Goal: Information Seeking & Learning: Learn about a topic

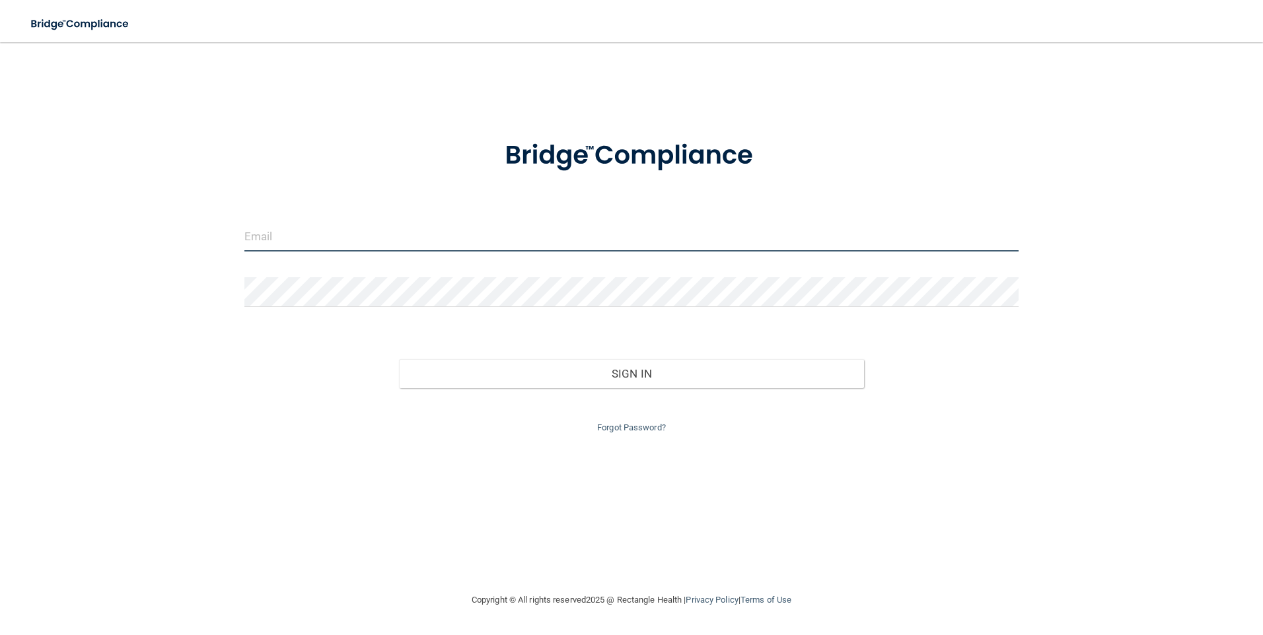
click at [354, 242] on input "email" at bounding box center [631, 237] width 775 height 30
type input "[EMAIL_ADDRESS][DOMAIN_NAME]"
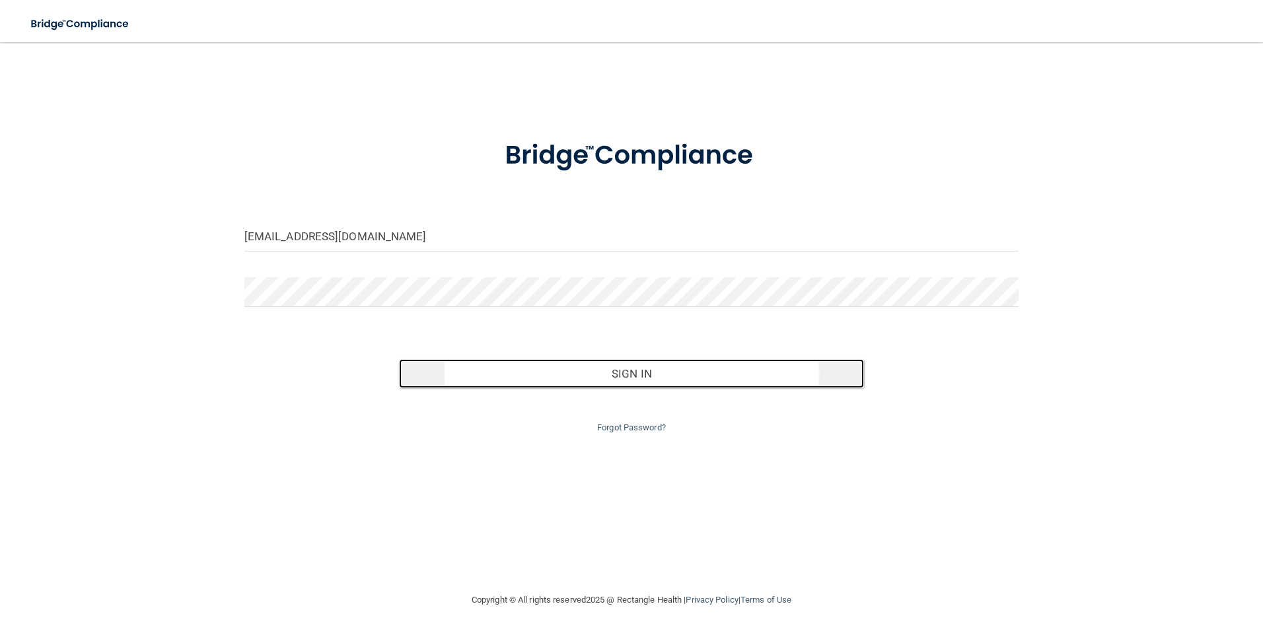
click at [640, 378] on button "Sign In" at bounding box center [631, 373] width 465 height 29
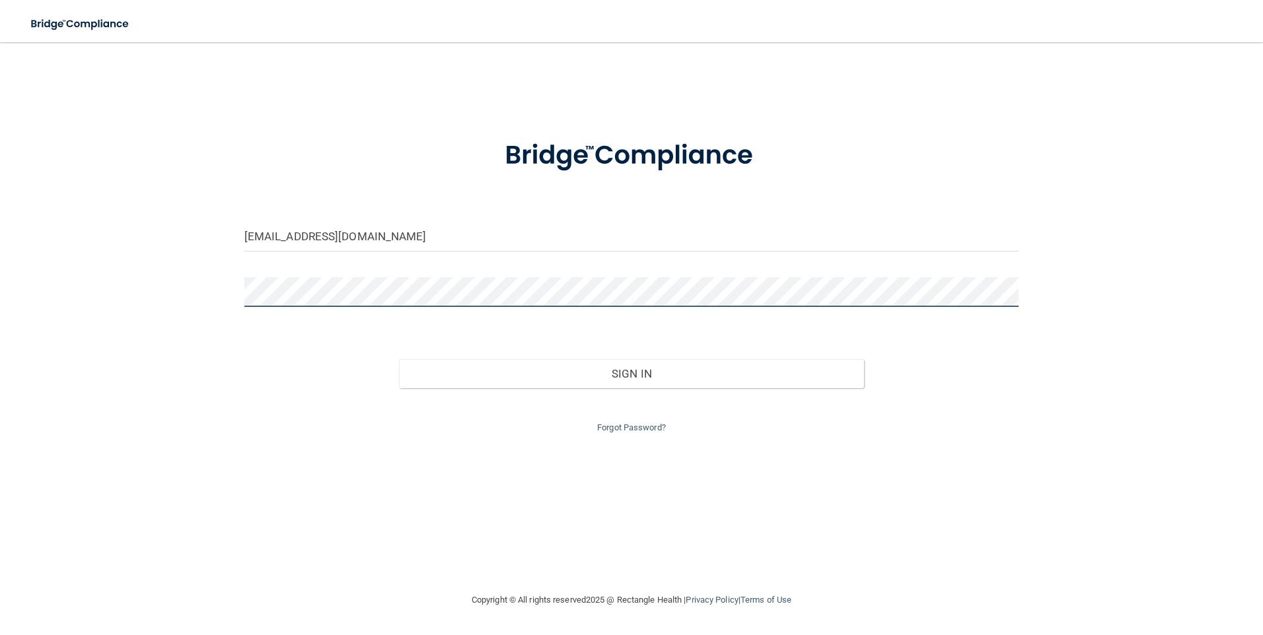
click at [399, 359] on button "Sign In" at bounding box center [631, 373] width 465 height 29
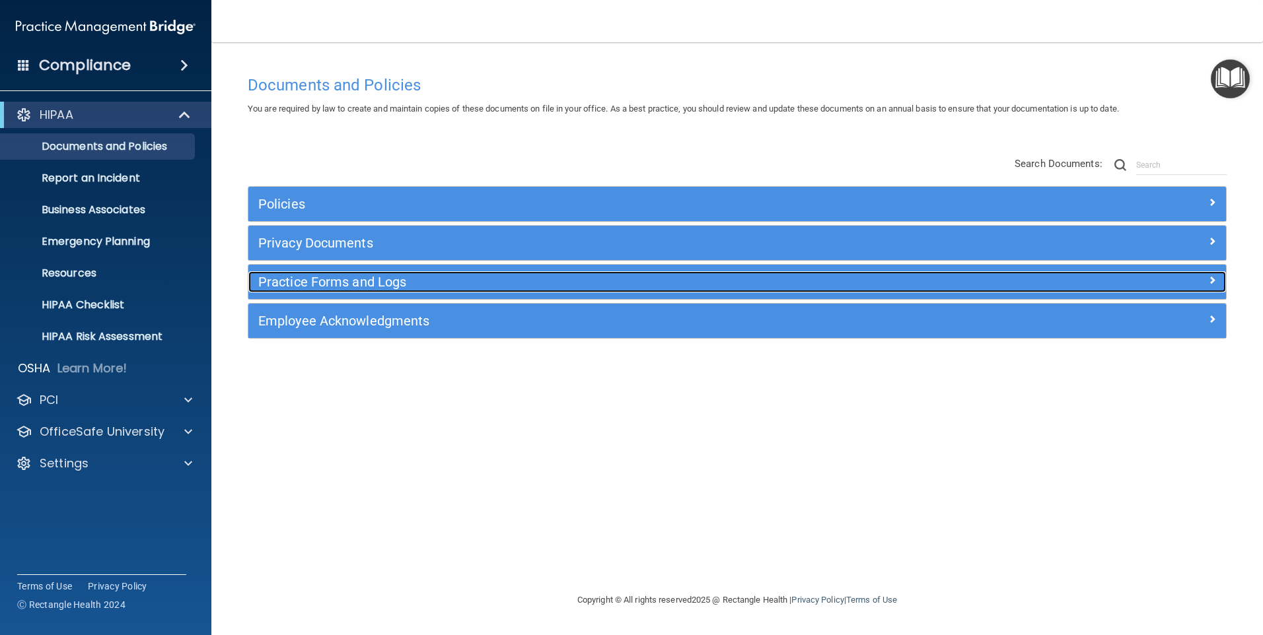
click at [281, 277] on h5 "Practice Forms and Logs" at bounding box center [614, 282] width 713 height 15
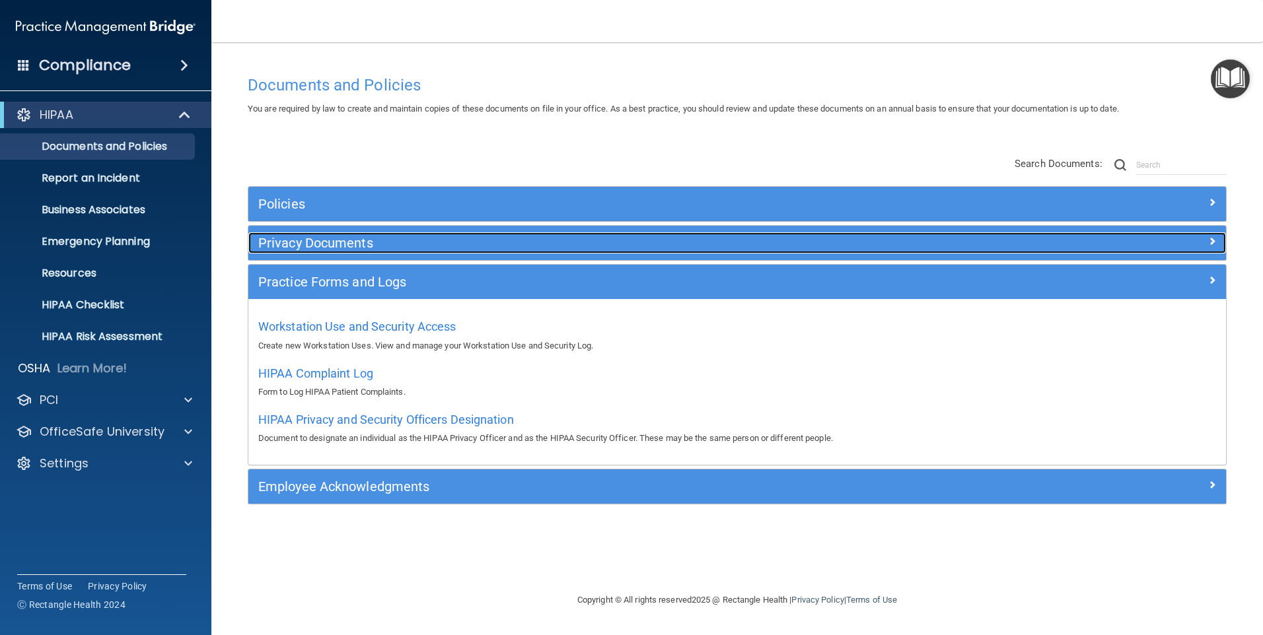
click at [289, 244] on h5 "Privacy Documents" at bounding box center [614, 243] width 713 height 15
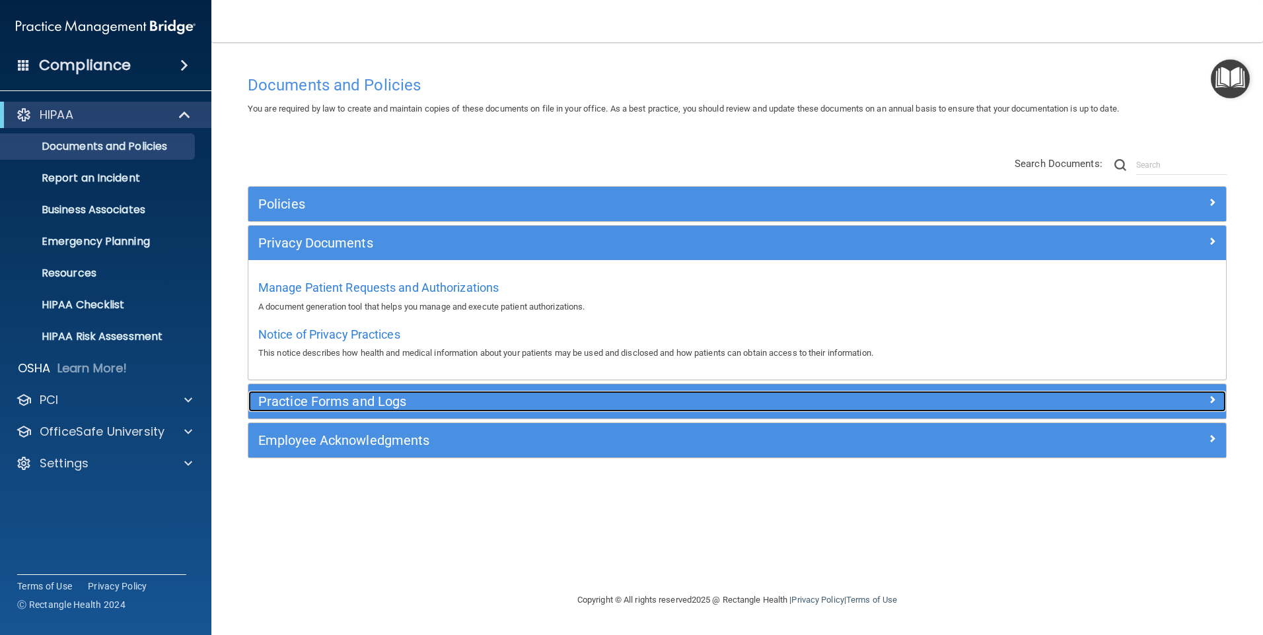
click at [327, 396] on h5 "Practice Forms and Logs" at bounding box center [614, 401] width 713 height 15
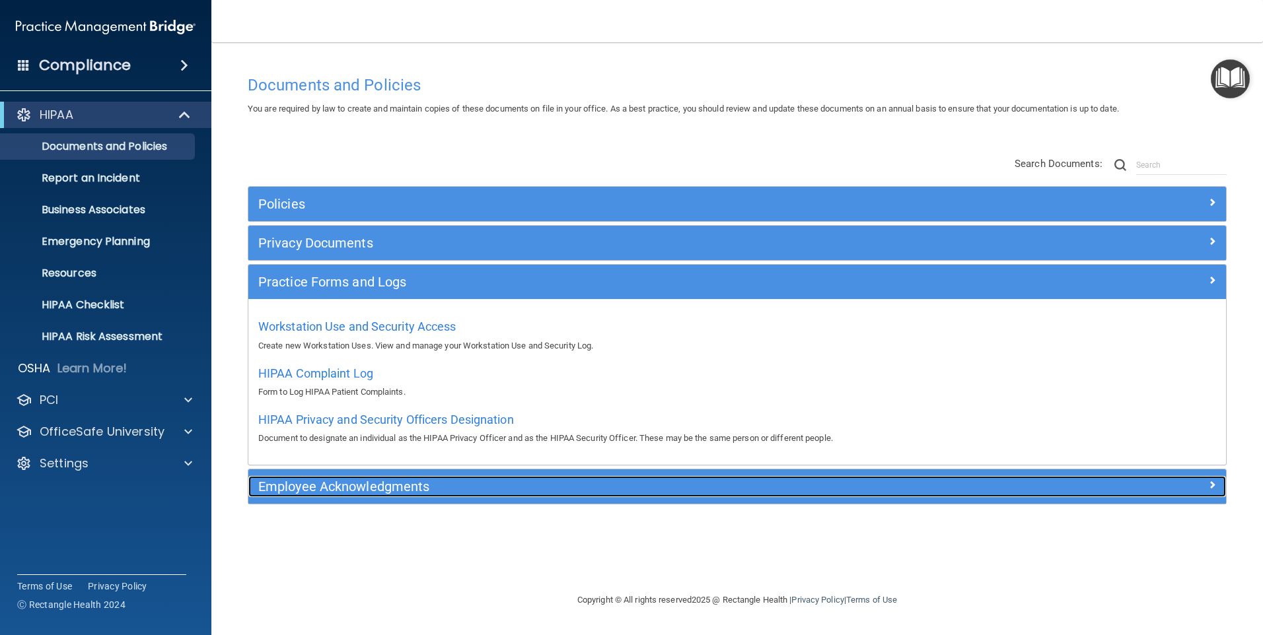
click at [316, 486] on h5 "Employee Acknowledgments" at bounding box center [614, 486] width 713 height 15
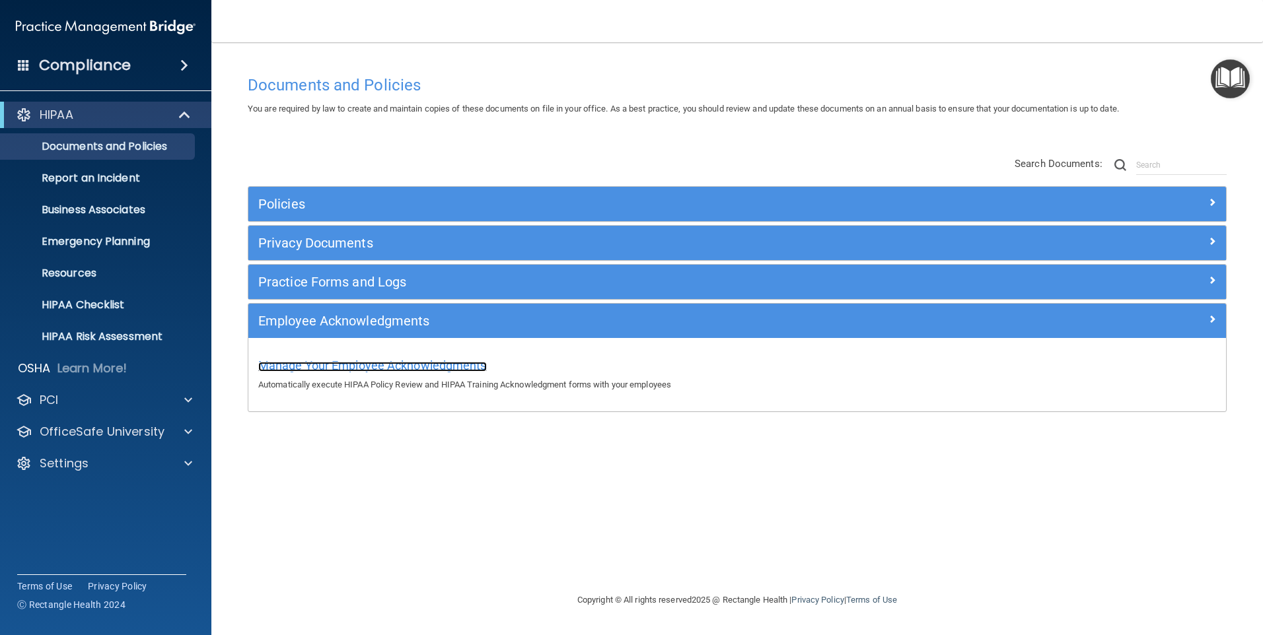
click at [332, 369] on span "Manage Your Employee Acknowledgments" at bounding box center [372, 366] width 228 height 14
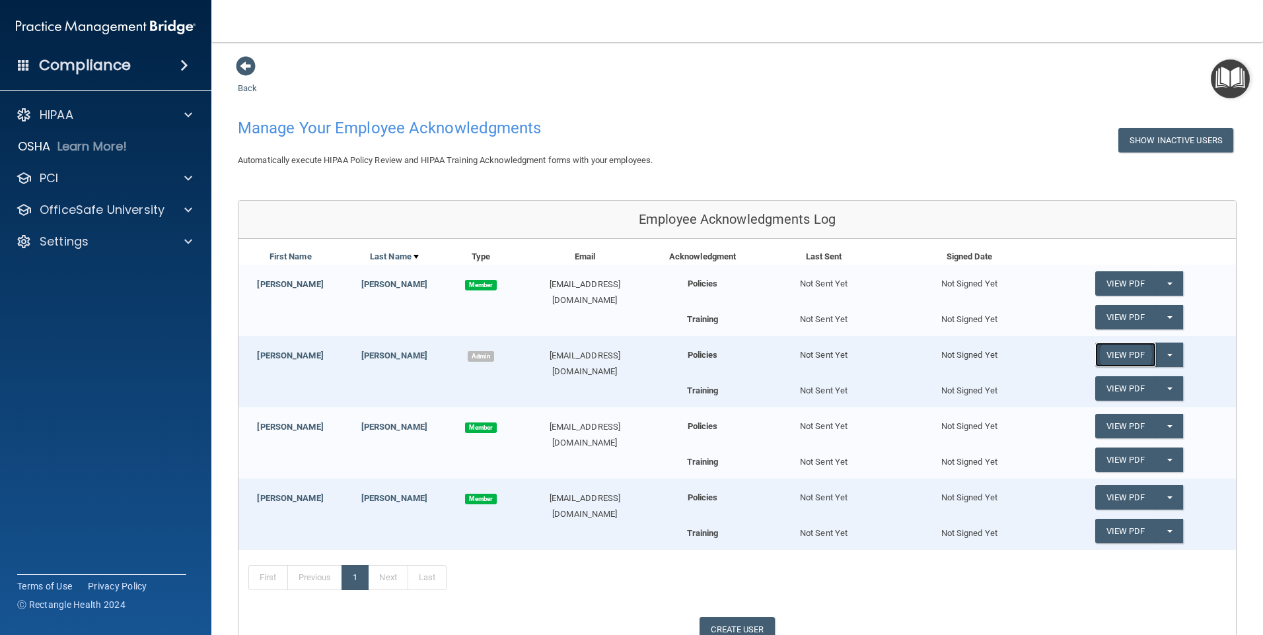
click at [1113, 355] on link "View PDF" at bounding box center [1125, 355] width 61 height 24
click at [1106, 293] on link "View PDF" at bounding box center [1125, 283] width 61 height 24
click at [1129, 429] on link "View PDF" at bounding box center [1125, 426] width 61 height 24
click at [1128, 492] on link "View PDF" at bounding box center [1125, 497] width 61 height 24
click at [1103, 349] on link "View PDF" at bounding box center [1125, 355] width 61 height 24
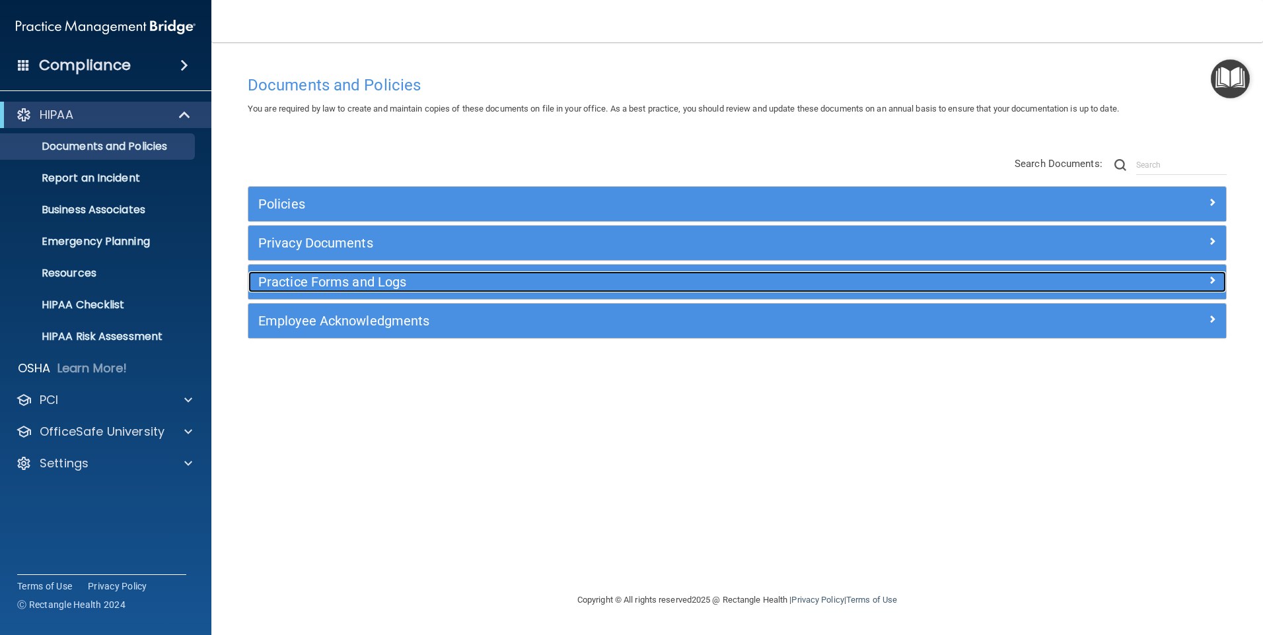
click at [336, 280] on h5 "Practice Forms and Logs" at bounding box center [614, 282] width 713 height 15
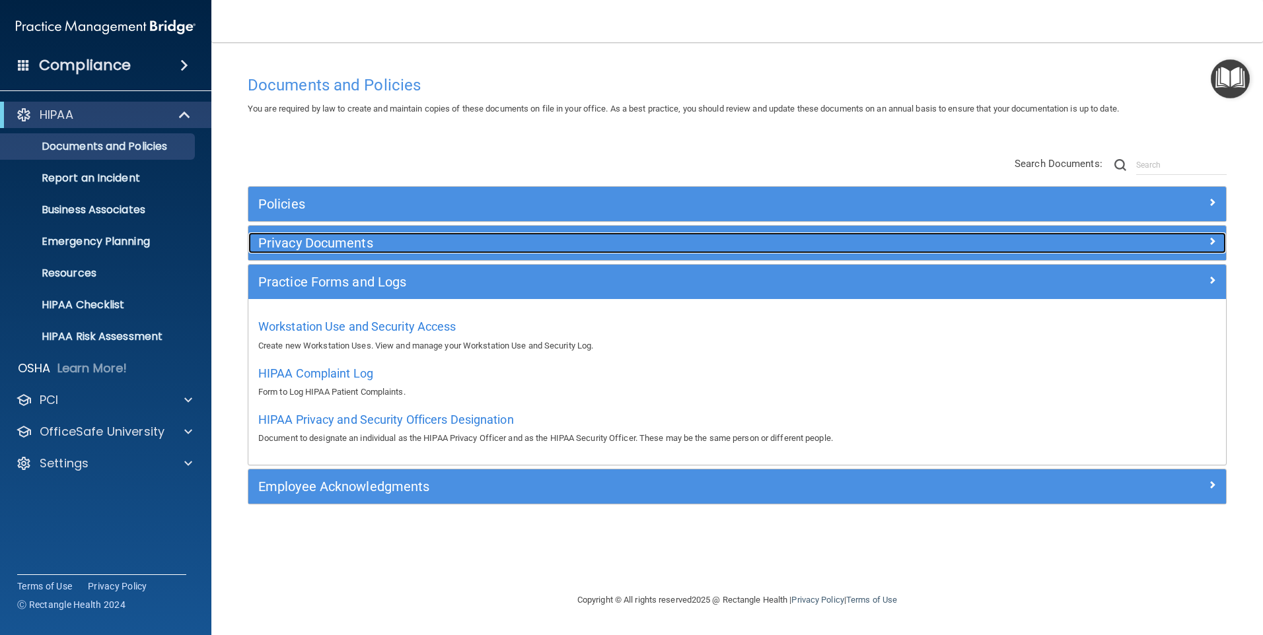
click at [291, 240] on h5 "Privacy Documents" at bounding box center [614, 243] width 713 height 15
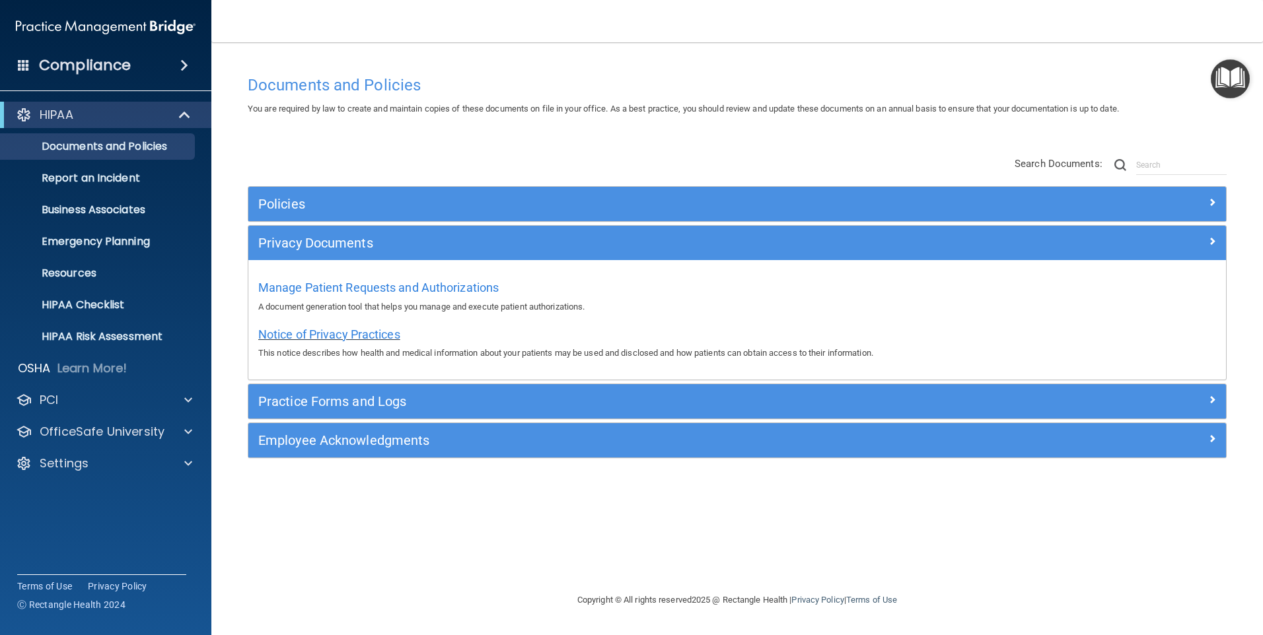
click at [318, 330] on span "Notice of Privacy Practices" at bounding box center [329, 335] width 142 height 14
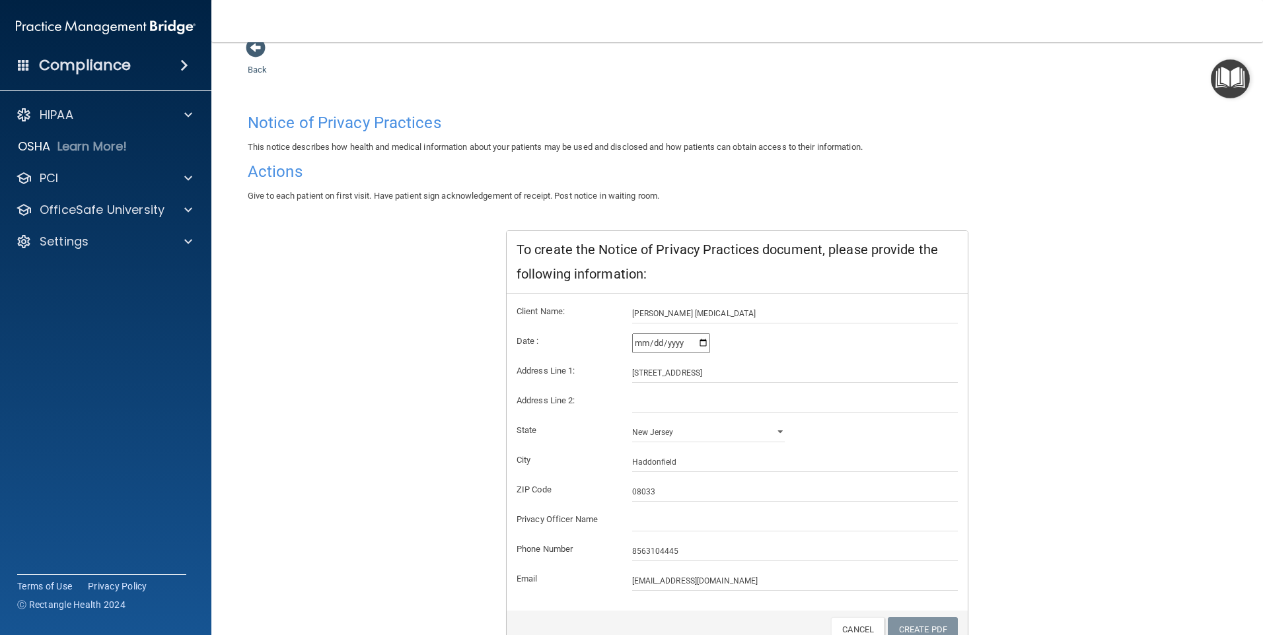
scroll to position [98, 0]
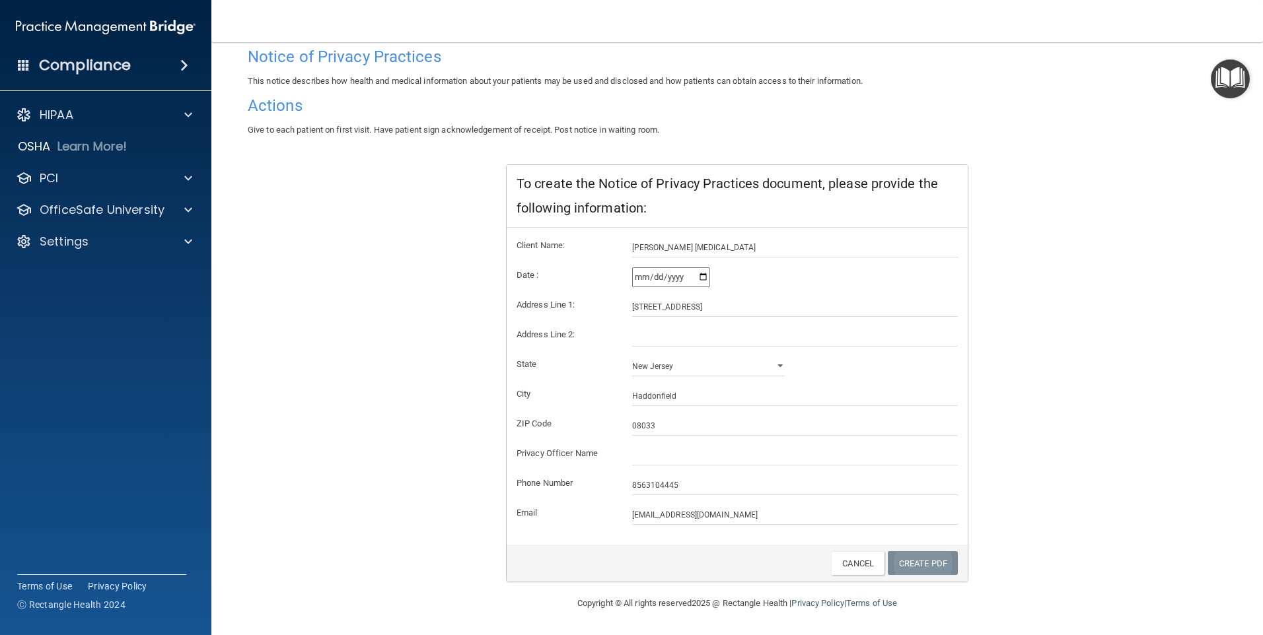
click at [908, 560] on link "Create PDF" at bounding box center [922, 563] width 70 height 24
click at [697, 277] on input "[DATE]" at bounding box center [671, 277] width 78 height 20
click at [843, 567] on link "Cancel" at bounding box center [857, 563] width 53 height 24
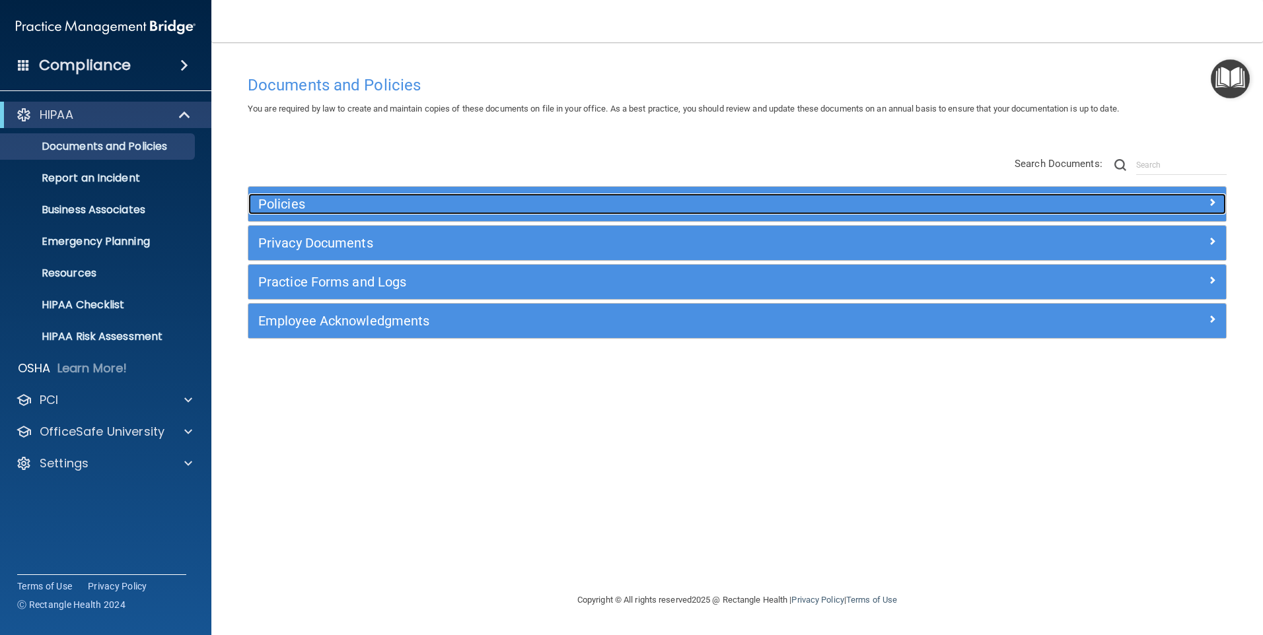
click at [280, 194] on div "Policies" at bounding box center [614, 203] width 733 height 21
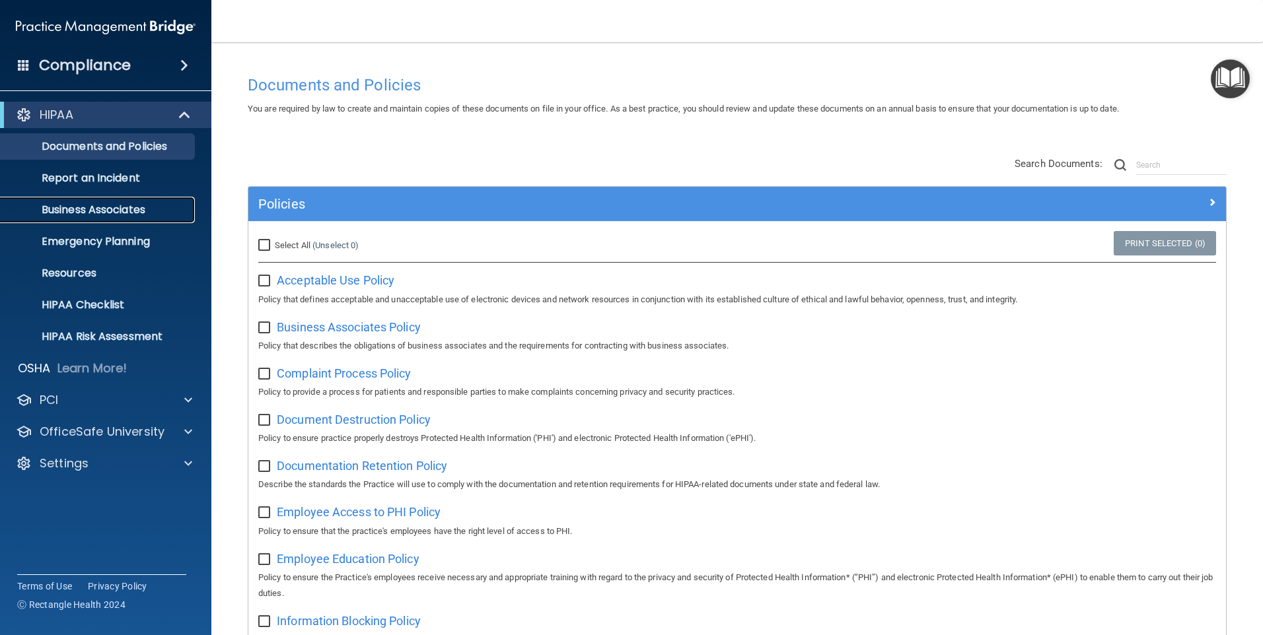
click at [92, 200] on link "Business Associates" at bounding box center [91, 210] width 208 height 26
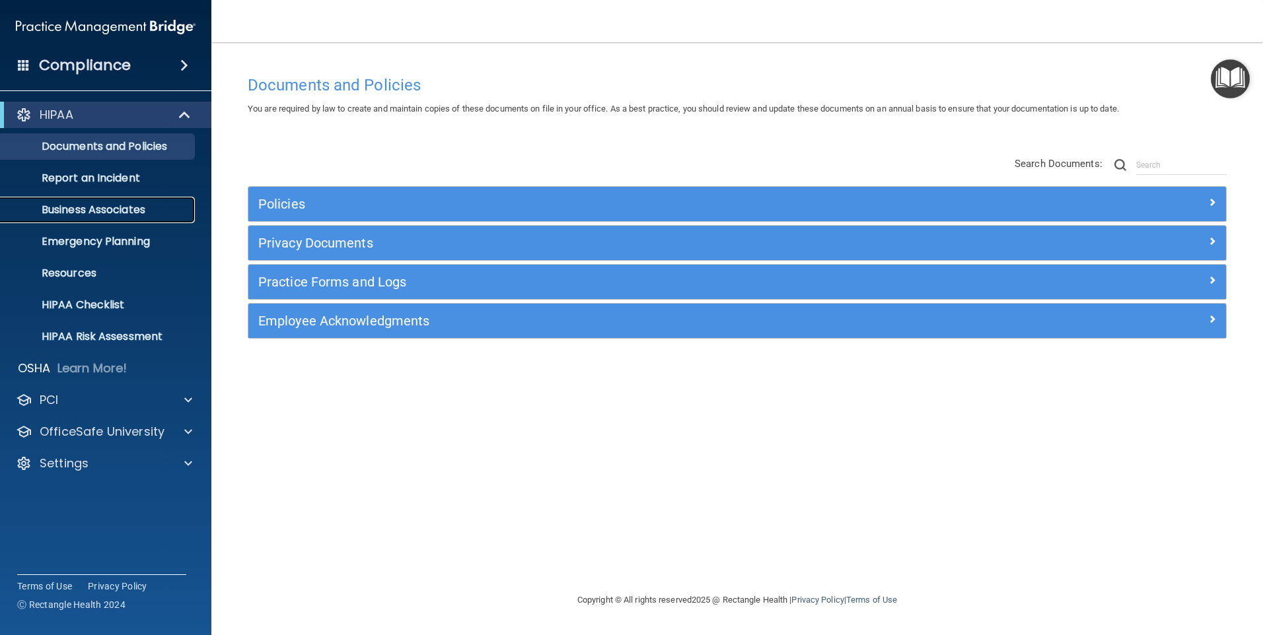
click at [120, 203] on p "Business Associates" at bounding box center [99, 209] width 180 height 13
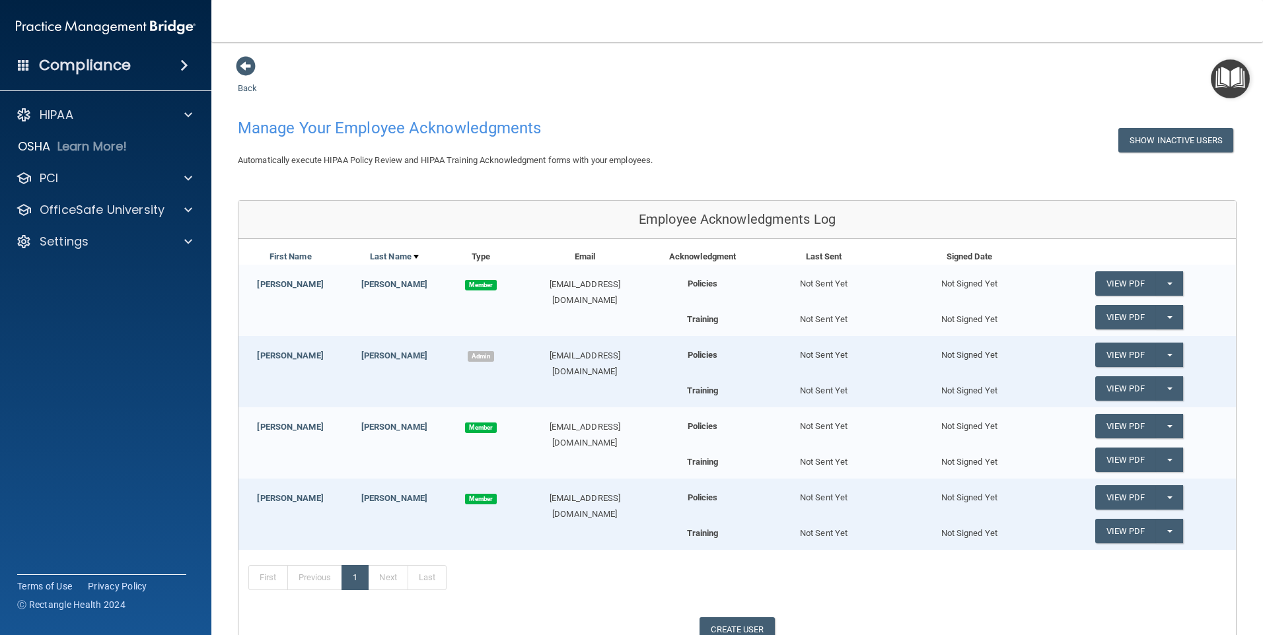
click at [93, 24] on img at bounding box center [106, 27] width 180 height 26
click at [94, 66] on h4 "Compliance" at bounding box center [85, 65] width 92 height 18
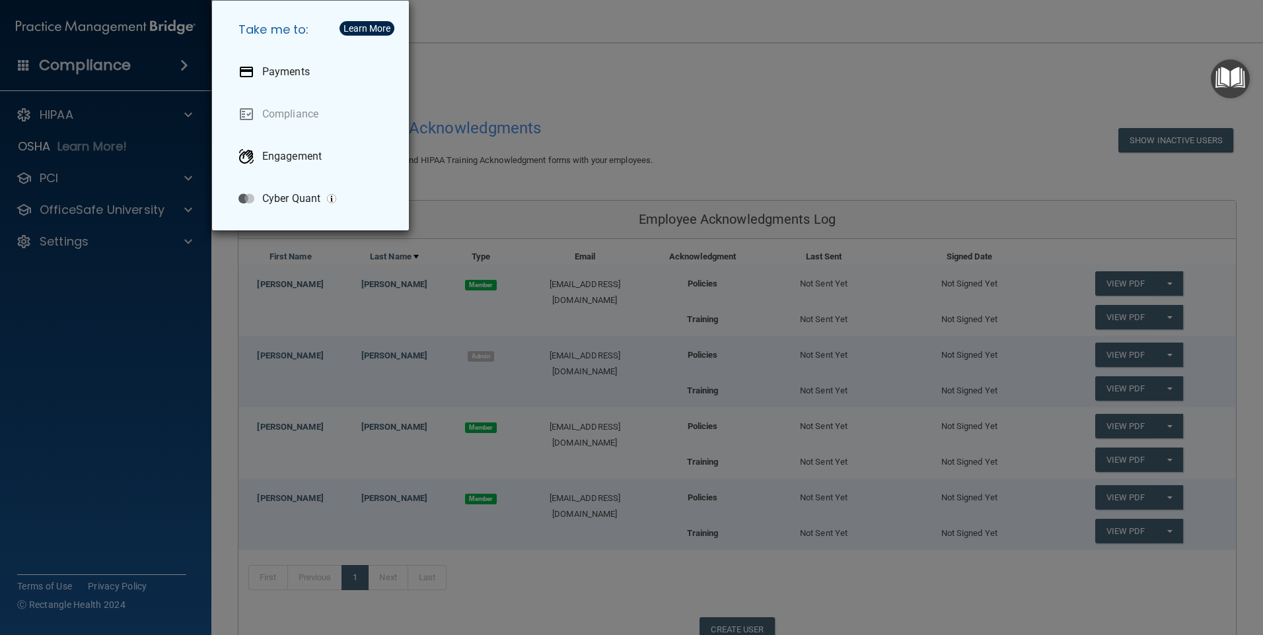
click at [596, 40] on div "Take me to: Payments Compliance Engagement Cyber Quant" at bounding box center [631, 317] width 1263 height 635
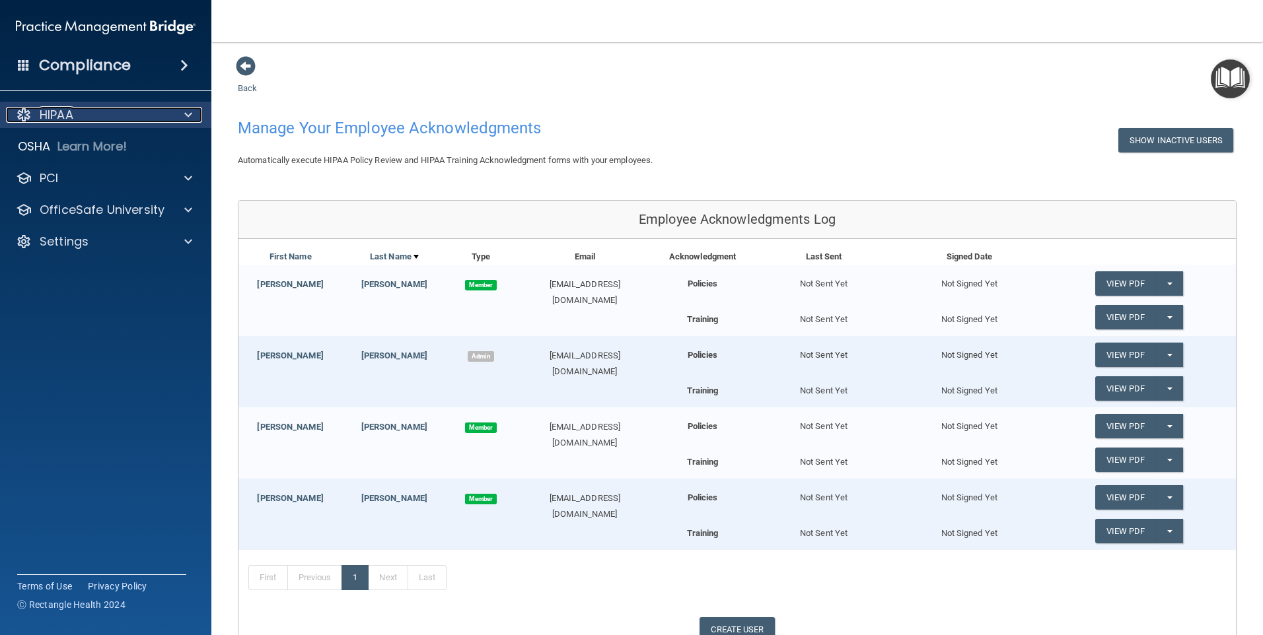
click at [182, 112] on div at bounding box center [186, 115] width 33 height 16
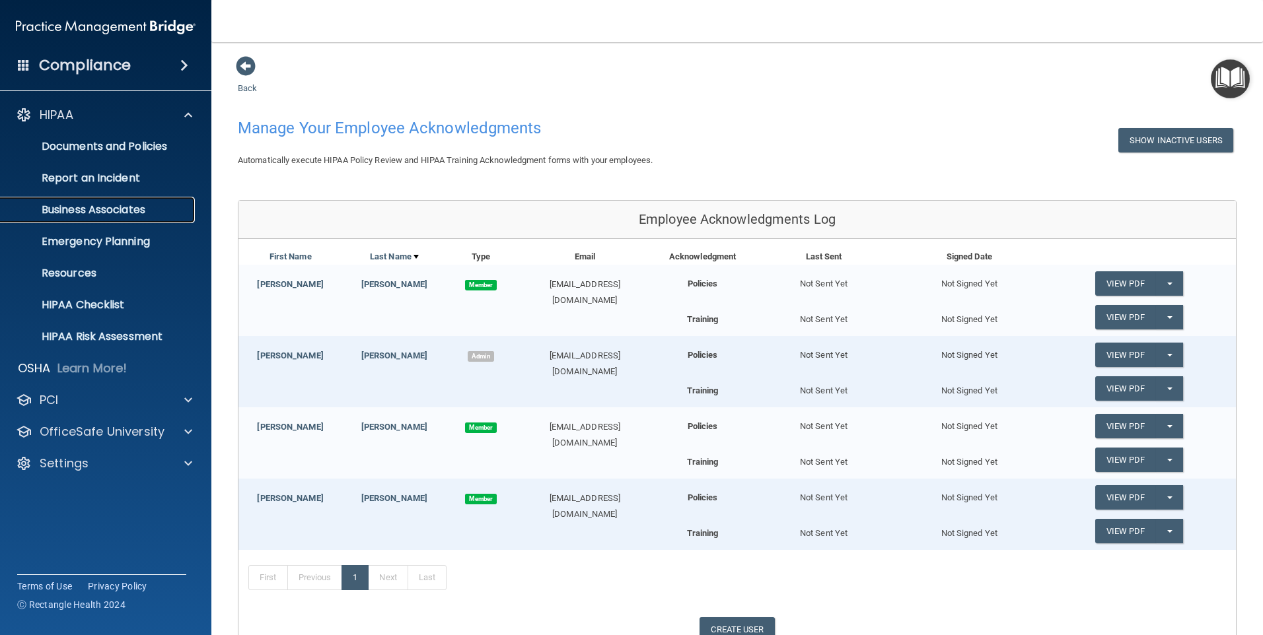
click at [147, 204] on p "Business Associates" at bounding box center [99, 209] width 180 height 13
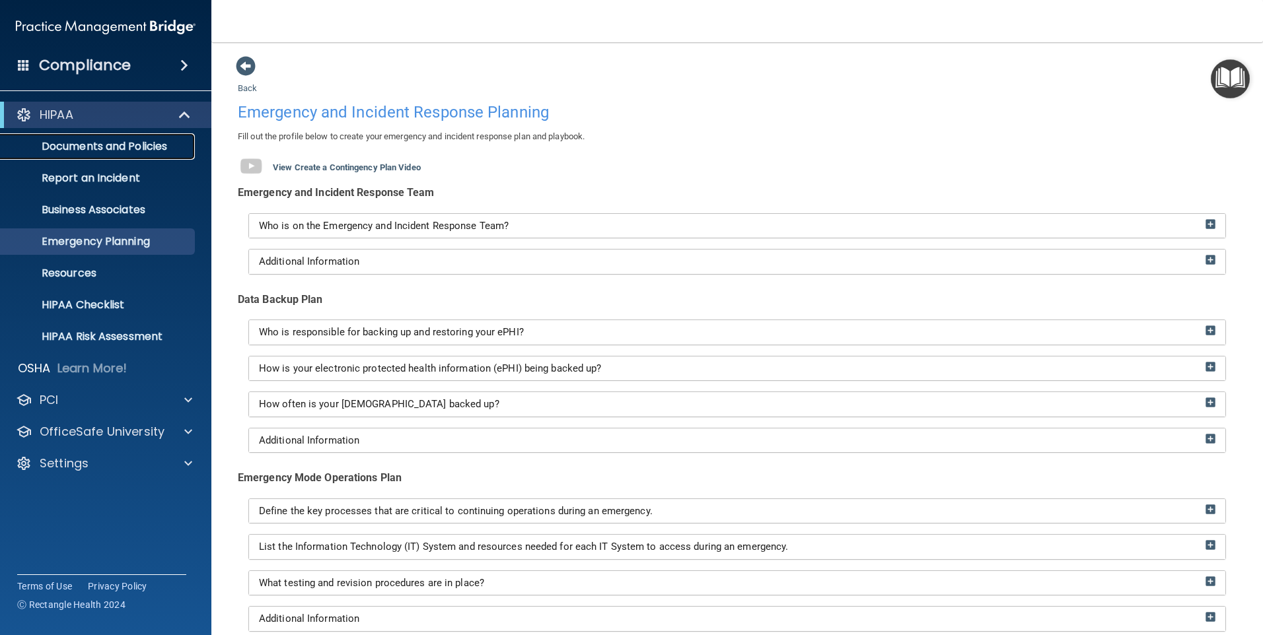
click at [97, 150] on p "Documents and Policies" at bounding box center [99, 146] width 180 height 13
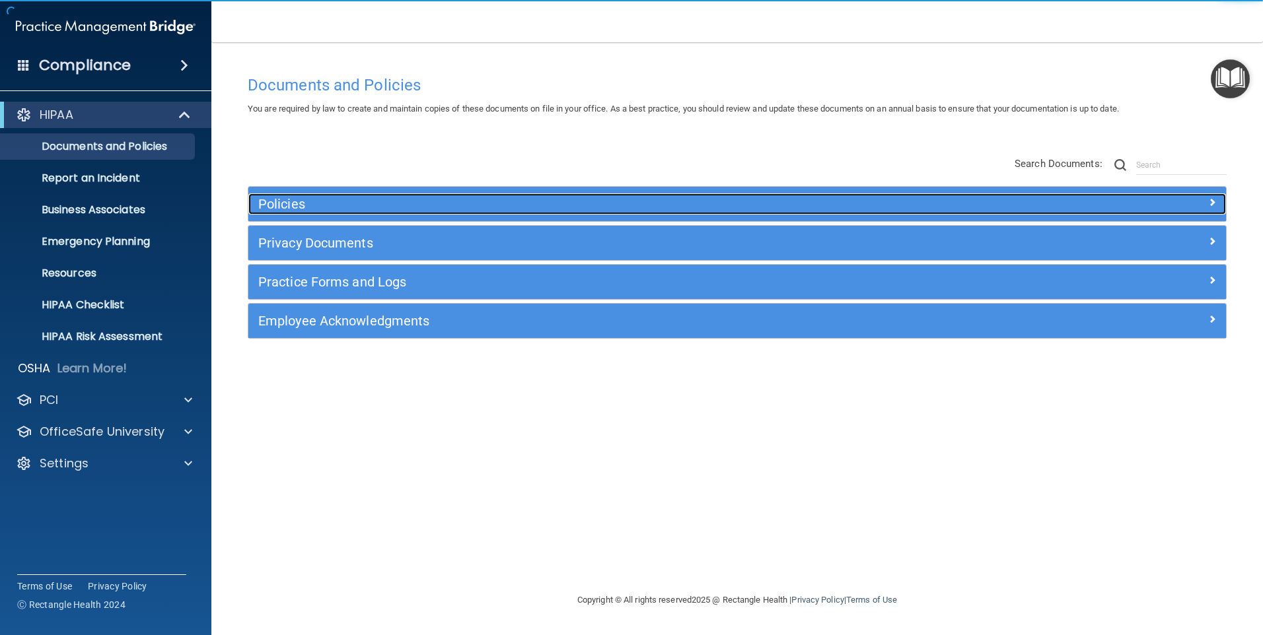
click at [283, 197] on h5 "Policies" at bounding box center [614, 204] width 713 height 15
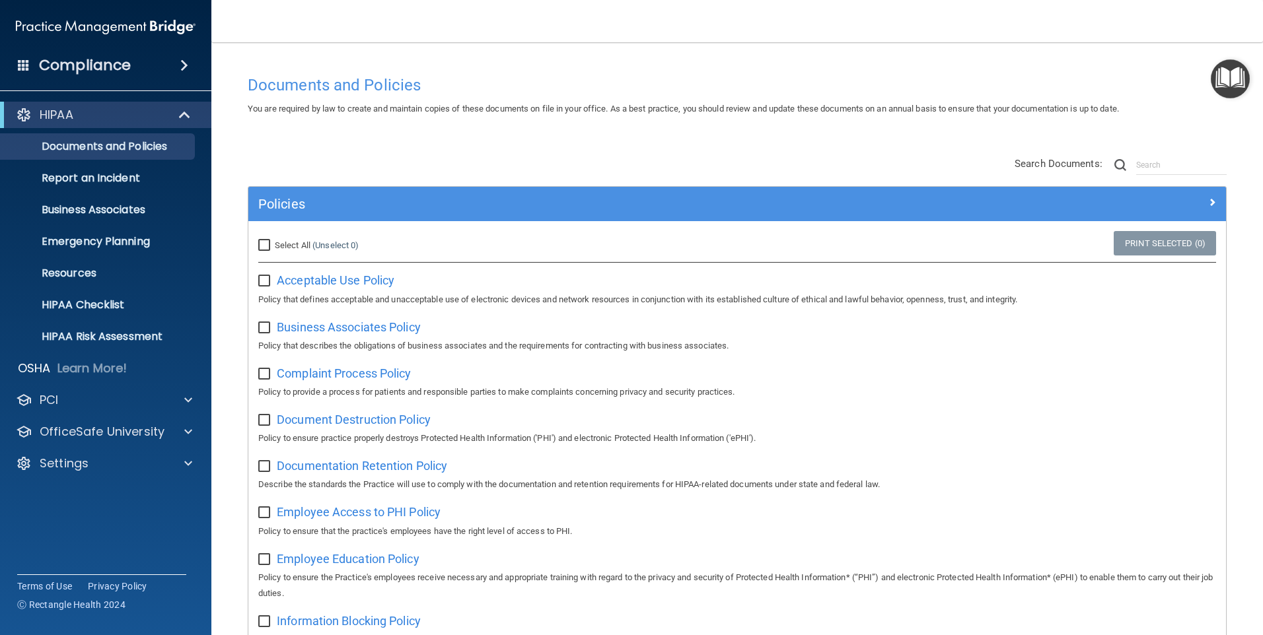
click at [267, 277] on input "checkbox" at bounding box center [265, 281] width 15 height 11
checkbox input "true"
click at [327, 284] on span "Acceptable Use Policy" at bounding box center [336, 280] width 118 height 14
click at [120, 302] on p "HIPAA Checklist" at bounding box center [99, 304] width 180 height 13
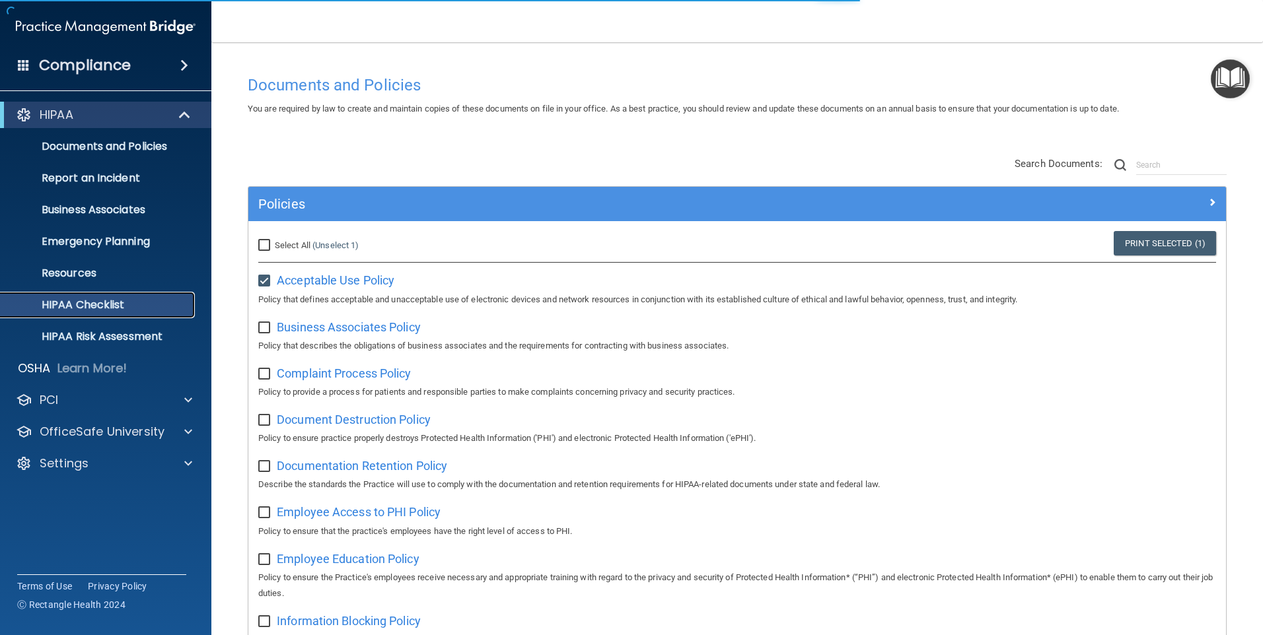
click at [120, 302] on p "HIPAA Checklist" at bounding box center [99, 304] width 180 height 13
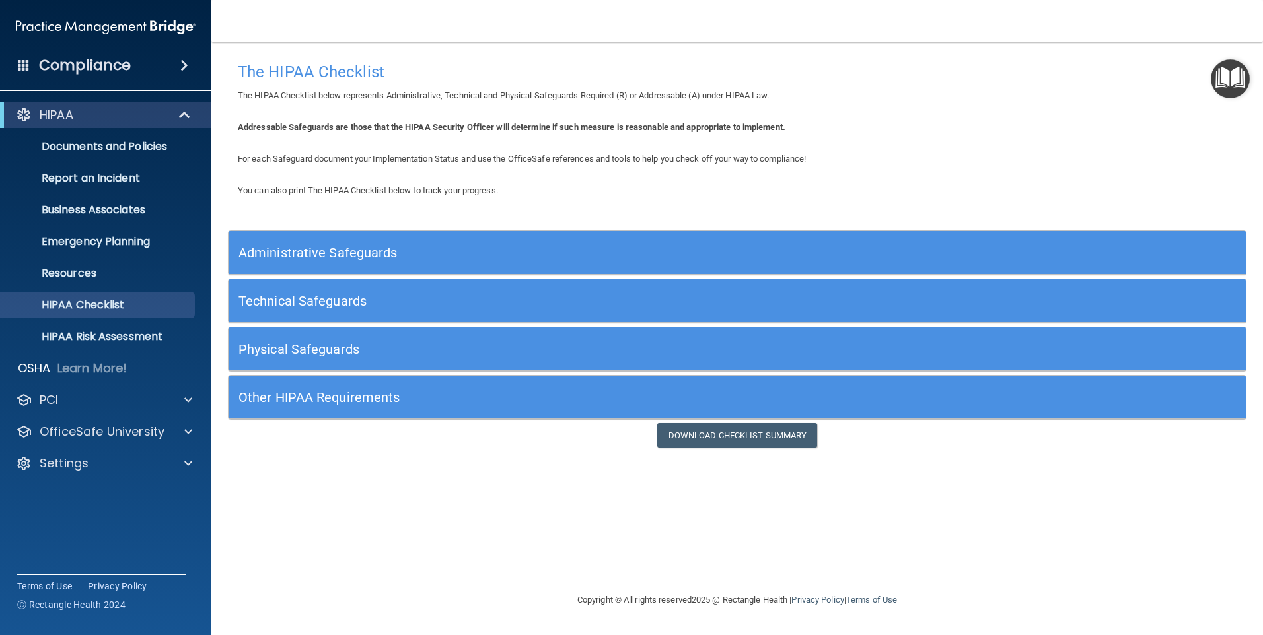
click at [263, 254] on h5 "Administrative Safeguards" at bounding box center [609, 253] width 743 height 15
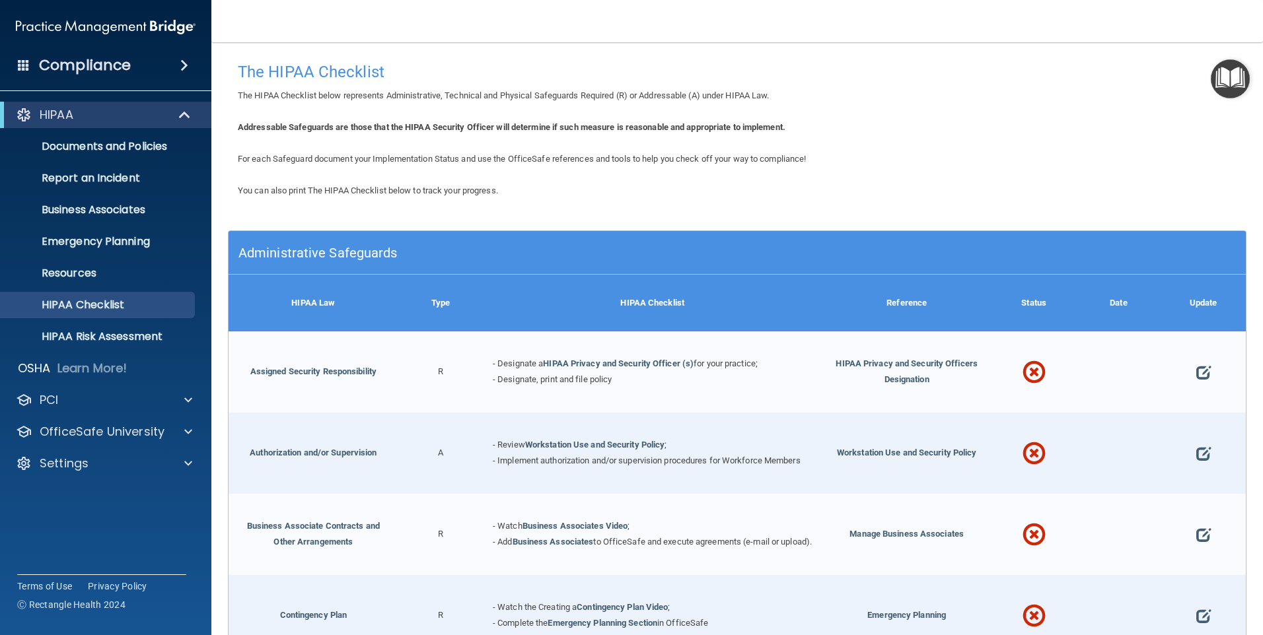
click at [582, 195] on div "You can also print The HIPAA Checklist below to track your progress." at bounding box center [737, 191] width 1018 height 16
click at [577, 361] on link "HIPAA Privacy and Security Officer (s)" at bounding box center [618, 364] width 151 height 10
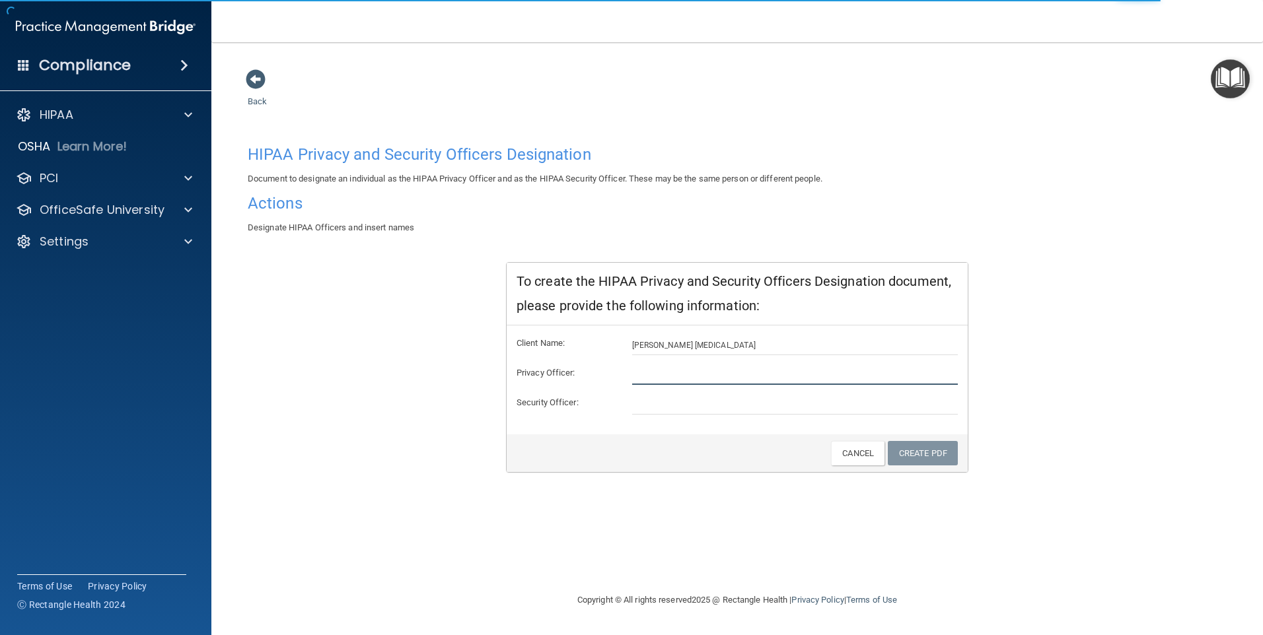
click at [660, 370] on input "text" at bounding box center [795, 375] width 326 height 20
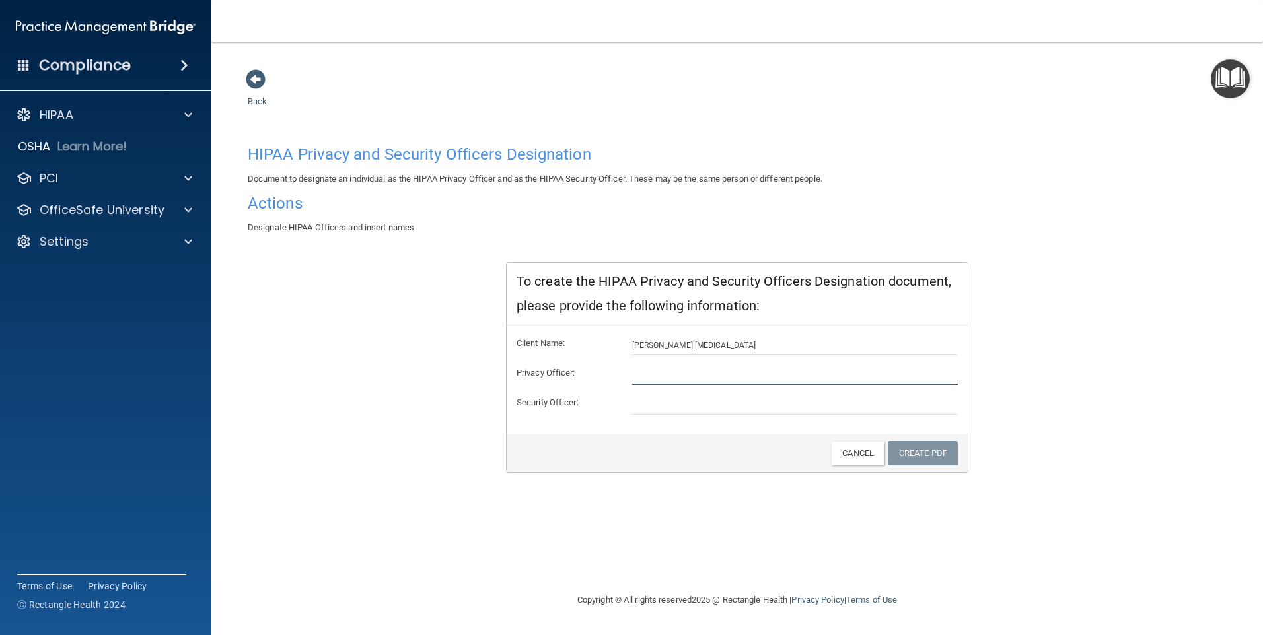
click at [660, 371] on input "text" at bounding box center [795, 375] width 326 height 20
type input "[PERSON_NAME]"
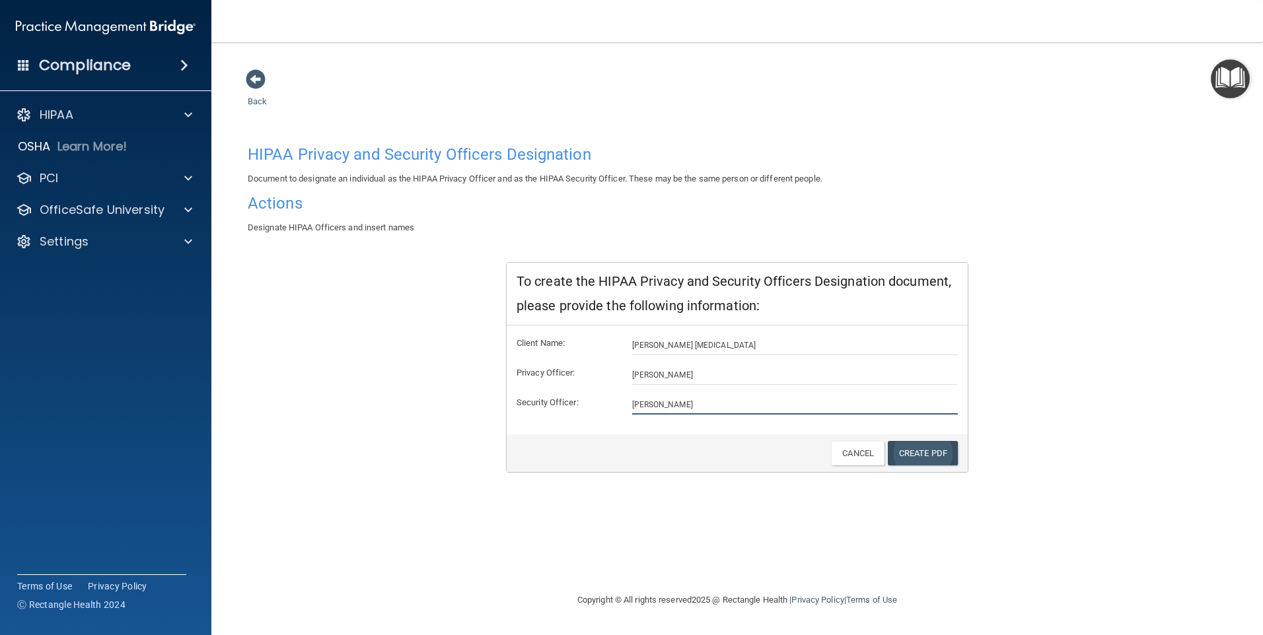
type input "[PERSON_NAME]"
click at [914, 454] on link "Create PDF" at bounding box center [922, 453] width 70 height 24
click at [944, 450] on link "Create PDF" at bounding box center [922, 453] width 70 height 24
click at [251, 75] on span at bounding box center [256, 79] width 20 height 20
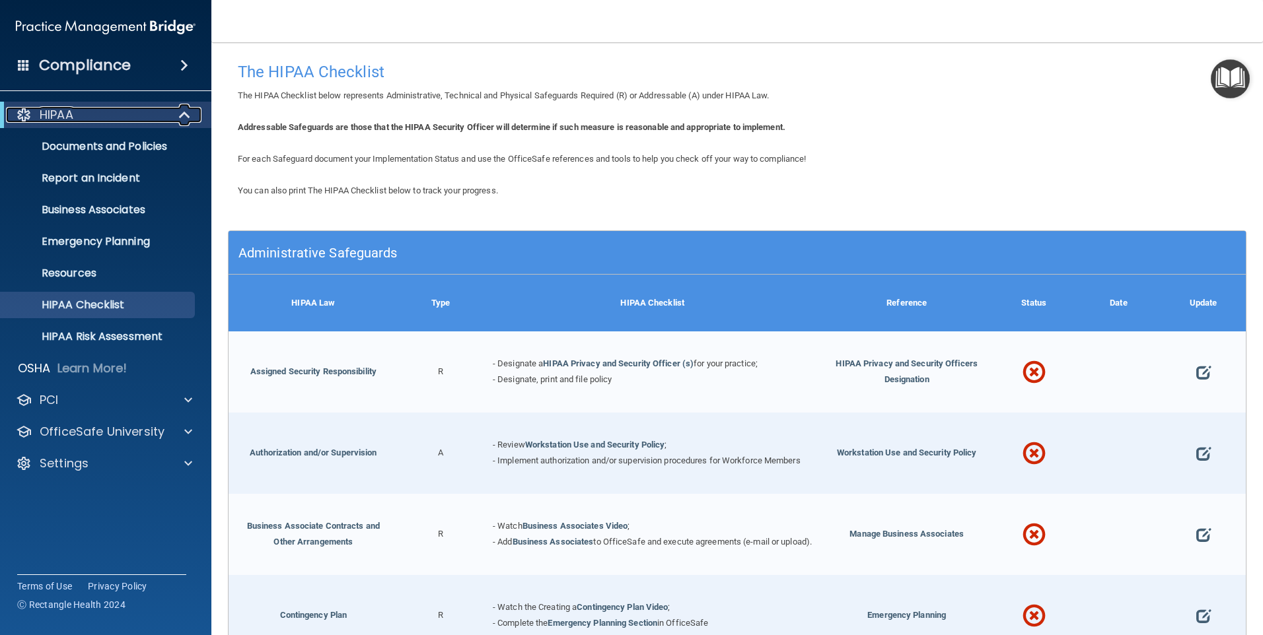
click at [55, 118] on p "HIPAA" at bounding box center [57, 115] width 34 height 16
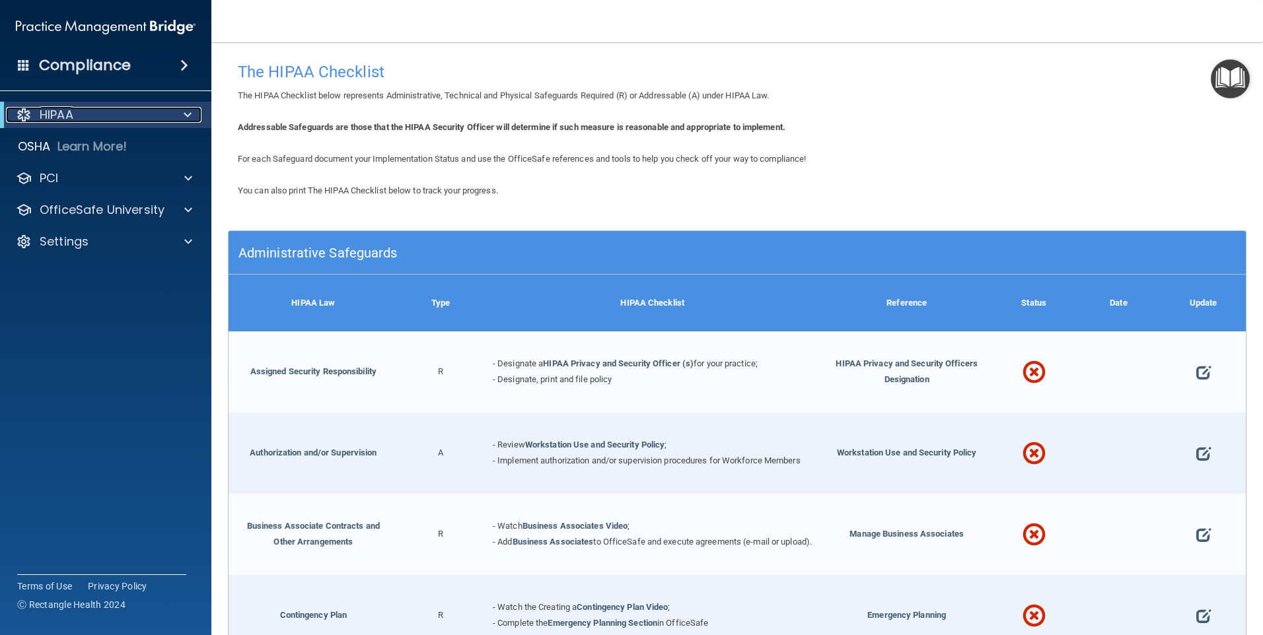
click at [191, 114] on div at bounding box center [185, 115] width 32 height 16
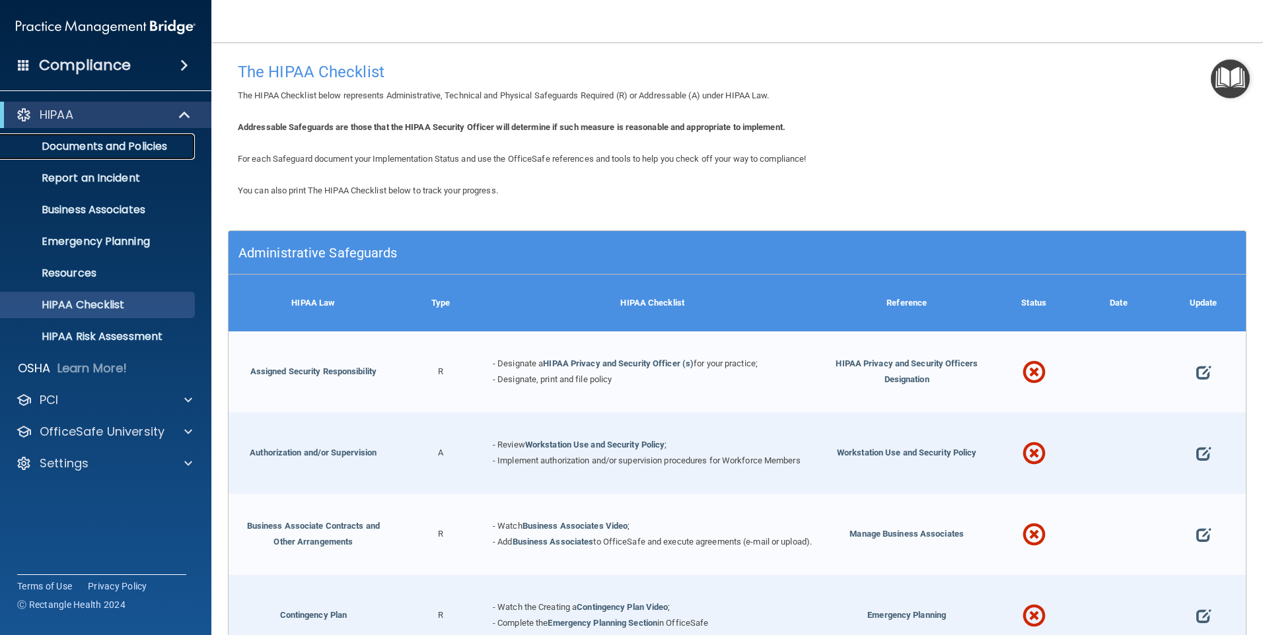
click at [91, 142] on p "Documents and Policies" at bounding box center [99, 146] width 180 height 13
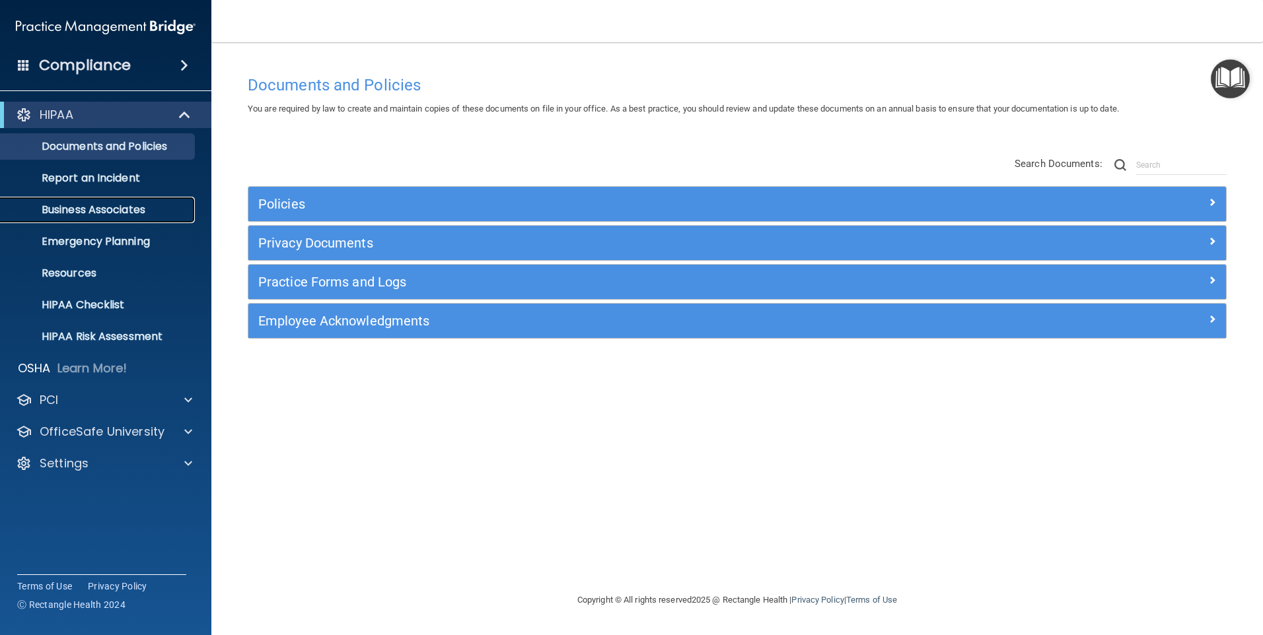
click at [94, 214] on p "Business Associates" at bounding box center [99, 209] width 180 height 13
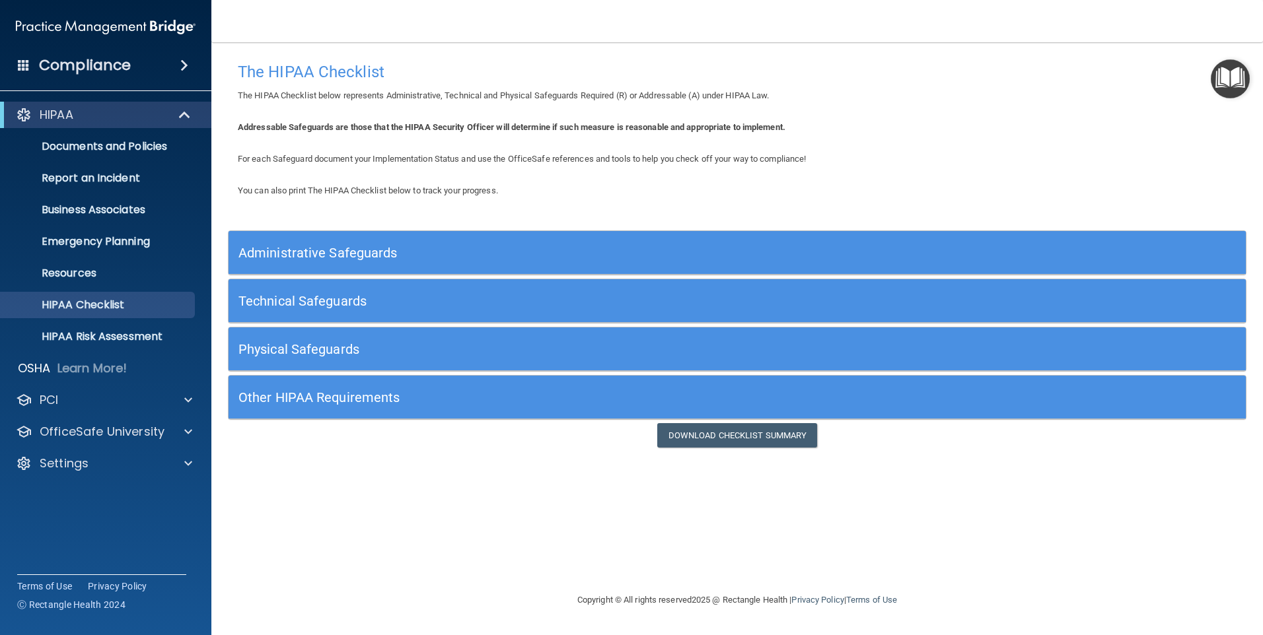
click at [339, 250] on h5 "Administrative Safeguards" at bounding box center [609, 253] width 743 height 15
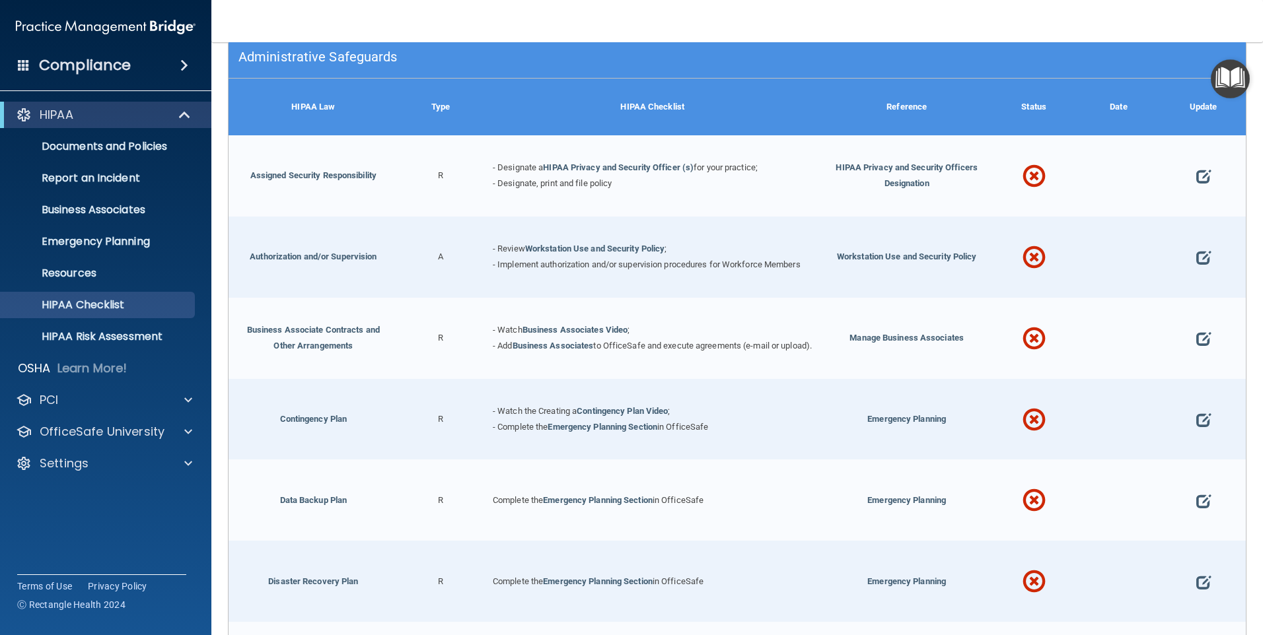
scroll to position [198, 0]
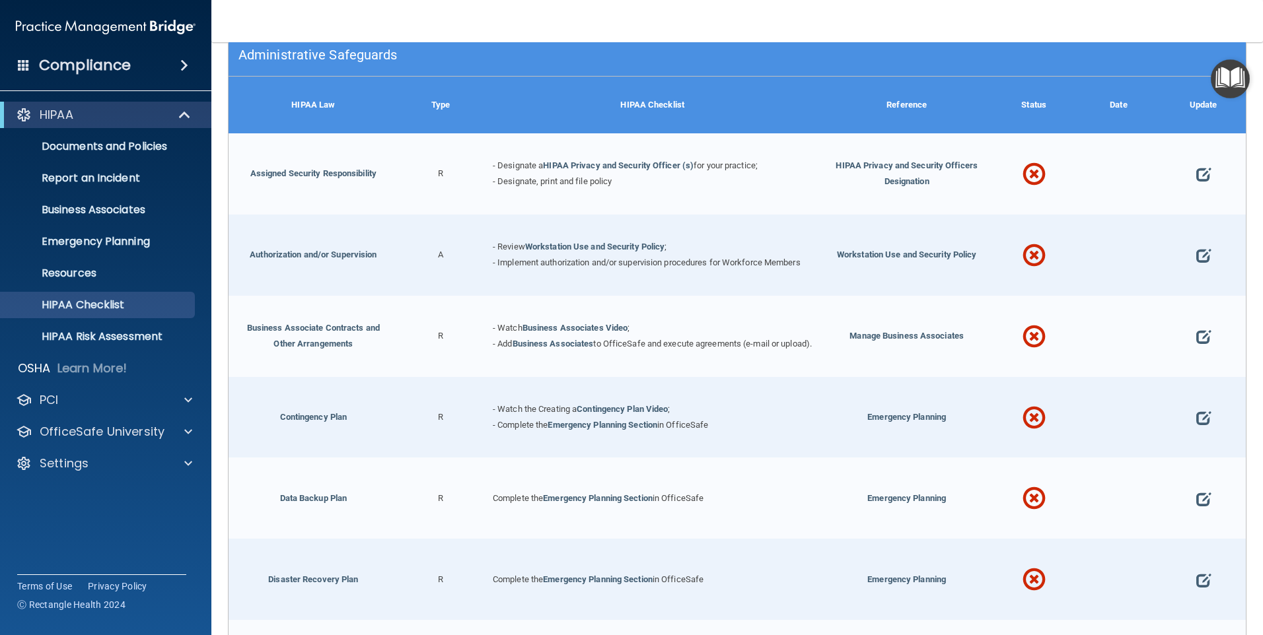
click at [1024, 176] on span at bounding box center [1033, 174] width 23 height 57
click at [1022, 173] on span at bounding box center [1033, 174] width 23 height 57
click at [1183, 172] on div at bounding box center [1203, 173] width 85 height 81
click at [1196, 172] on span at bounding box center [1203, 175] width 15 height 40
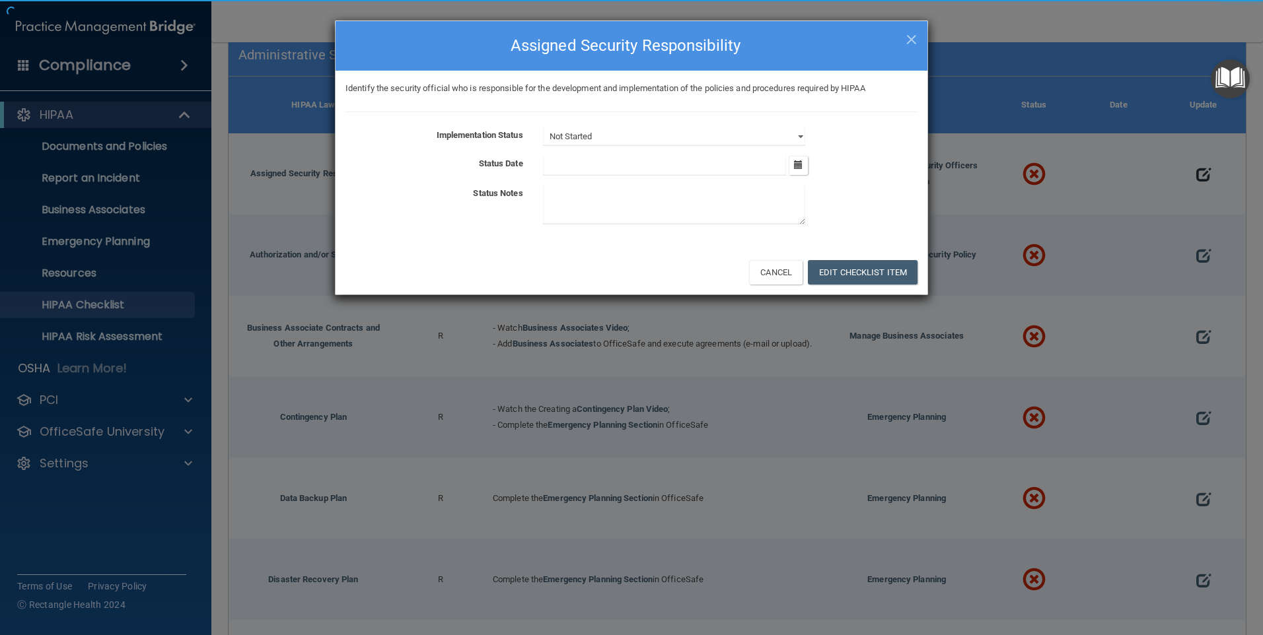
click at [1195, 172] on div "× Close Assigned Security Responsibility Identify the security official who is …" at bounding box center [631, 317] width 1263 height 635
click at [623, 129] on select "Not Started In Progress Completed" at bounding box center [674, 136] width 262 height 18
select select "in_progress"
click at [543, 127] on select "Not Started In Progress Completed" at bounding box center [674, 136] width 262 height 18
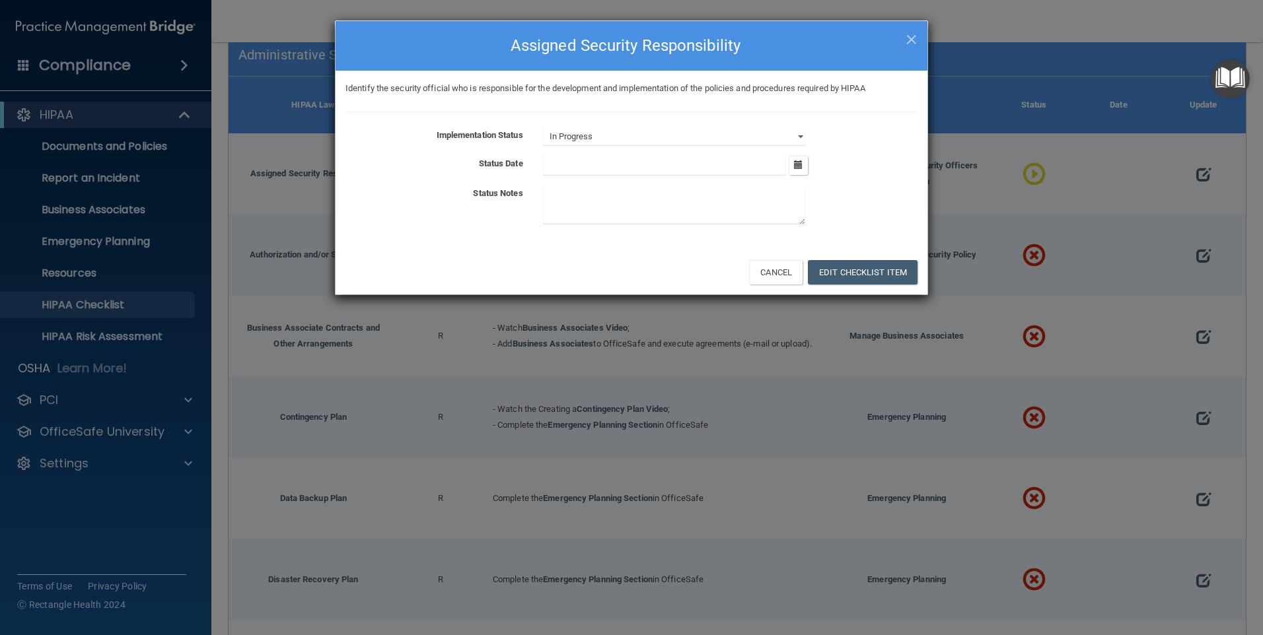
click at [571, 164] on input "text" at bounding box center [665, 166] width 244 height 20
click at [800, 165] on icon "button" at bounding box center [798, 164] width 9 height 9
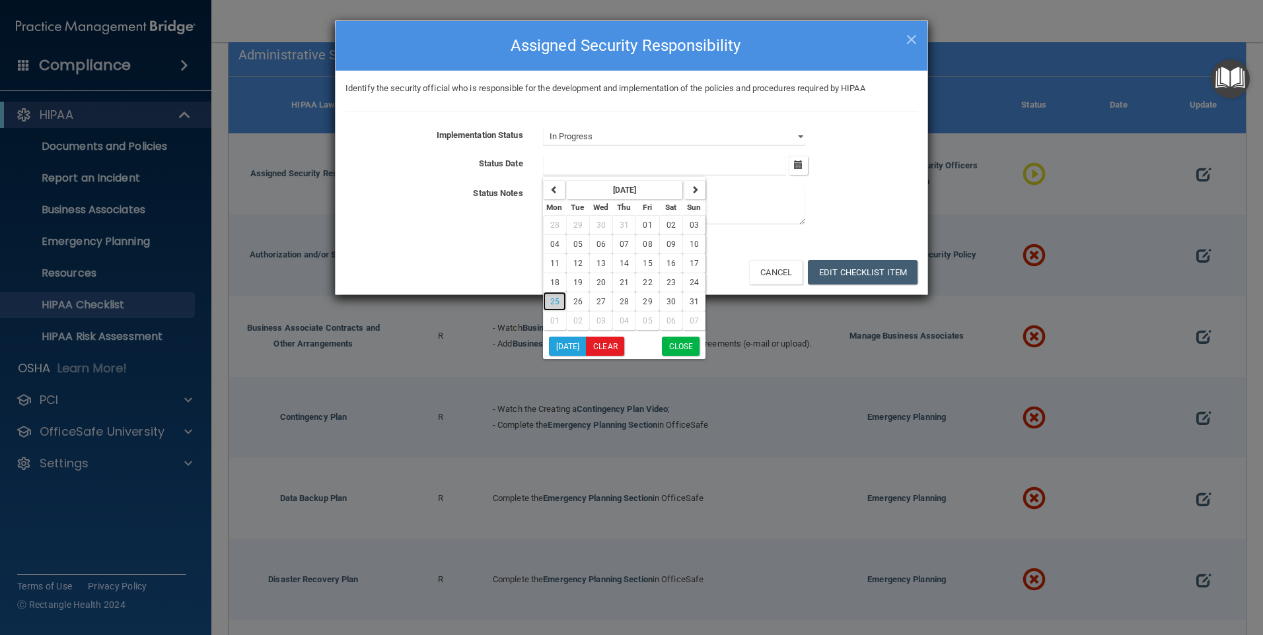
click at [553, 298] on span "25" at bounding box center [554, 301] width 9 height 9
type input "8/25/25"
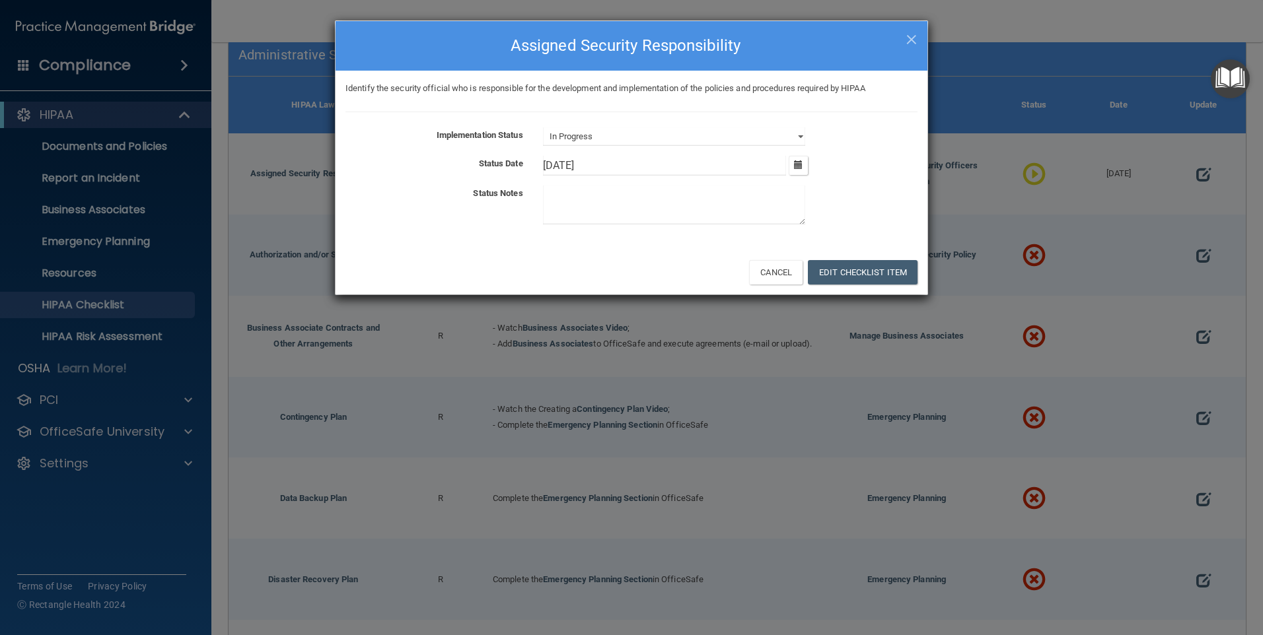
click at [581, 226] on div at bounding box center [730, 208] width 394 height 44
click at [573, 215] on textarea at bounding box center [674, 205] width 262 height 39
type textarea "trying to add my name, Shelby as the security official"
click at [868, 277] on button "Edit Checklist Item" at bounding box center [863, 272] width 110 height 24
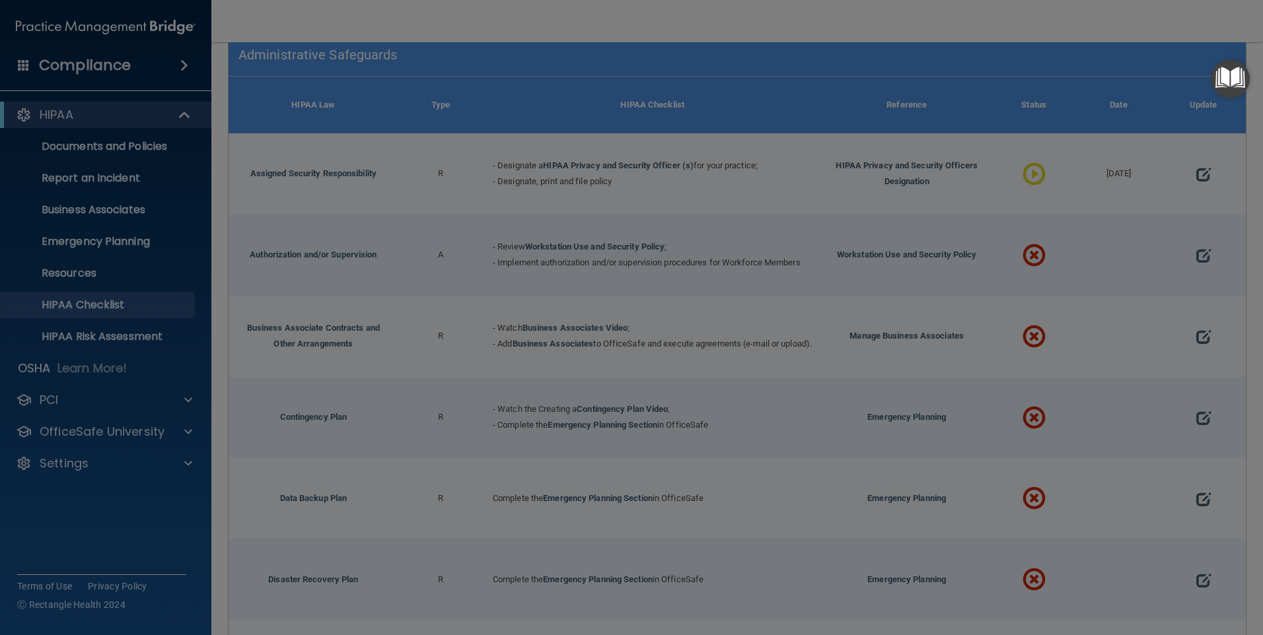
click at [846, 328] on div "× Close Assigned Security Responsibility Identify the security official who is …" at bounding box center [631, 317] width 1263 height 635
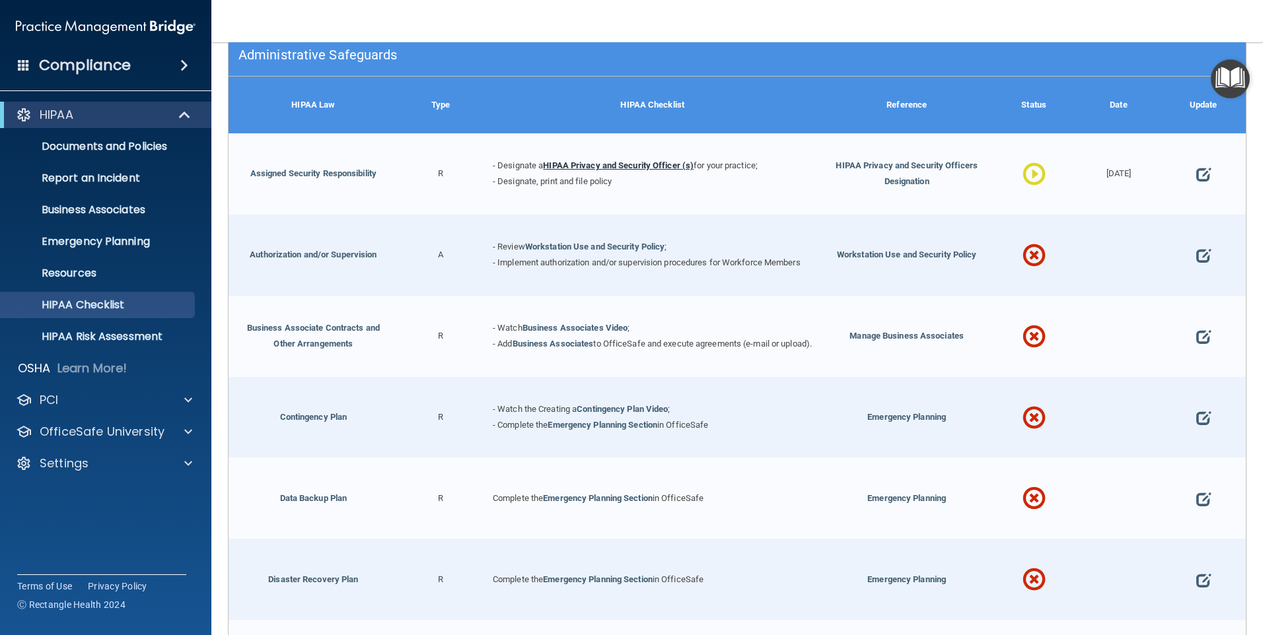
click at [589, 170] on link "HIPAA Privacy and Security Officer (s)" at bounding box center [618, 165] width 151 height 10
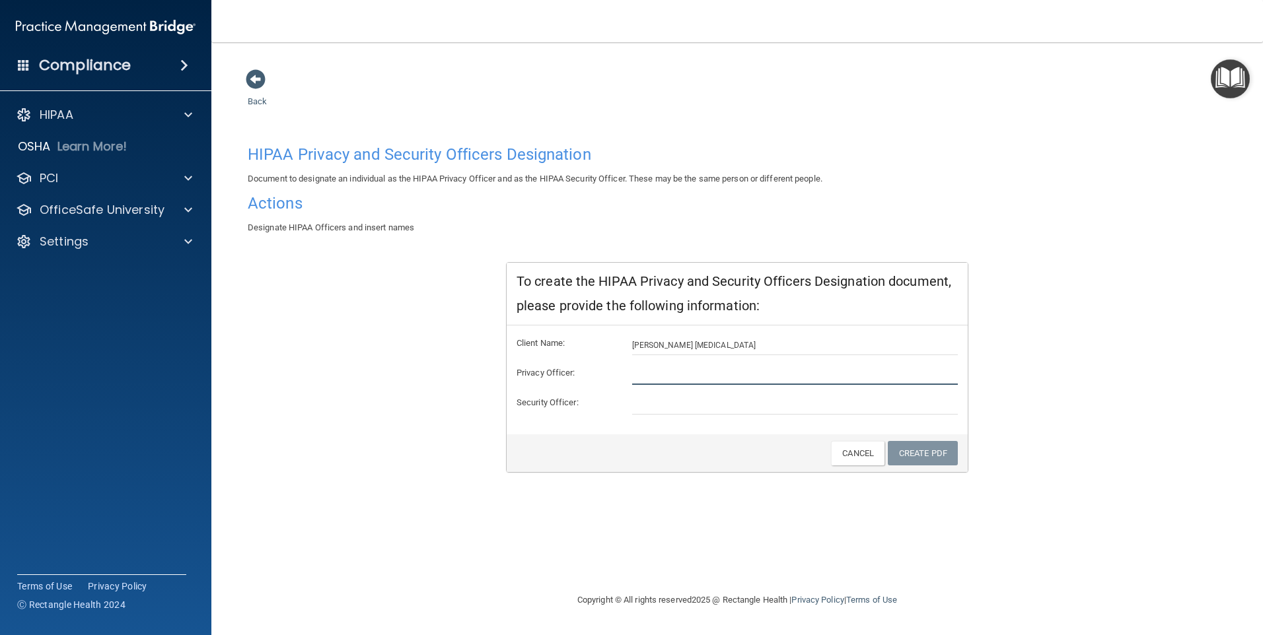
click at [662, 366] on input "text" at bounding box center [795, 375] width 326 height 20
type input "Shely"
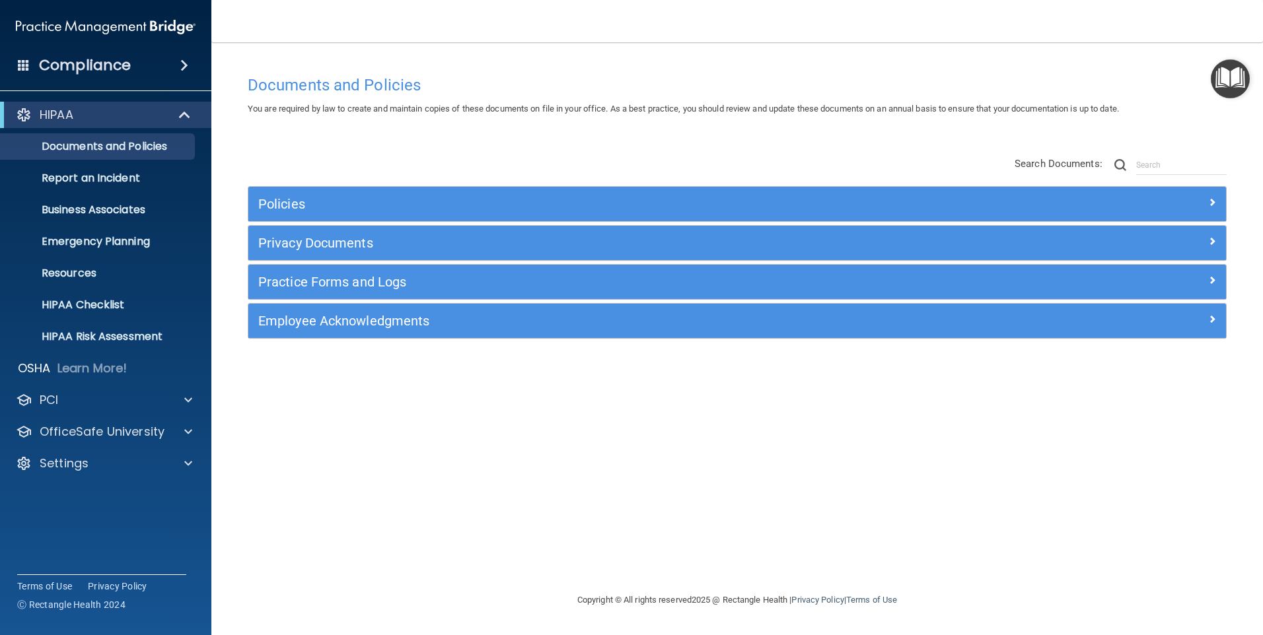
click at [102, 133] on ul "Documents and Policies Report an Incident Business Associates Emergency Plannin…" at bounding box center [106, 239] width 239 height 222
click at [88, 312] on link "HIPAA Checklist" at bounding box center [91, 305] width 208 height 26
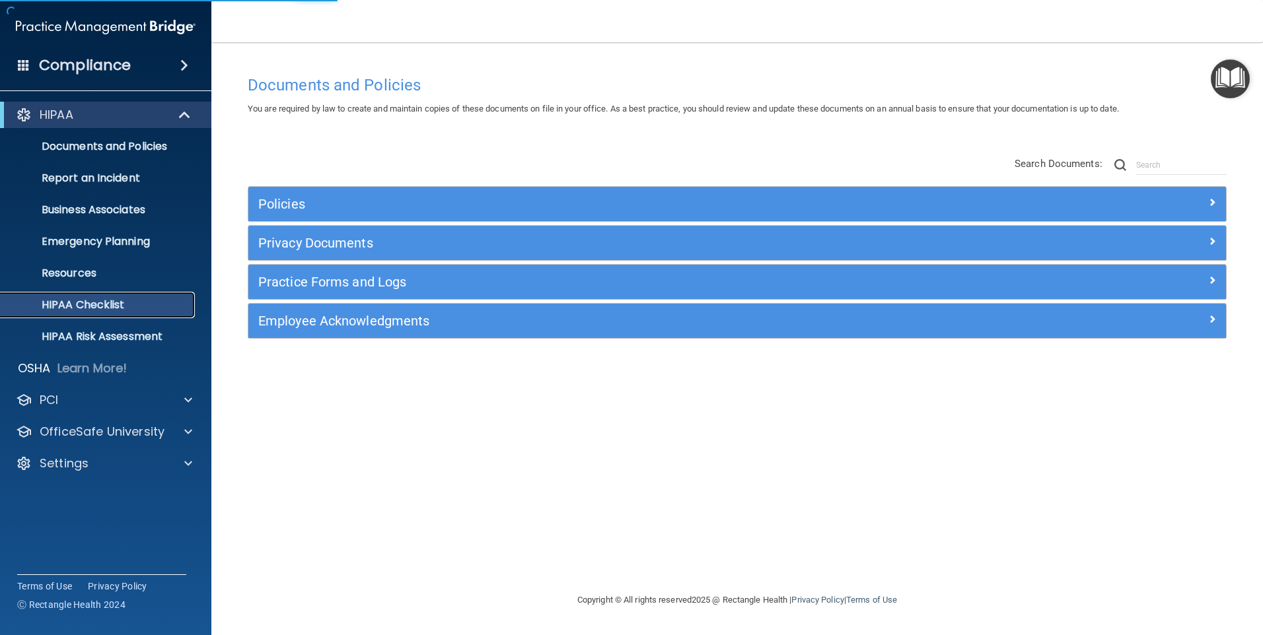
click at [88, 306] on p "HIPAA Checklist" at bounding box center [99, 304] width 180 height 13
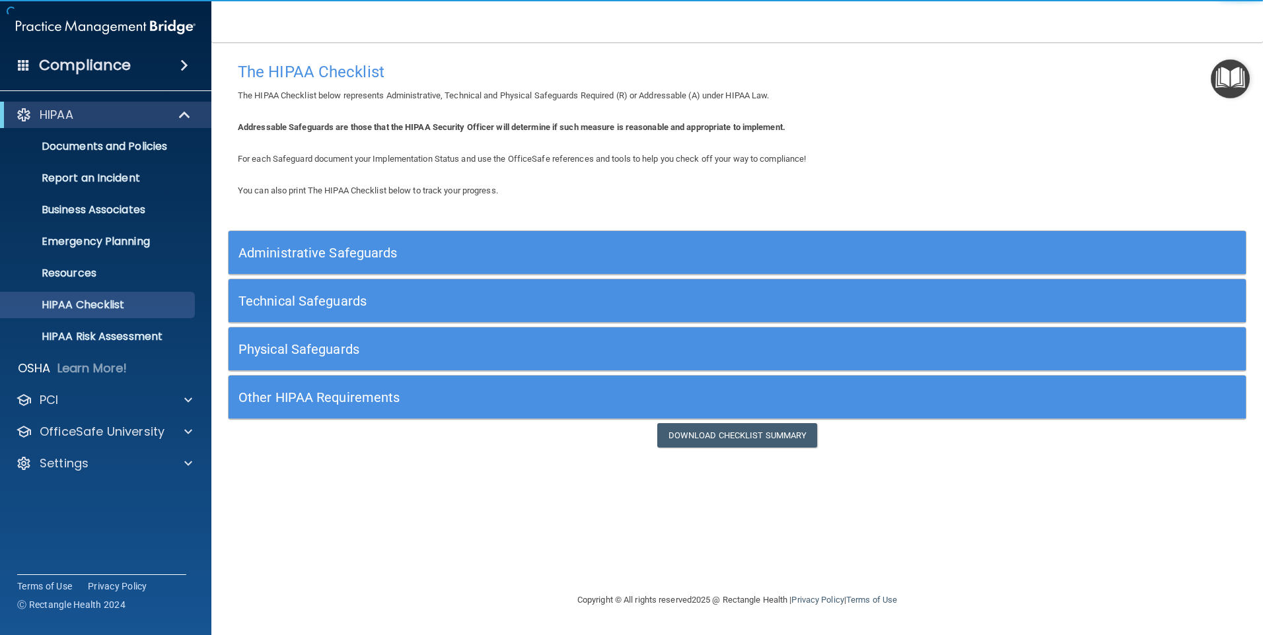
click at [338, 253] on h5 "Administrative Safeguards" at bounding box center [609, 253] width 743 height 15
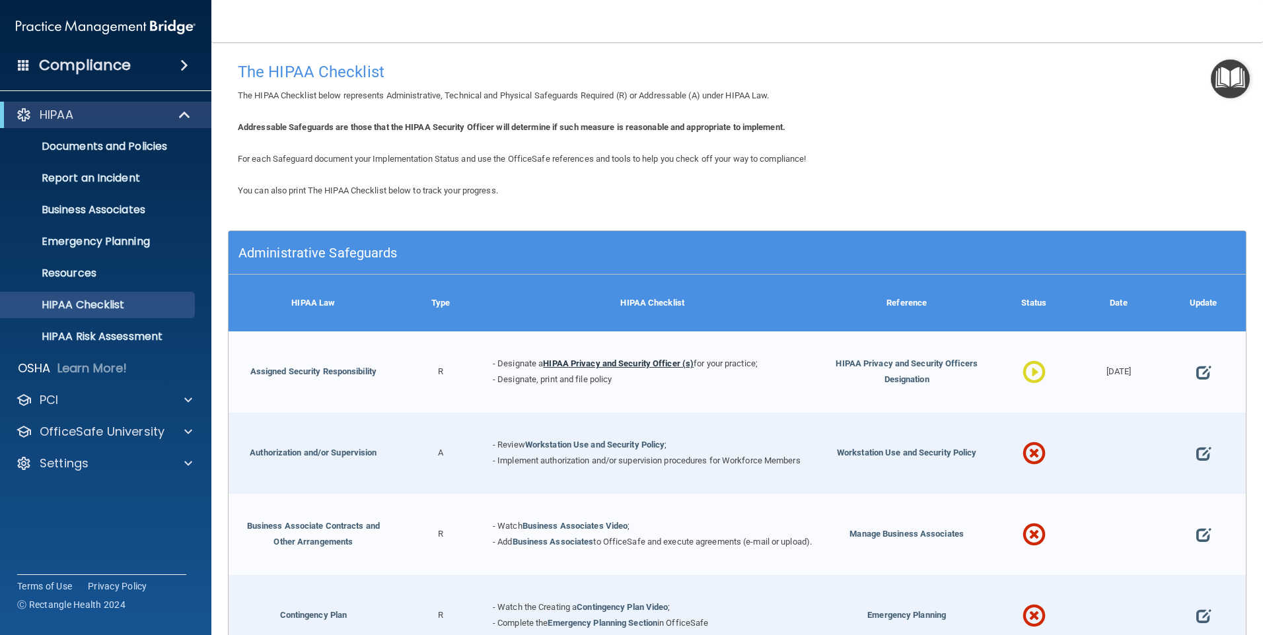
click at [592, 360] on link "HIPAA Privacy and Security Officer (s)" at bounding box center [618, 364] width 151 height 10
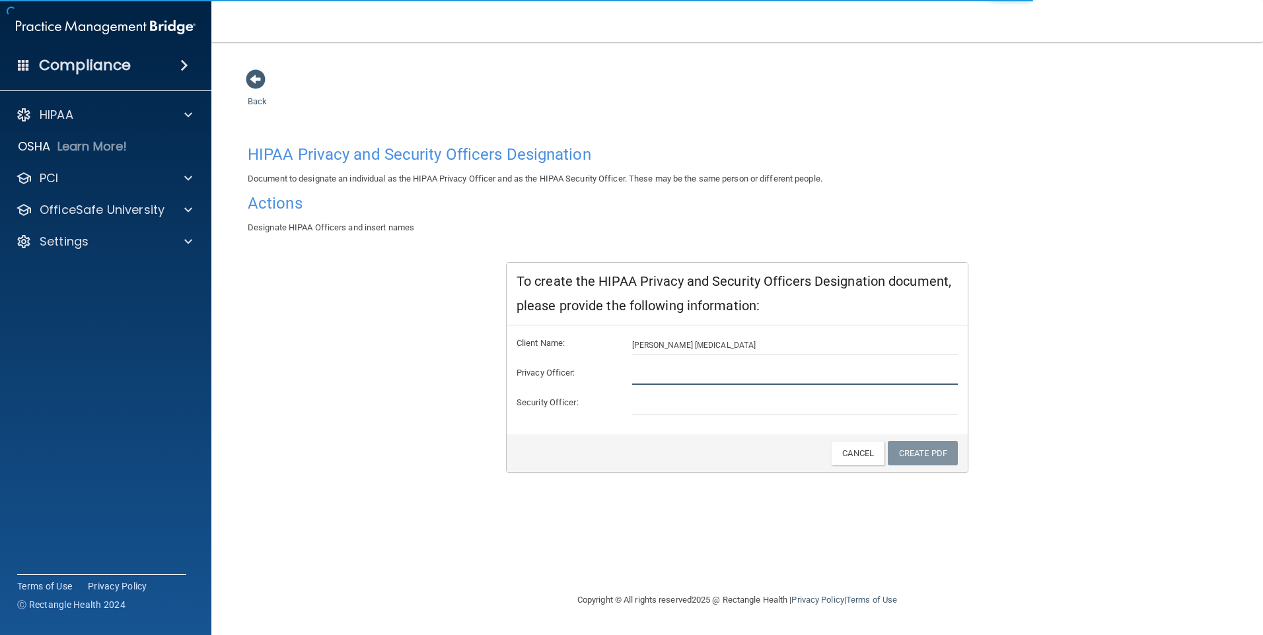
click at [676, 378] on input "text" at bounding box center [795, 375] width 326 height 20
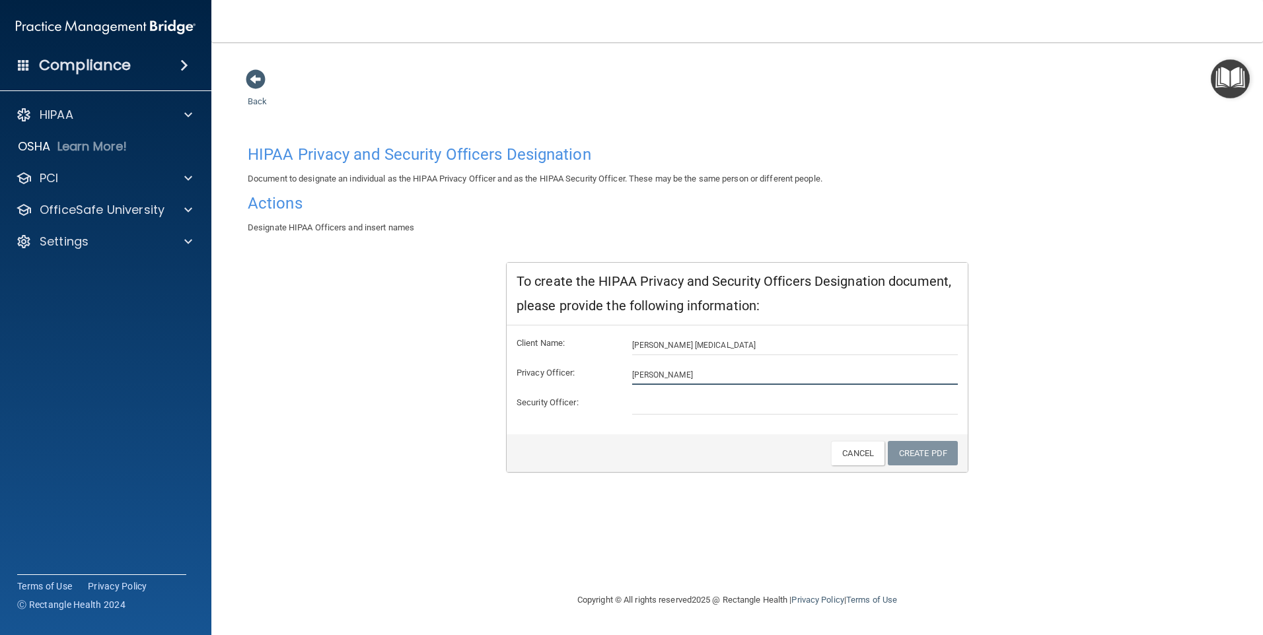
click at [671, 372] on input "[PERSON_NAME]" at bounding box center [795, 375] width 326 height 20
type input "[PERSON_NAME]"
click at [652, 402] on input "text" at bounding box center [795, 405] width 326 height 20
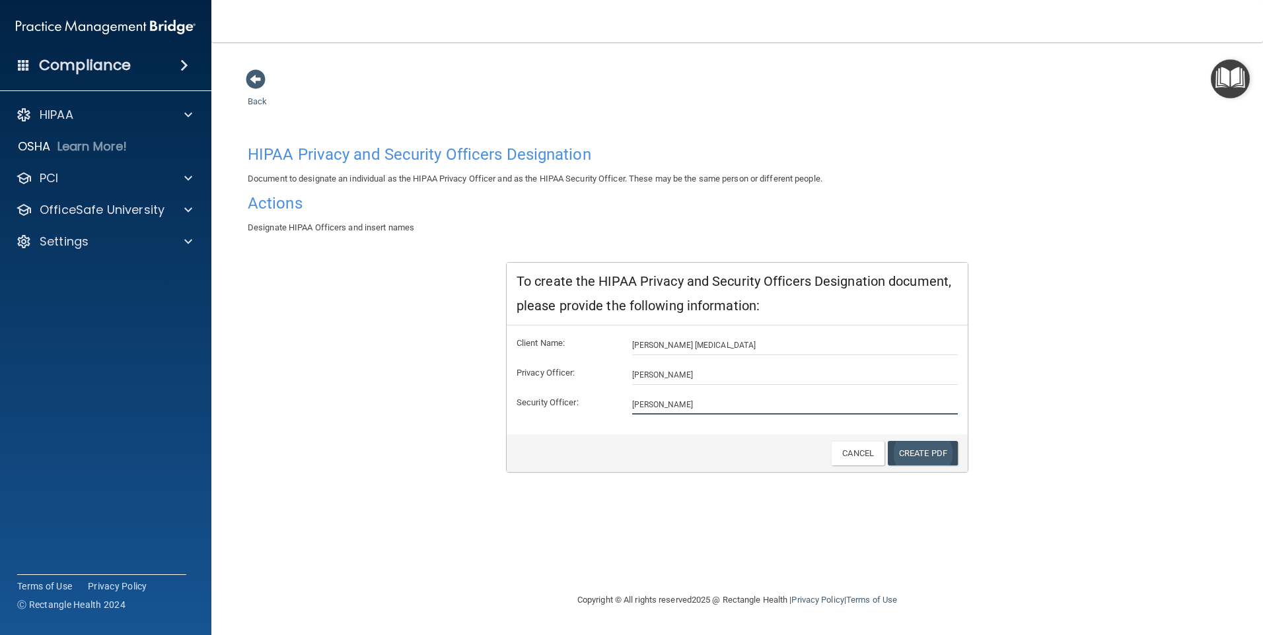
type input "[PERSON_NAME]"
click at [893, 456] on link "Create PDF" at bounding box center [922, 453] width 70 height 24
click at [1228, 73] on img "Open Resource Center" at bounding box center [1229, 78] width 39 height 39
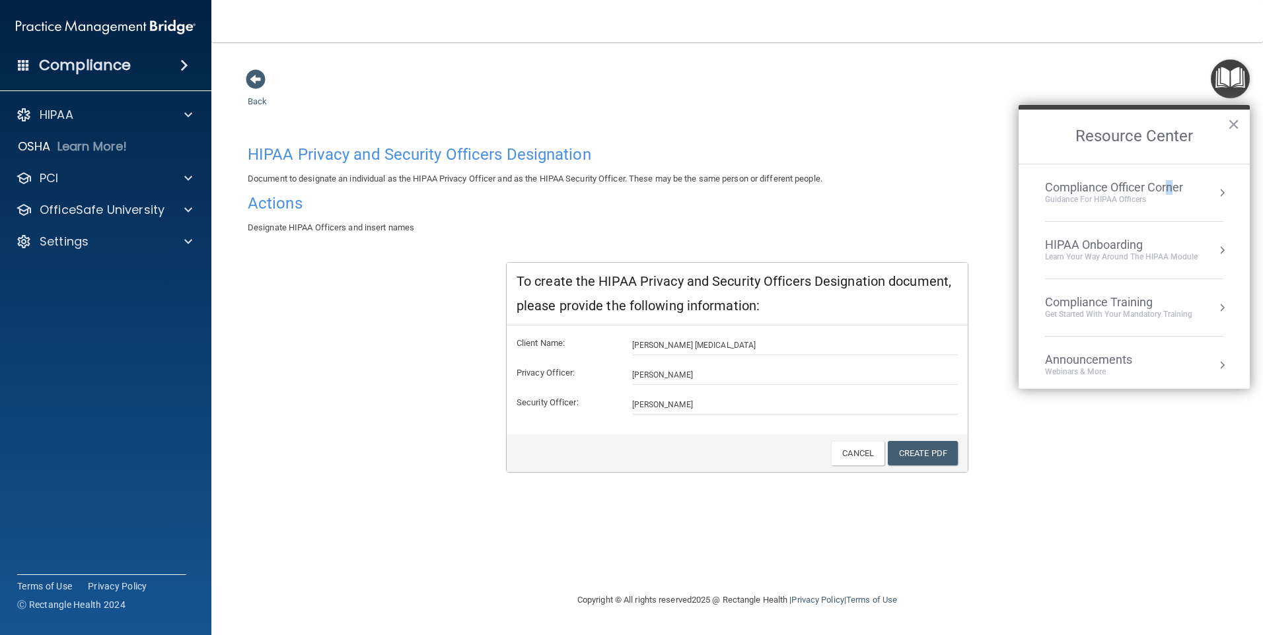
click at [1168, 184] on div "Compliance Officer Corner" at bounding box center [1114, 187] width 138 height 15
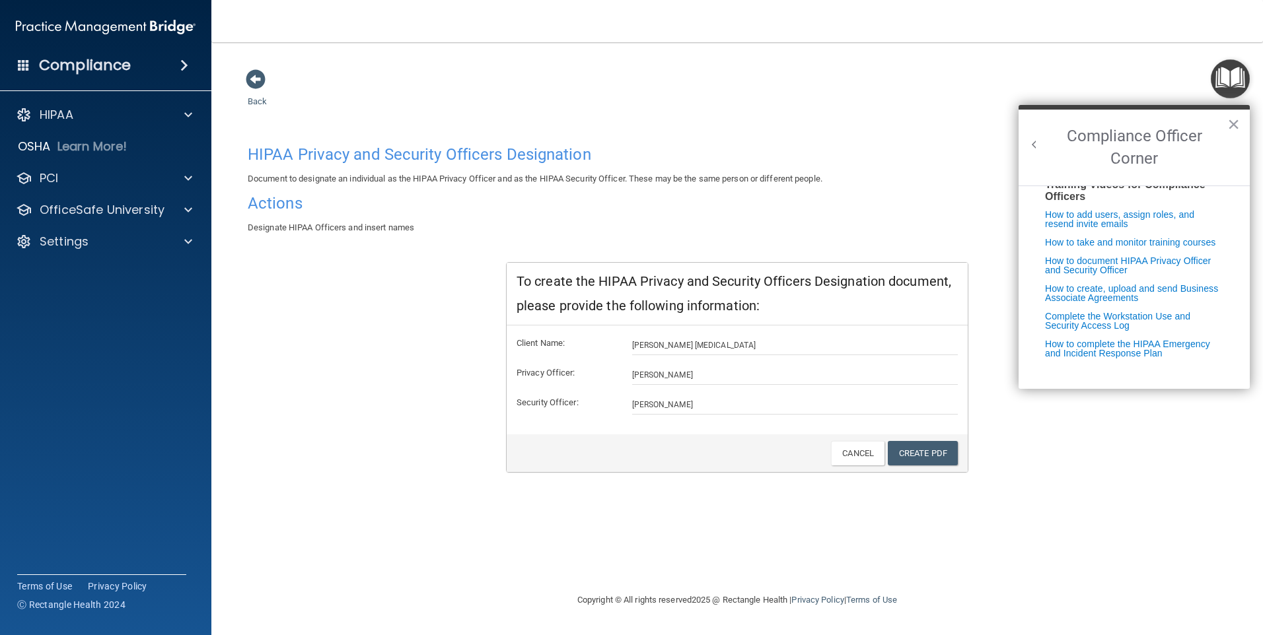
scroll to position [197, 0]
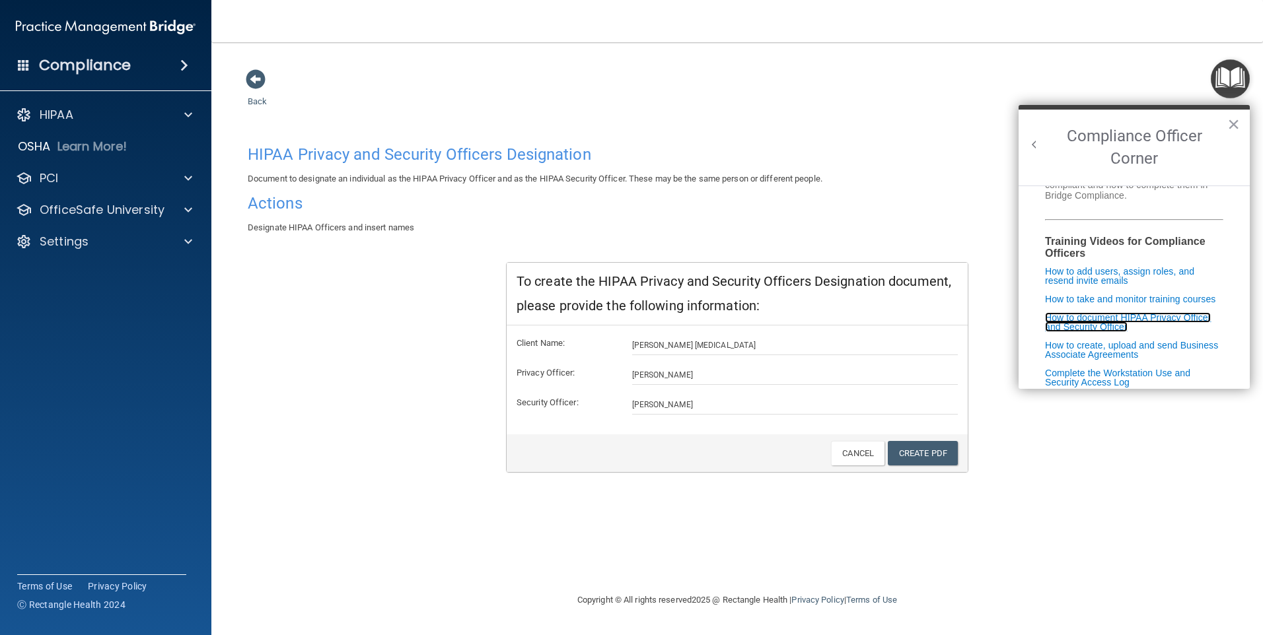
click at [1100, 332] on link "How to document HIPAA Privacy Officer and Security Officer" at bounding box center [1128, 322] width 166 height 20
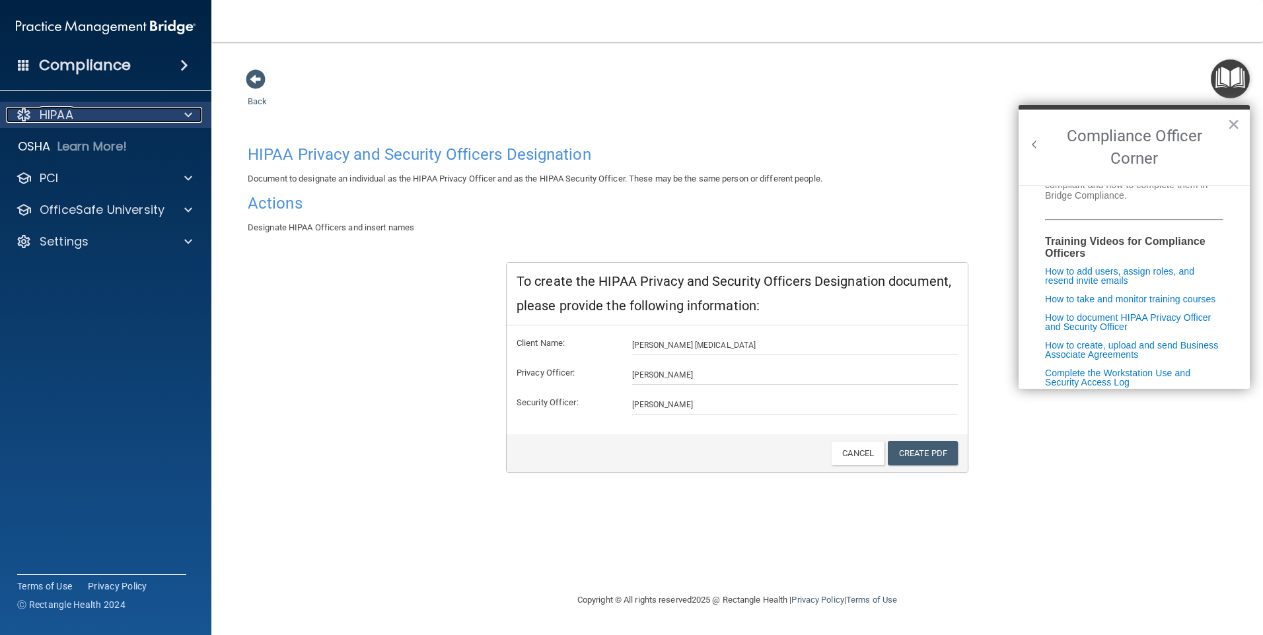
click at [36, 117] on div "HIPAA" at bounding box center [88, 115] width 164 height 16
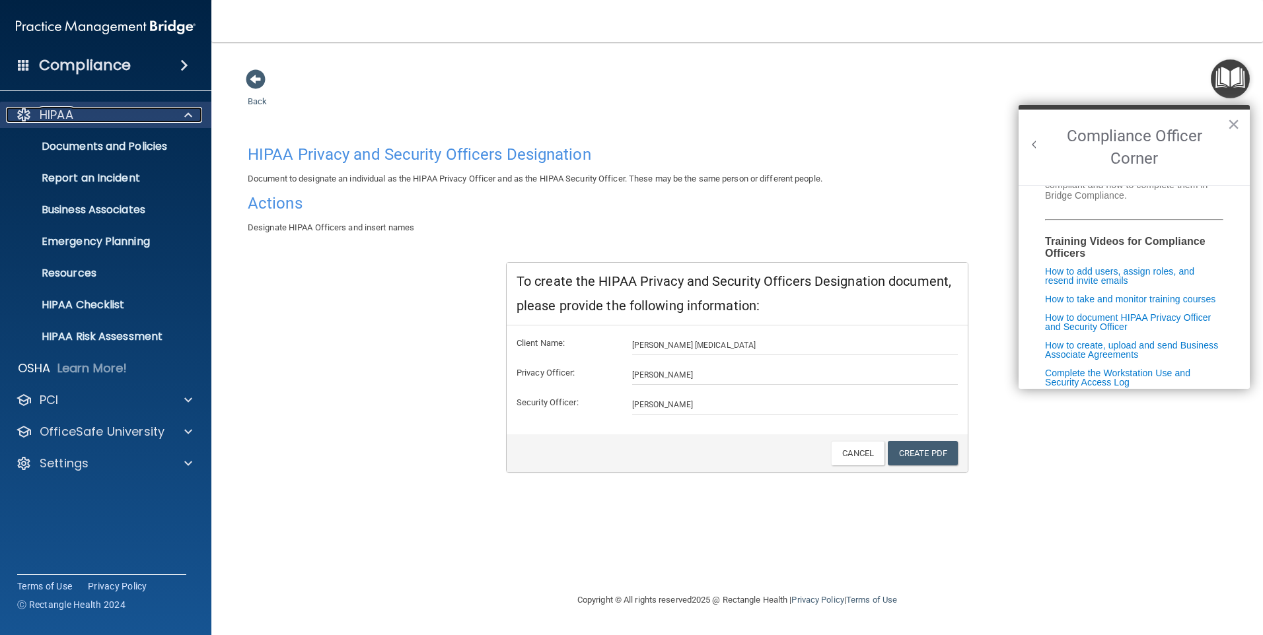
click at [36, 117] on div "HIPAA" at bounding box center [88, 115] width 164 height 16
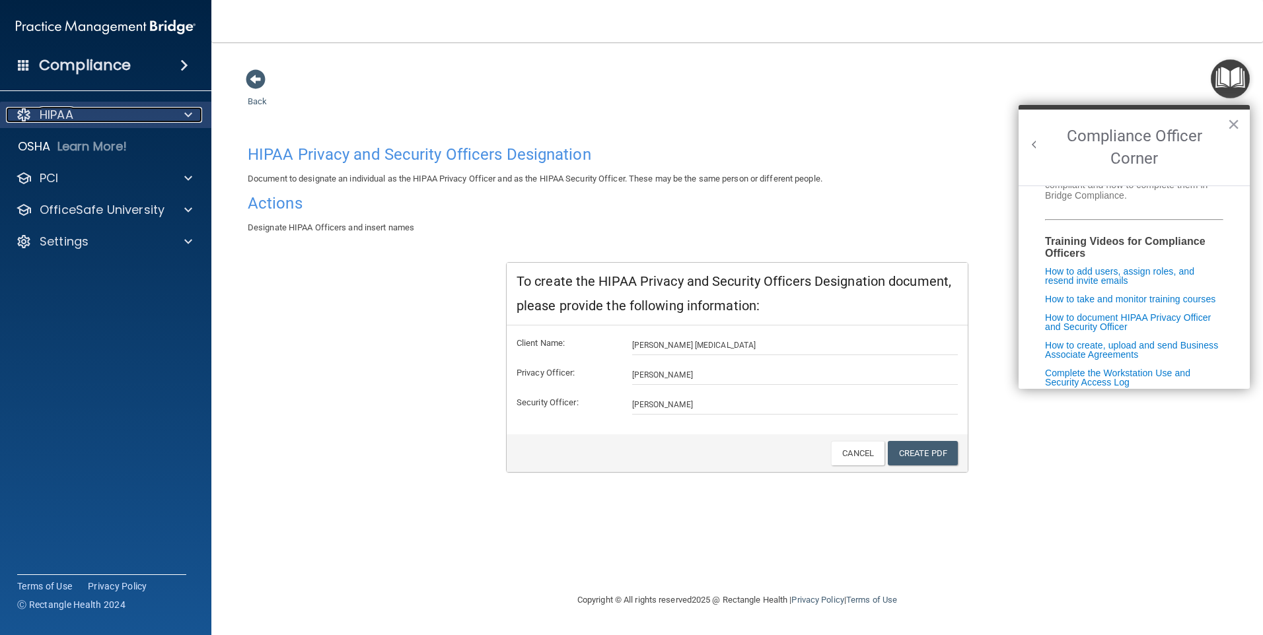
click at [187, 114] on span at bounding box center [188, 115] width 8 height 16
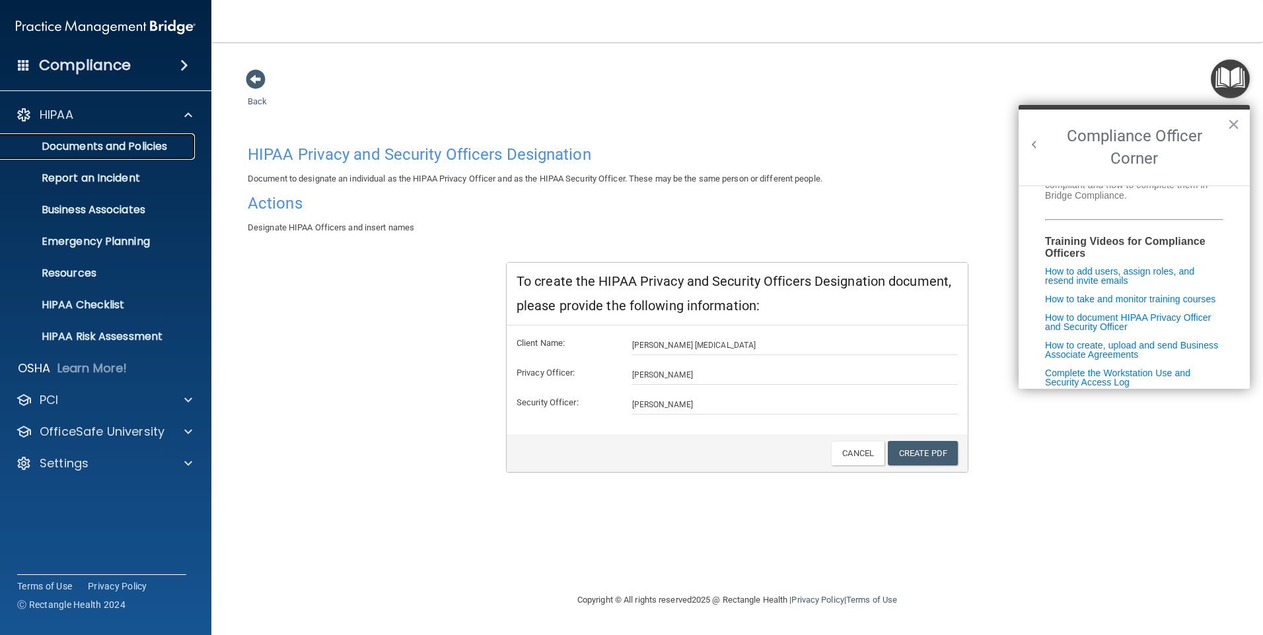
click at [162, 142] on p "Documents and Policies" at bounding box center [99, 146] width 180 height 13
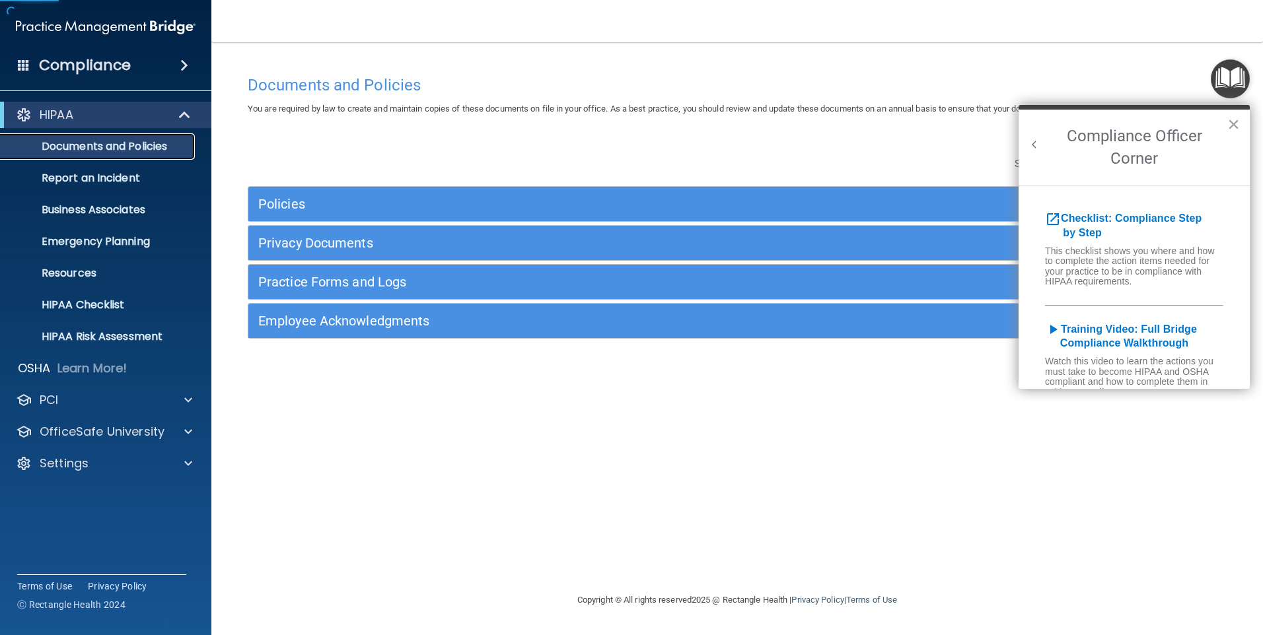
click at [162, 142] on p "Documents and Policies" at bounding box center [99, 146] width 180 height 13
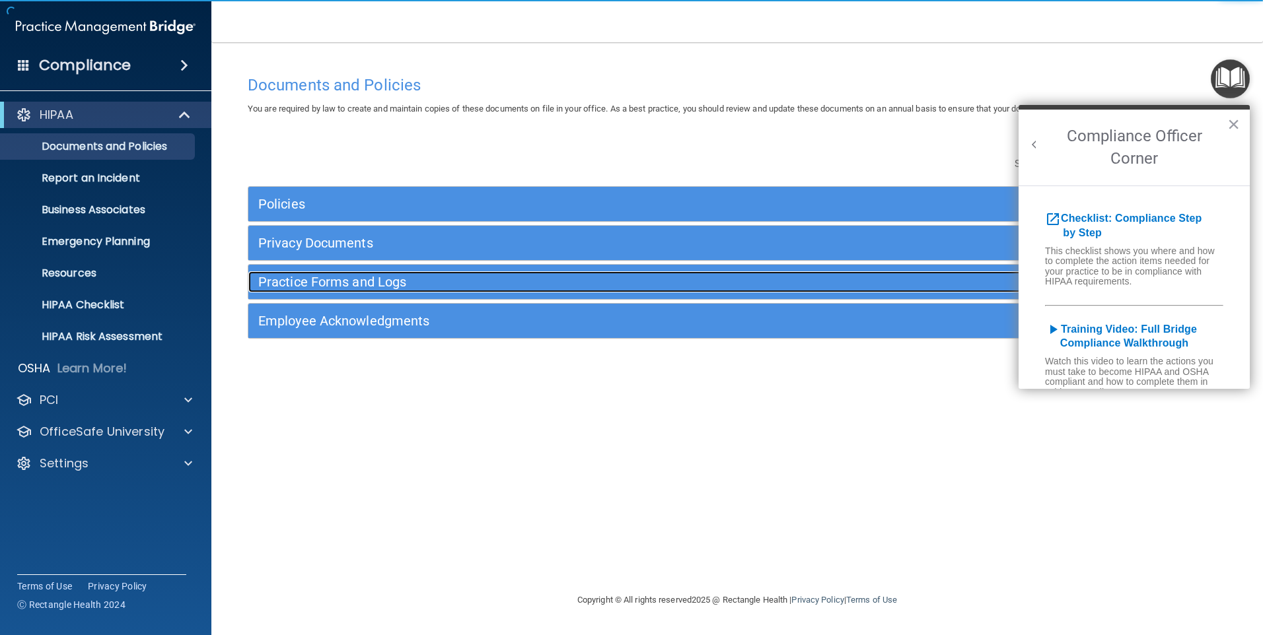
click at [312, 281] on h5 "Practice Forms and Logs" at bounding box center [614, 282] width 713 height 15
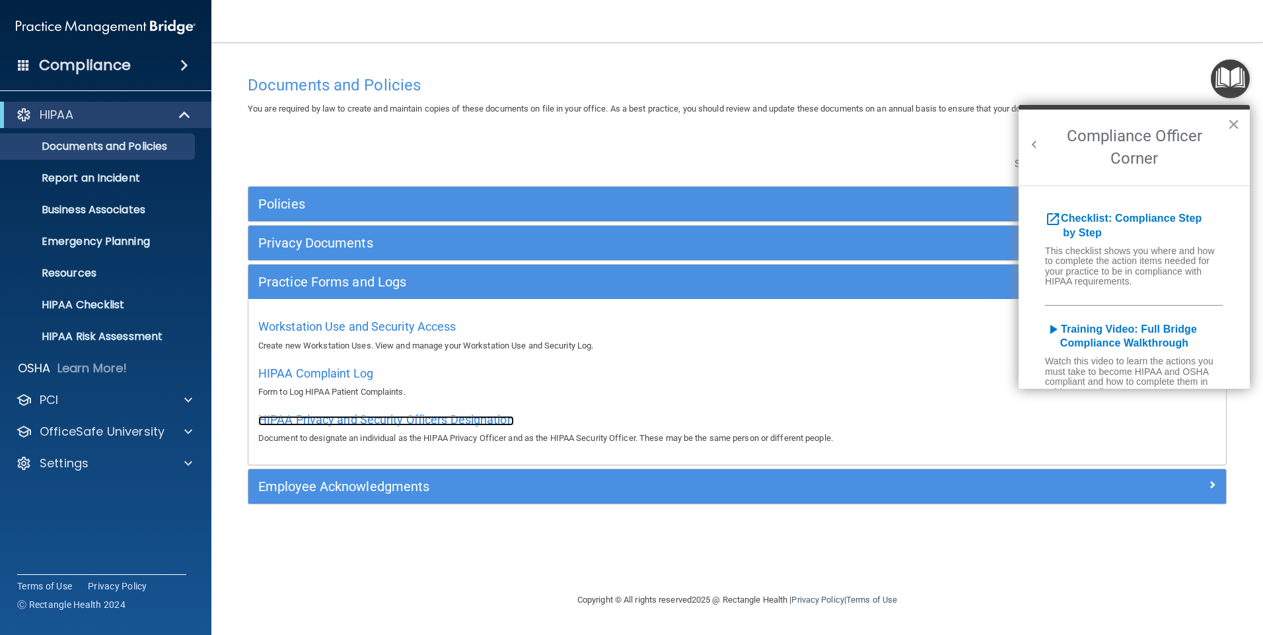
click at [353, 423] on span "HIPAA Privacy and Security Officers Designation" at bounding box center [386, 420] width 256 height 14
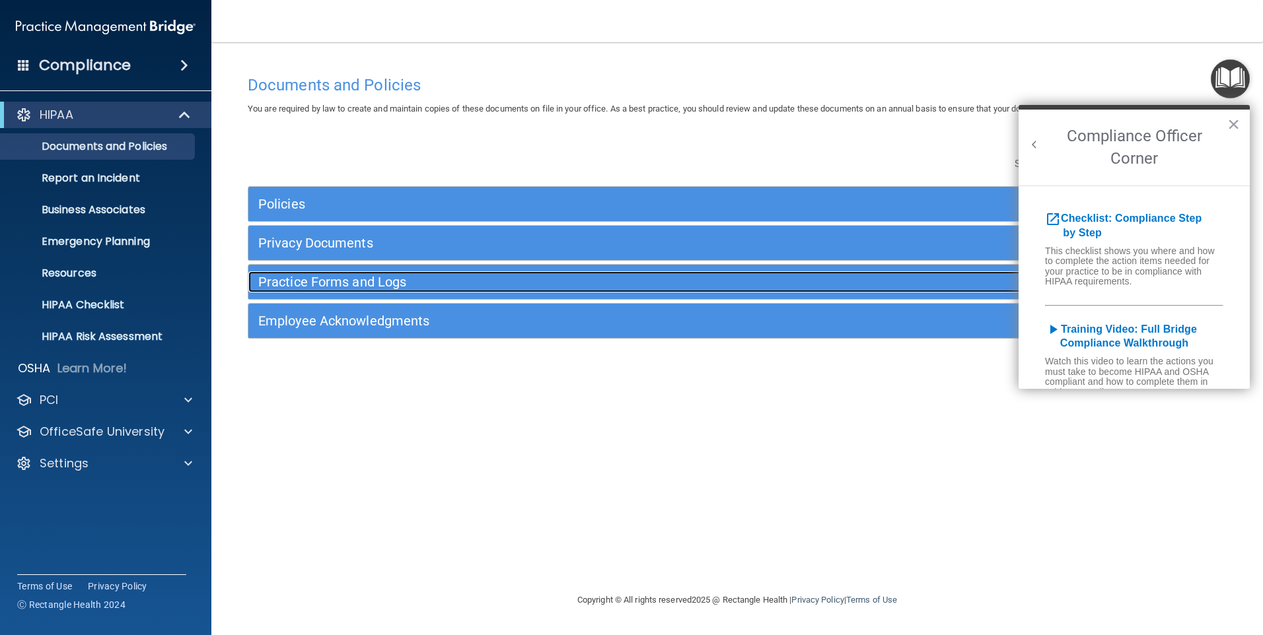
click at [320, 286] on h5 "Practice Forms and Logs" at bounding box center [614, 282] width 713 height 15
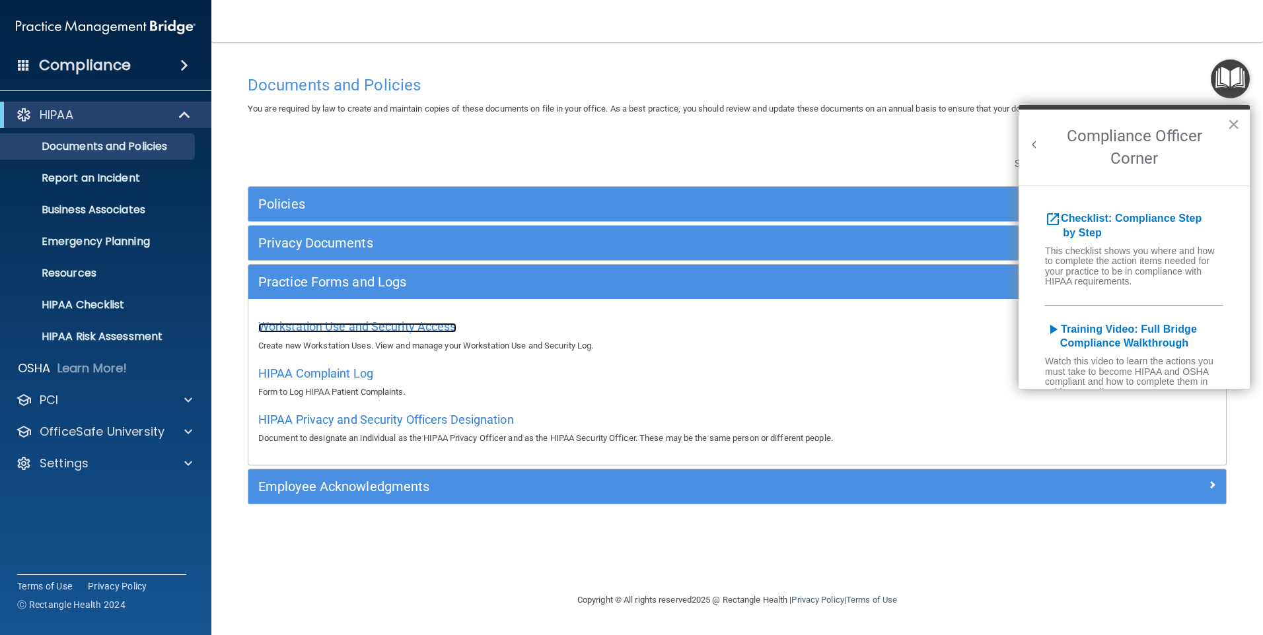
click at [318, 331] on span "Workstation Use and Security Access" at bounding box center [357, 327] width 198 height 14
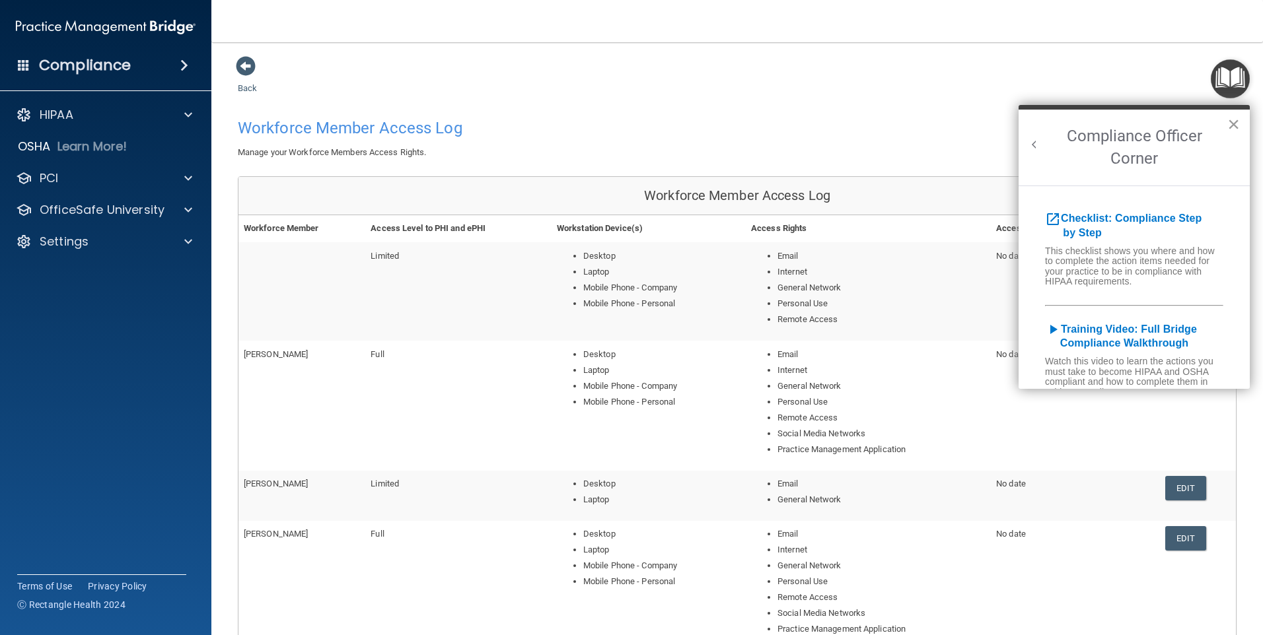
click at [1231, 123] on button "×" at bounding box center [1233, 124] width 13 height 21
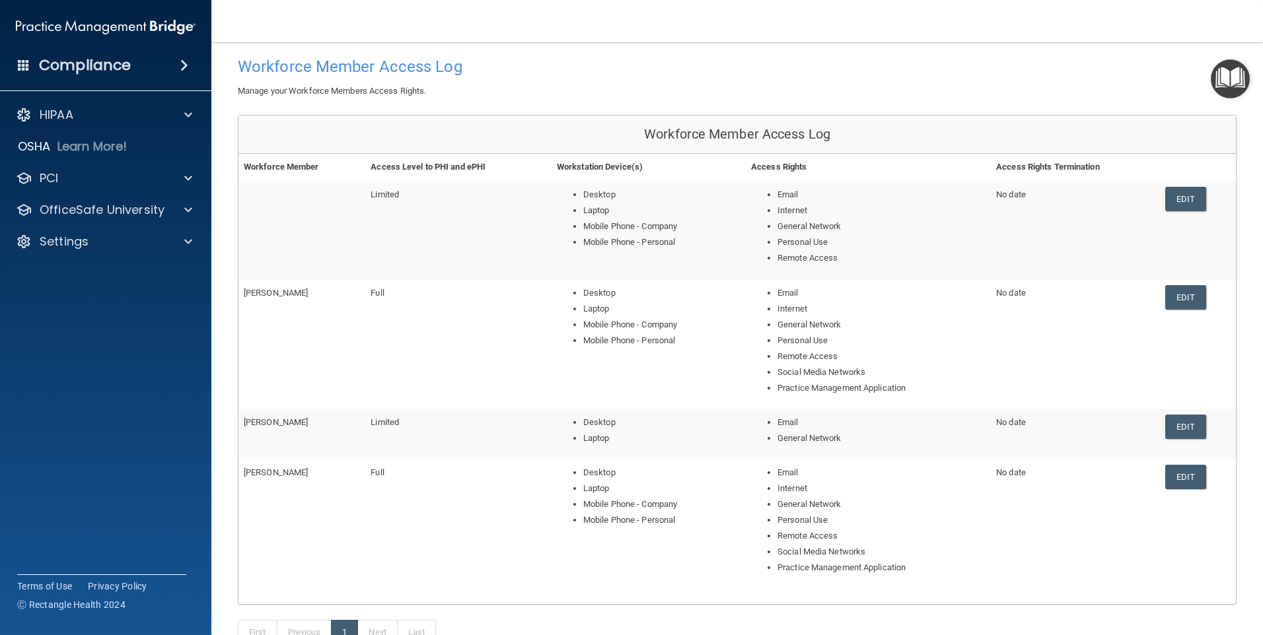
scroll to position [209, 0]
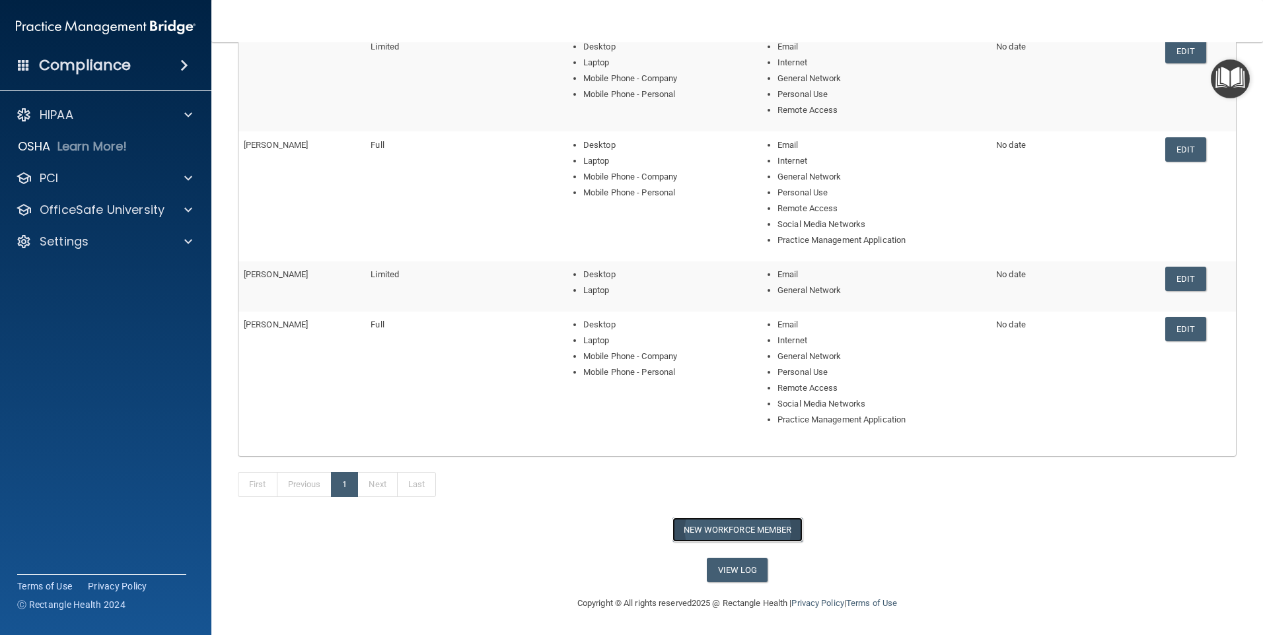
click at [704, 530] on button "New Workforce Member" at bounding box center [737, 530] width 130 height 24
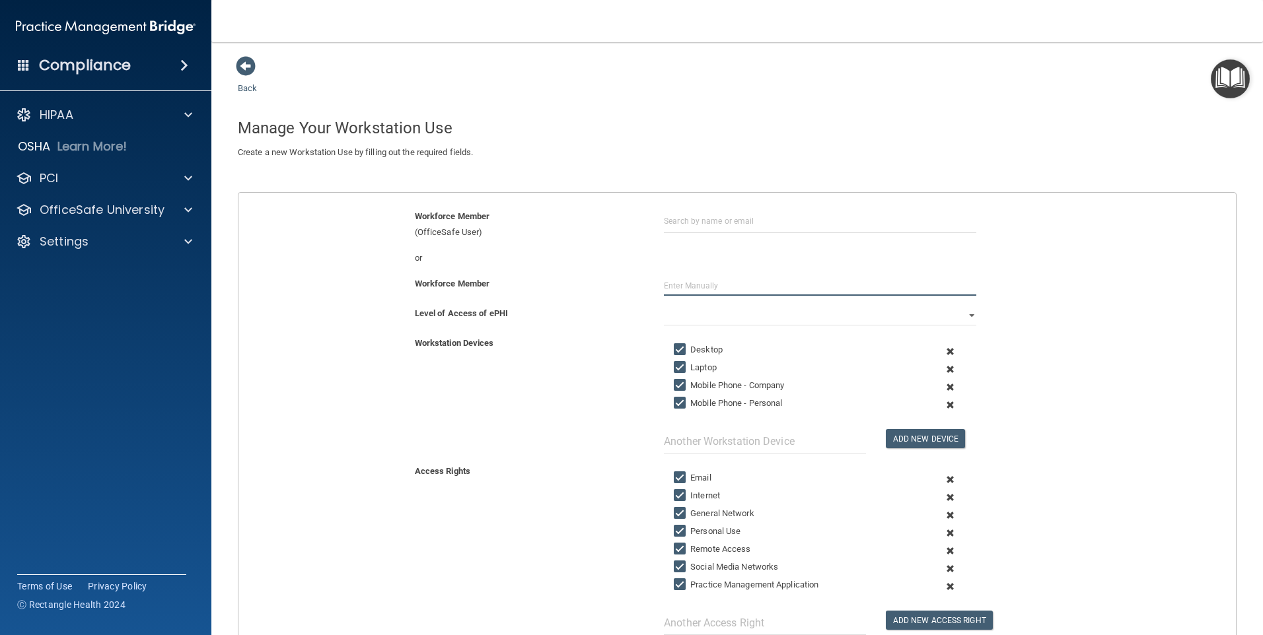
click at [693, 284] on input "text" at bounding box center [820, 286] width 312 height 20
type input "[PERSON_NAME]"
click at [948, 386] on span at bounding box center [950, 387] width 32 height 18
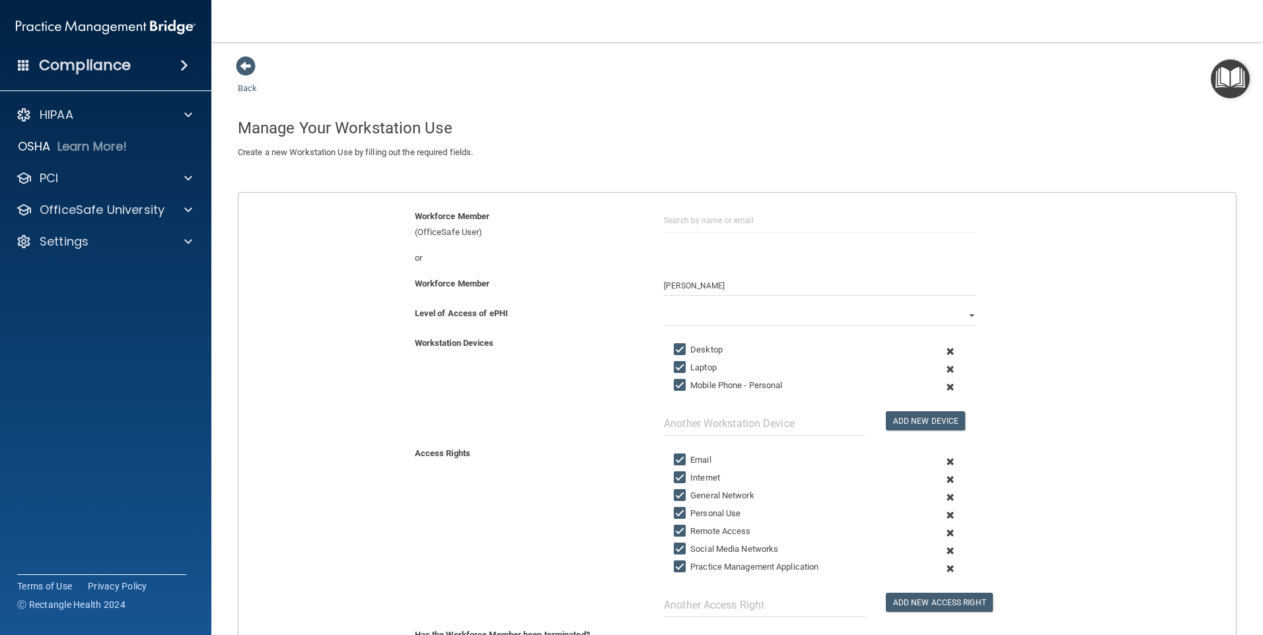
click at [942, 550] on span at bounding box center [950, 551] width 32 height 18
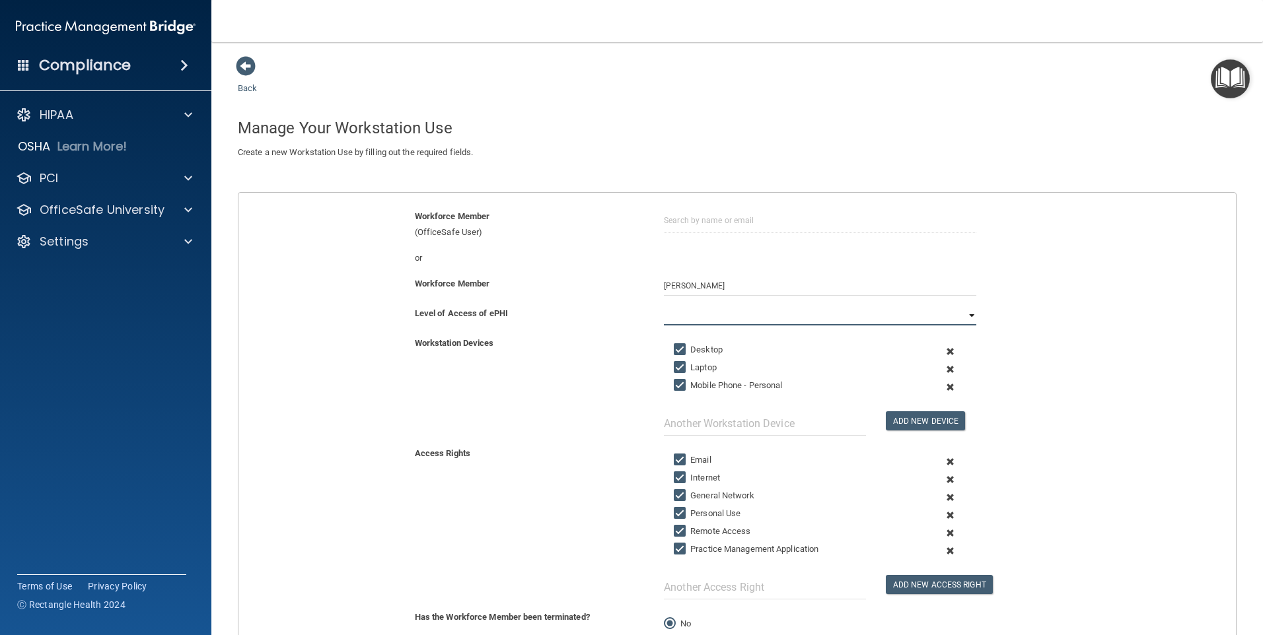
click at [956, 313] on select "Full Limited None" at bounding box center [820, 316] width 312 height 20
click at [664, 306] on select "Full Limited None" at bounding box center [820, 316] width 312 height 20
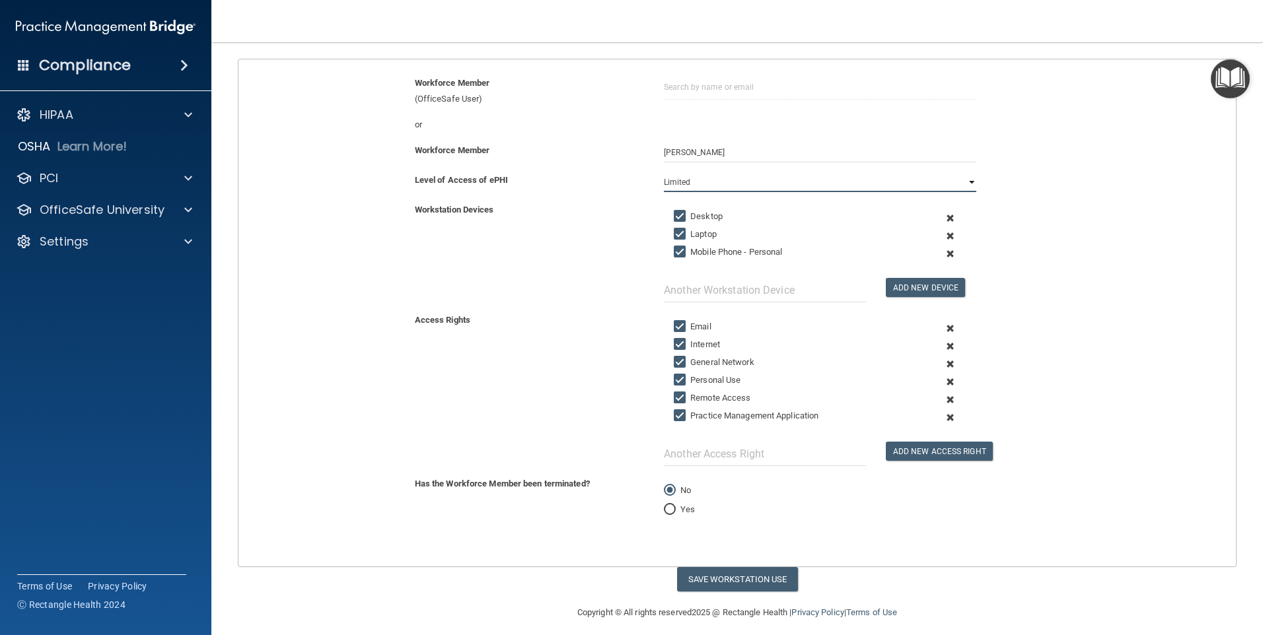
scroll to position [143, 0]
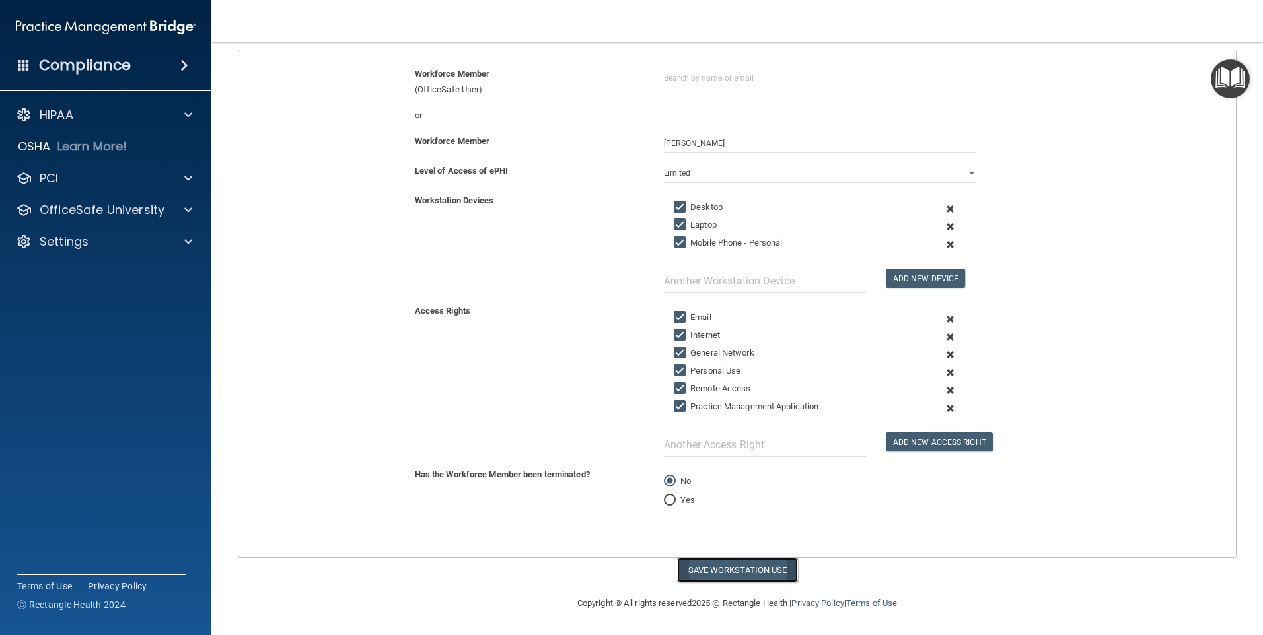
click at [698, 575] on button "Save Workstation Use" at bounding box center [737, 570] width 121 height 24
select select "? string:Full ?"
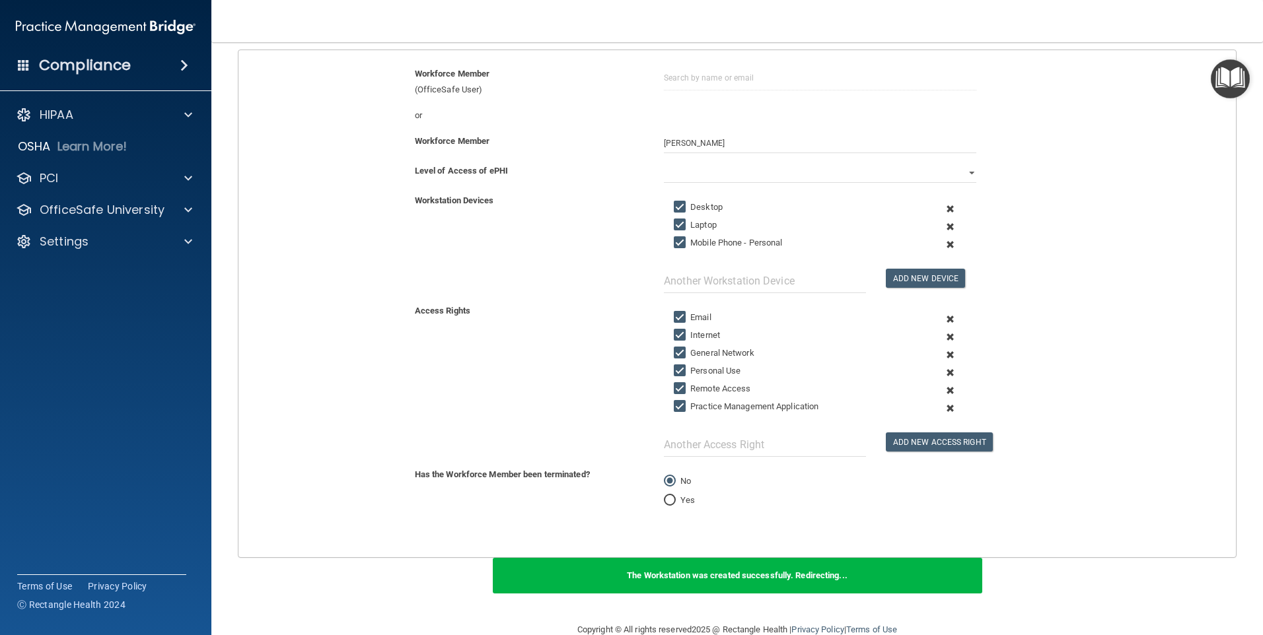
scroll to position [0, 0]
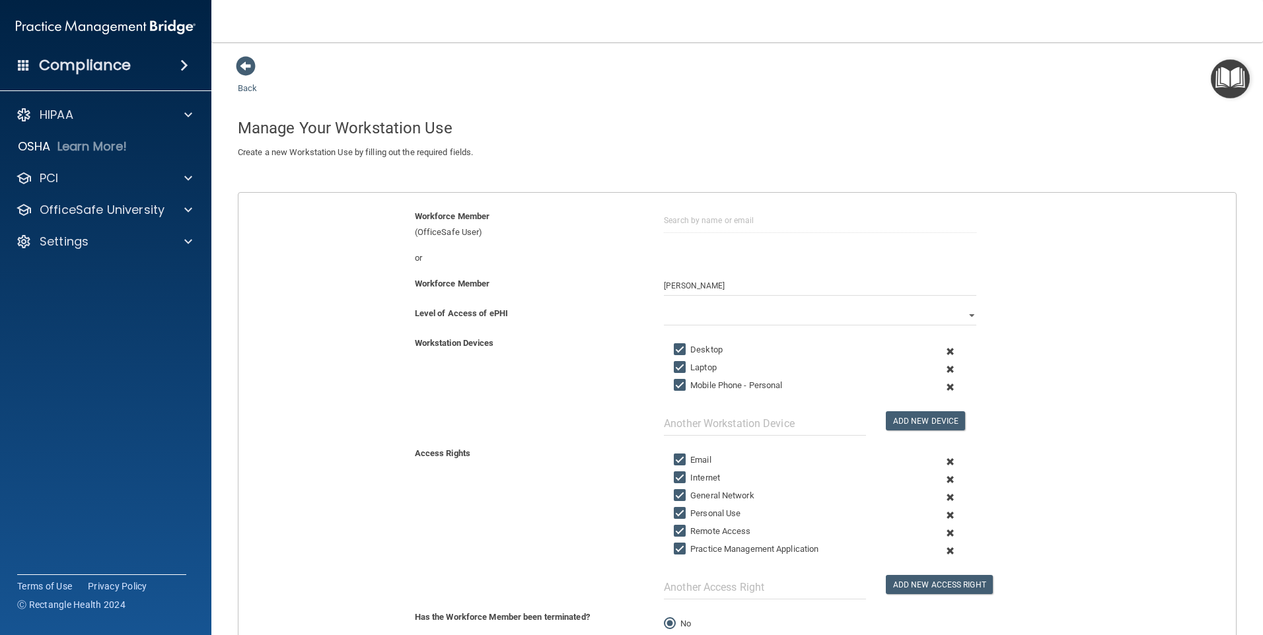
click at [1227, 82] on img "Open Resource Center" at bounding box center [1229, 78] width 39 height 39
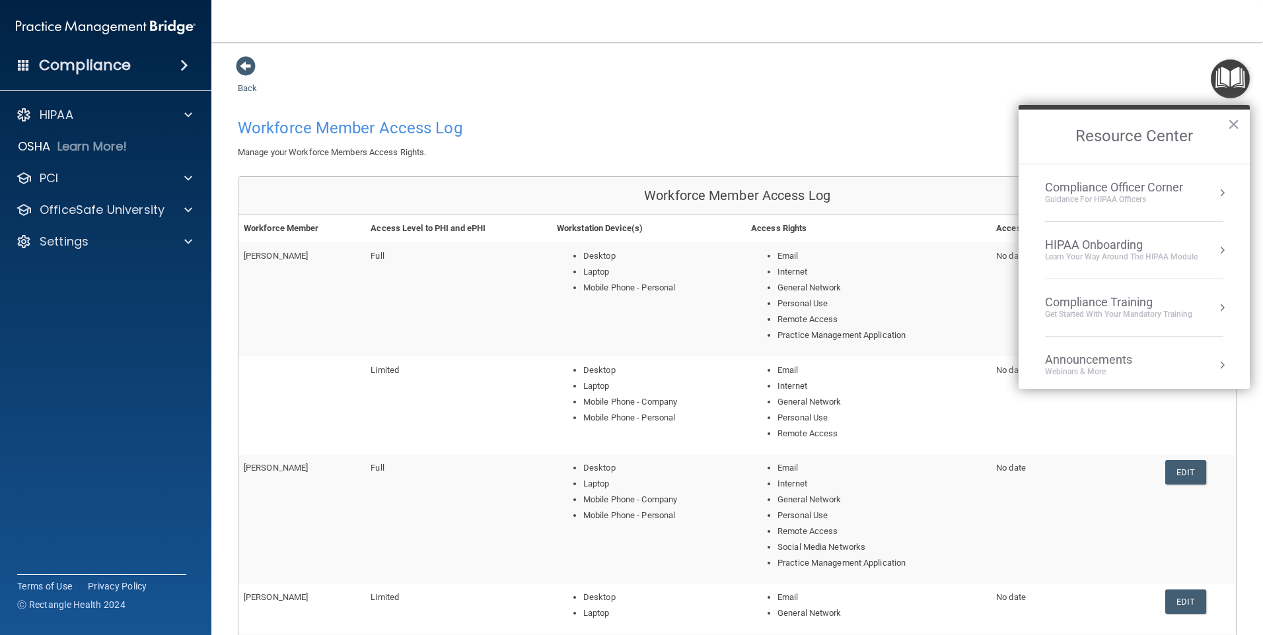
click at [728, 109] on div "Back Workforce Member Access Log Manage your Workforce Members Access Rights. W…" at bounding box center [737, 480] width 998 height 850
click at [1234, 121] on button "×" at bounding box center [1233, 124] width 13 height 21
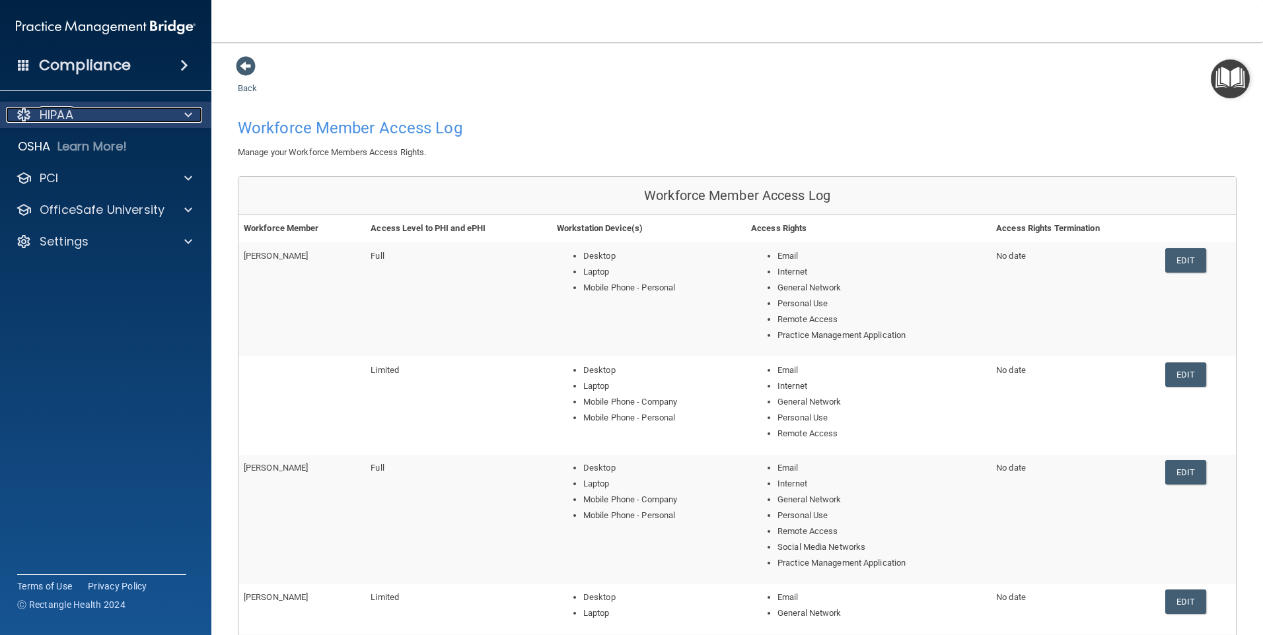
click at [190, 110] on span at bounding box center [188, 115] width 8 height 16
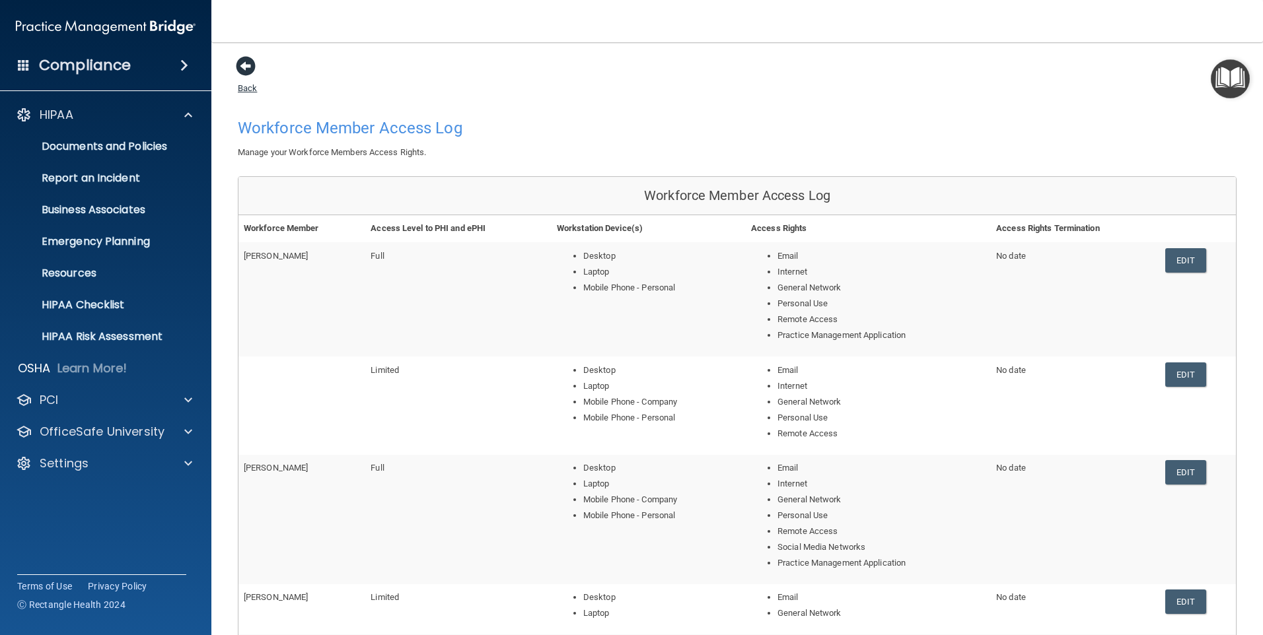
click at [240, 65] on span at bounding box center [246, 66] width 20 height 20
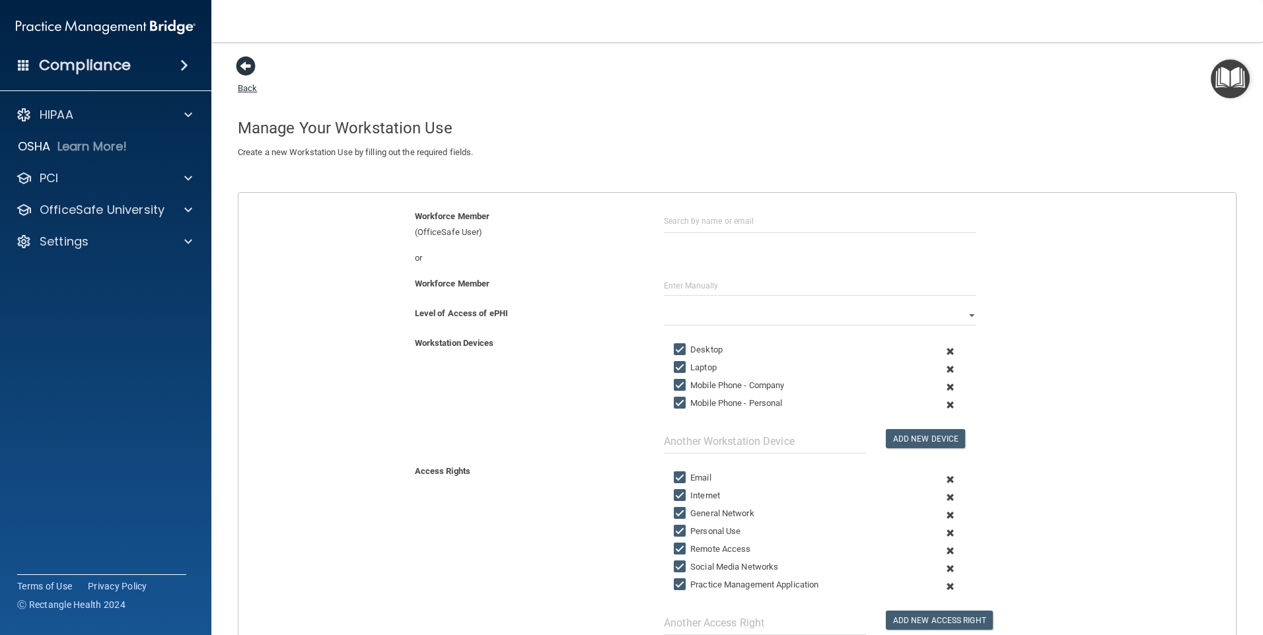
click at [244, 72] on span at bounding box center [246, 66] width 20 height 20
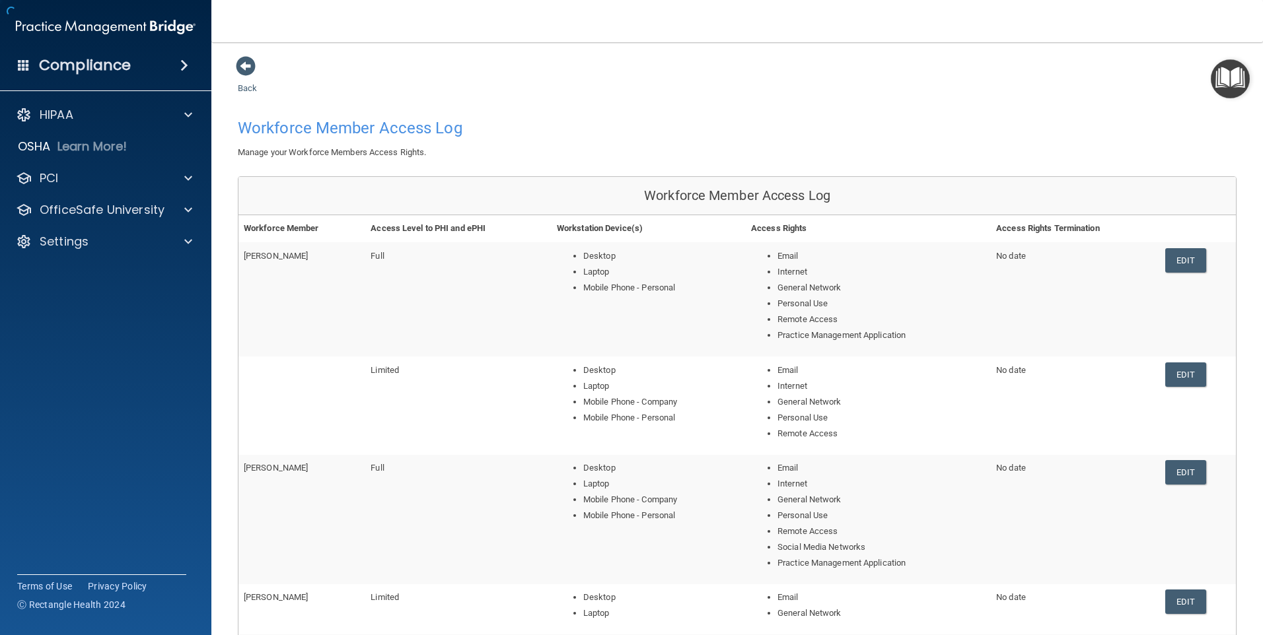
click at [244, 88] on link "Back" at bounding box center [247, 80] width 19 height 26
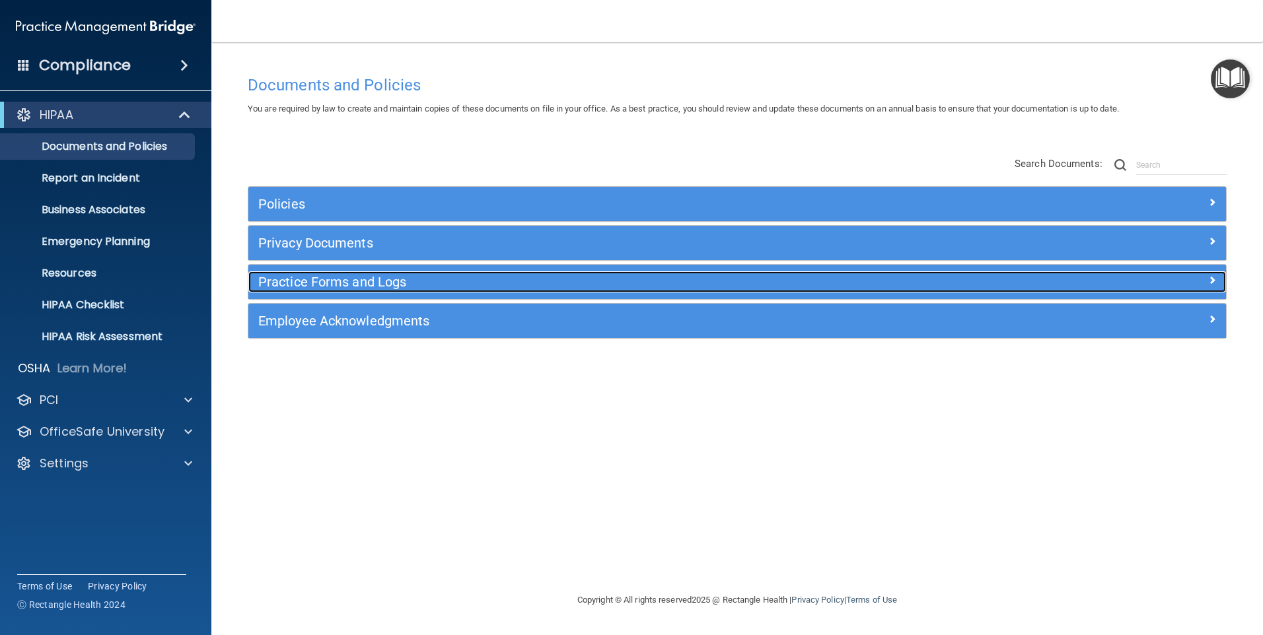
click at [331, 279] on h5 "Practice Forms and Logs" at bounding box center [614, 282] width 713 height 15
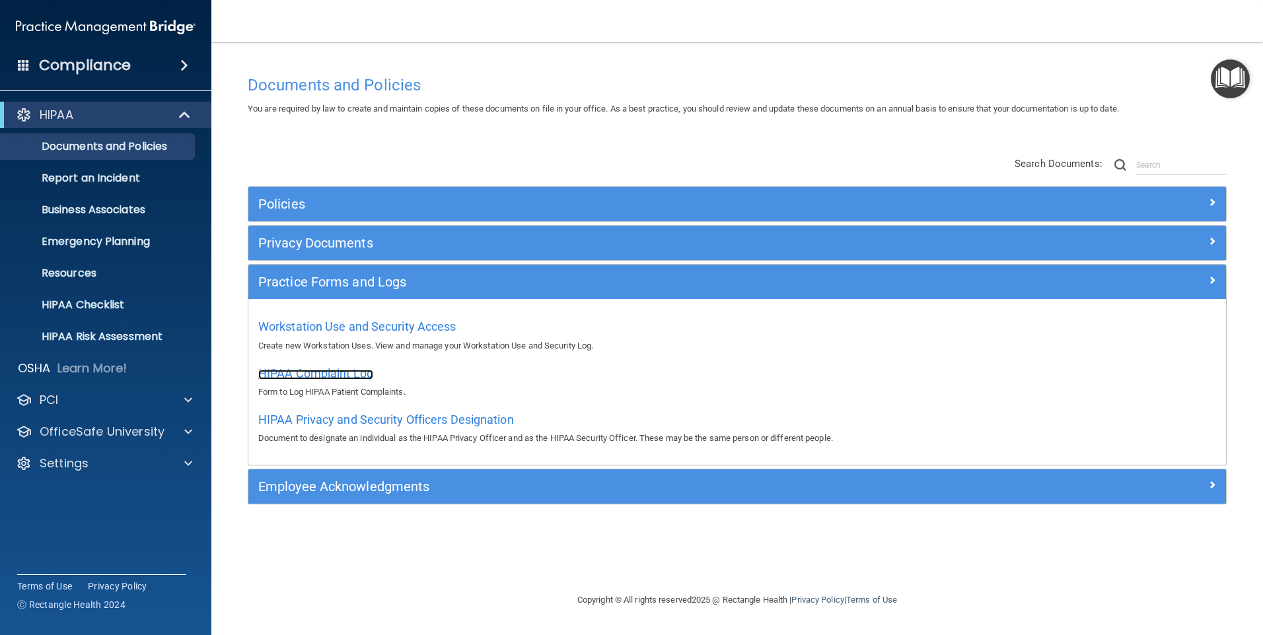
click at [316, 368] on span "HIPAA Complaint Log" at bounding box center [315, 373] width 115 height 14
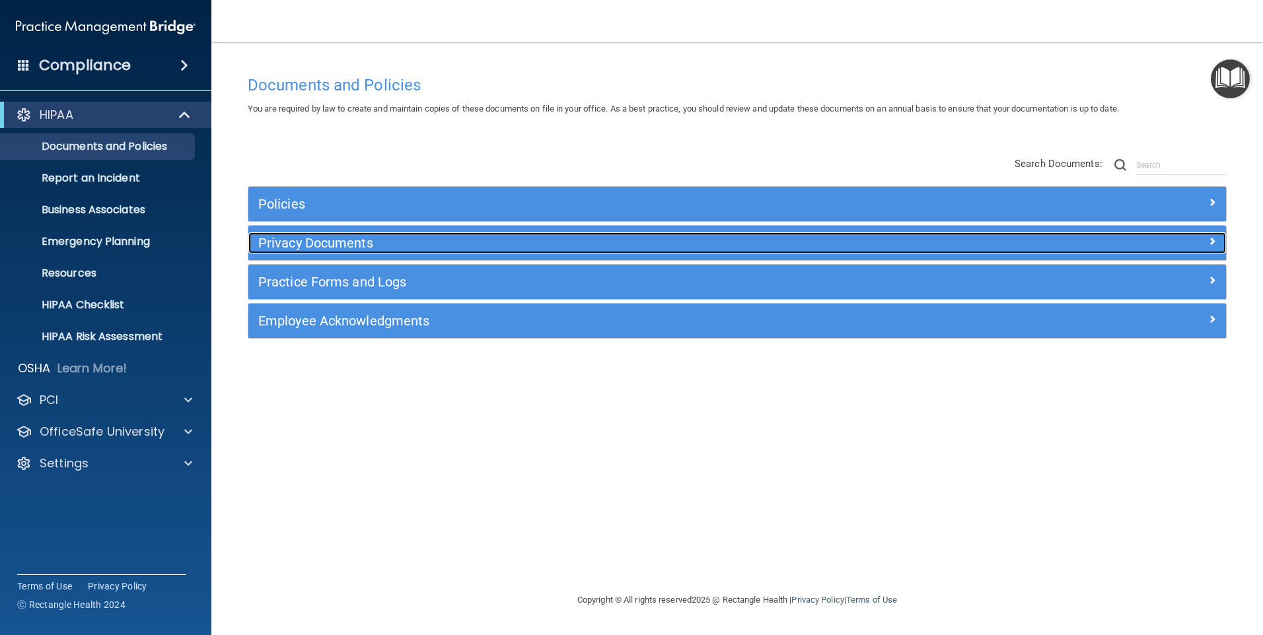
click at [367, 244] on h5 "Privacy Documents" at bounding box center [614, 243] width 713 height 15
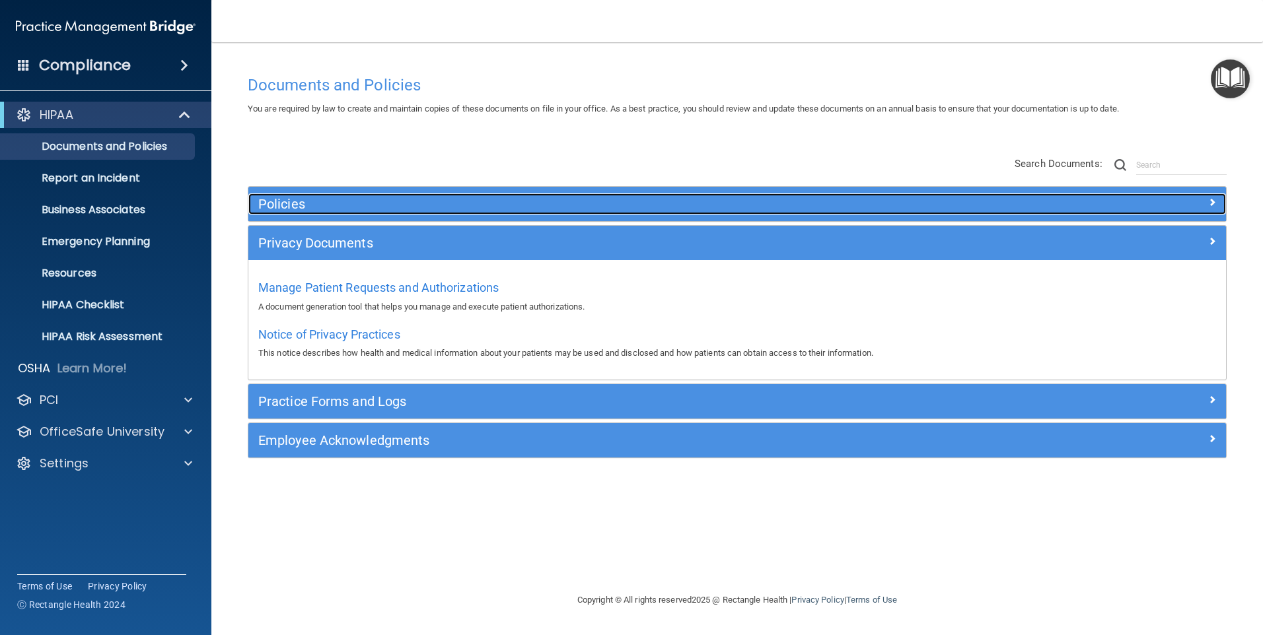
click at [287, 202] on h5 "Policies" at bounding box center [614, 204] width 713 height 15
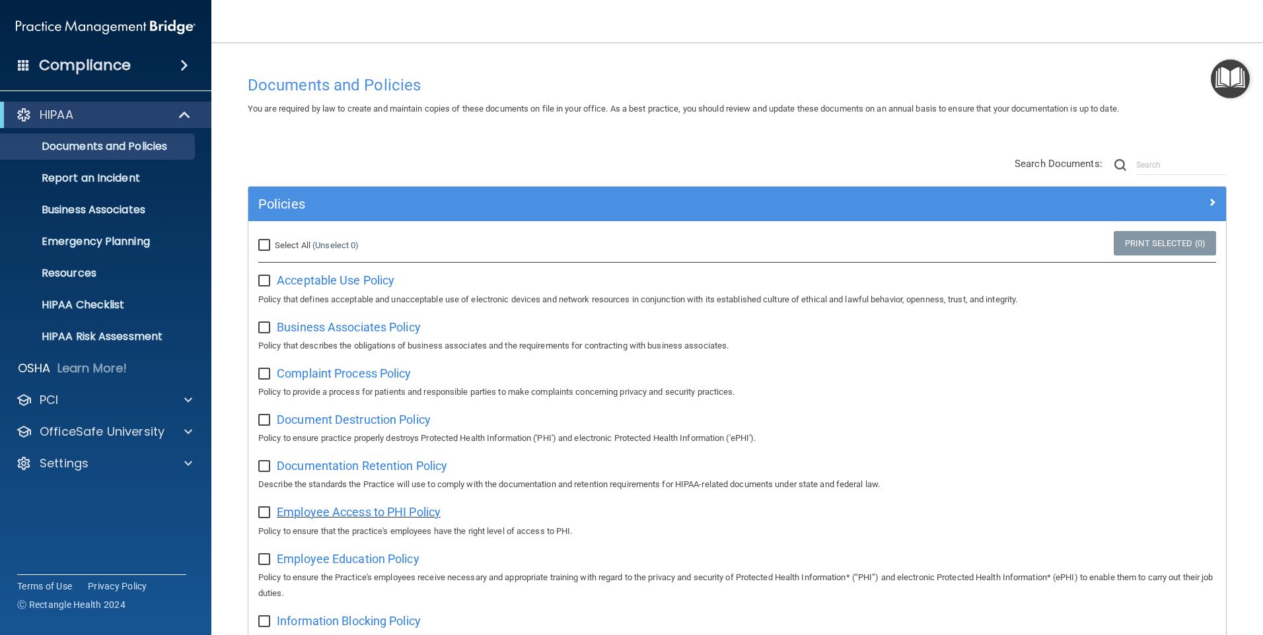
click at [327, 516] on span "Employee Access to PHI Policy" at bounding box center [359, 512] width 164 height 14
click at [116, 151] on p "Documents and Policies" at bounding box center [99, 146] width 180 height 13
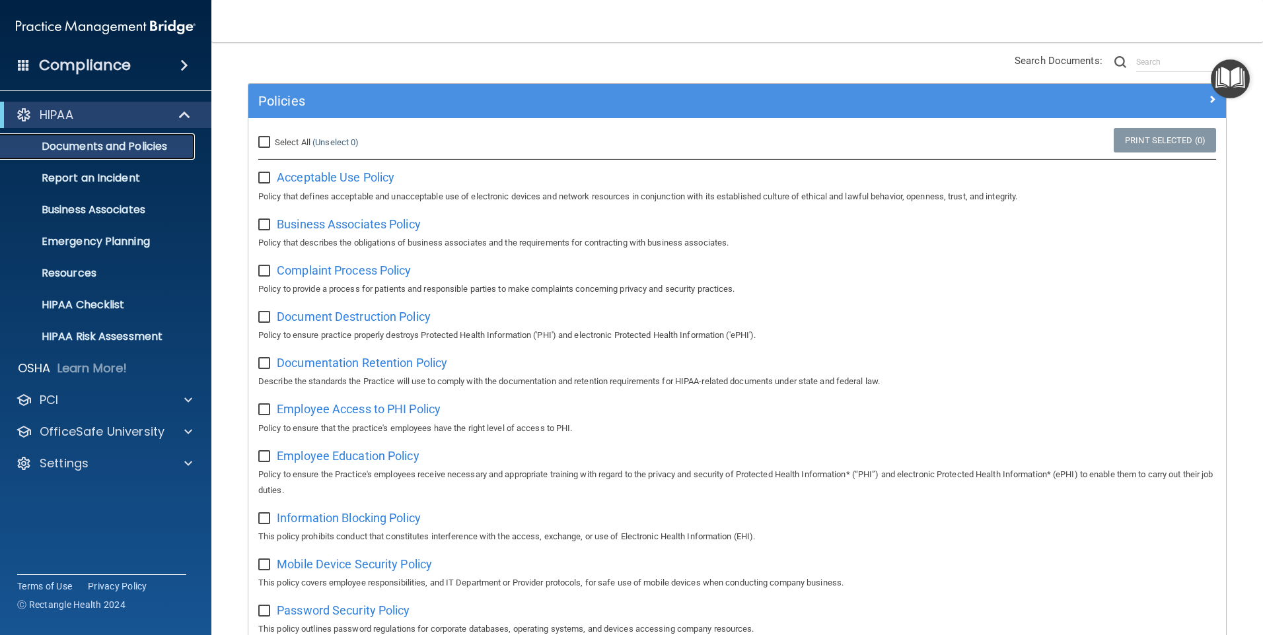
scroll to position [198, 0]
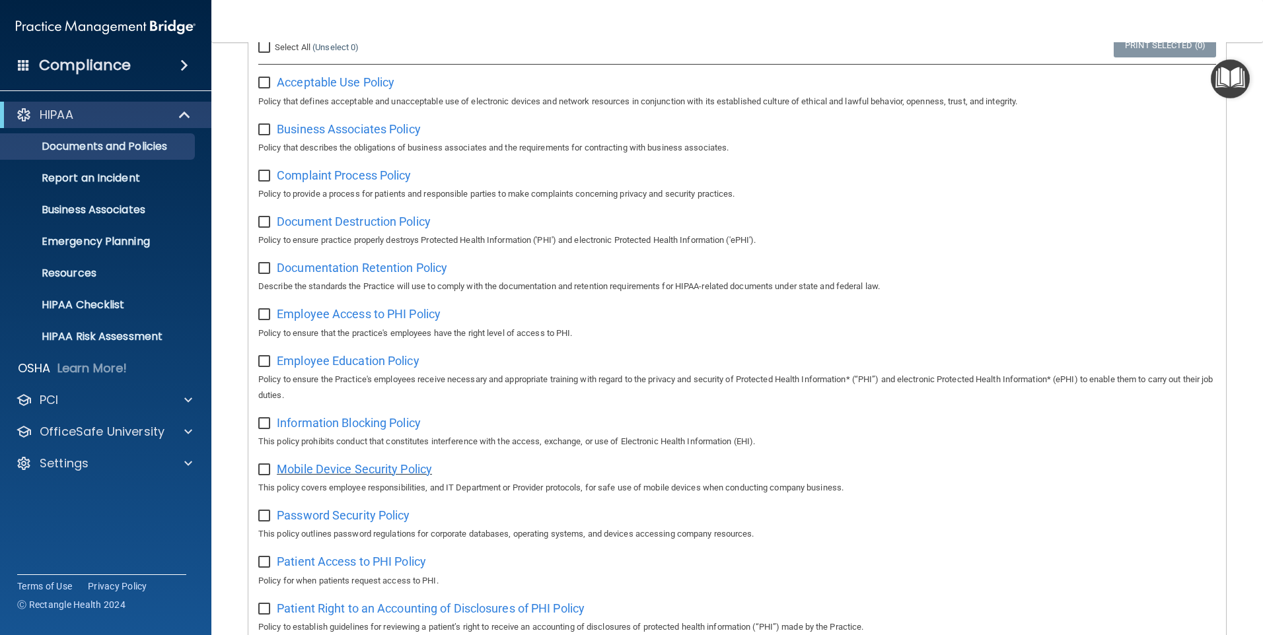
click at [333, 473] on span "Mobile Device Security Policy" at bounding box center [354, 469] width 155 height 14
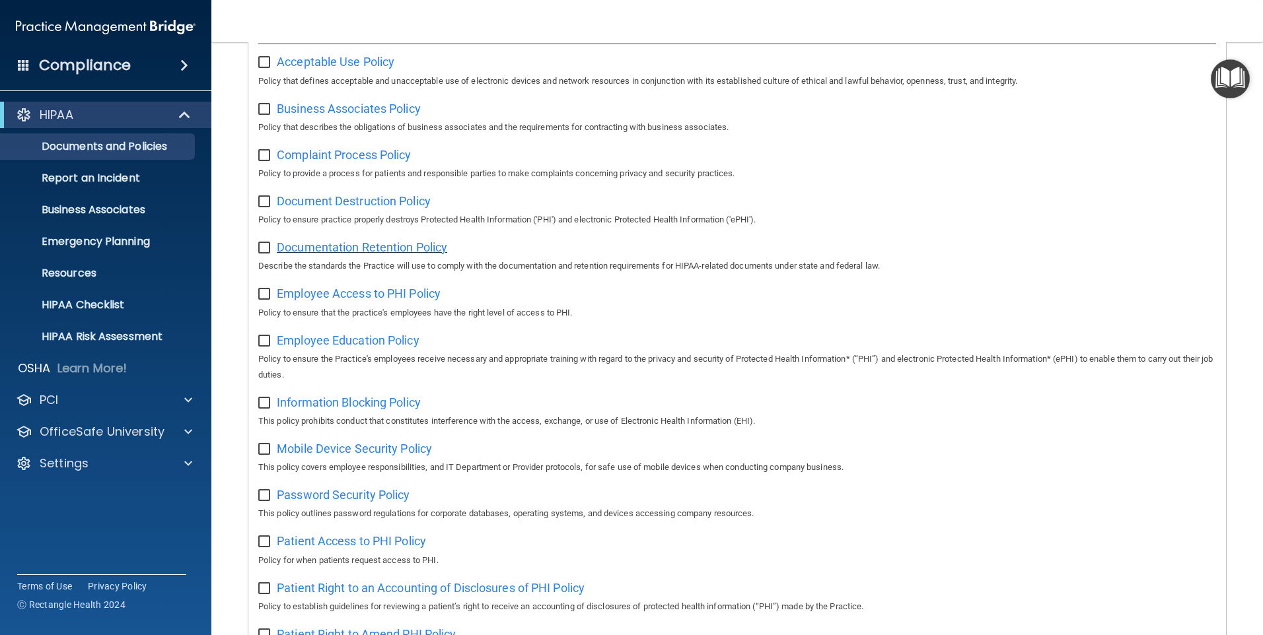
scroll to position [132, 0]
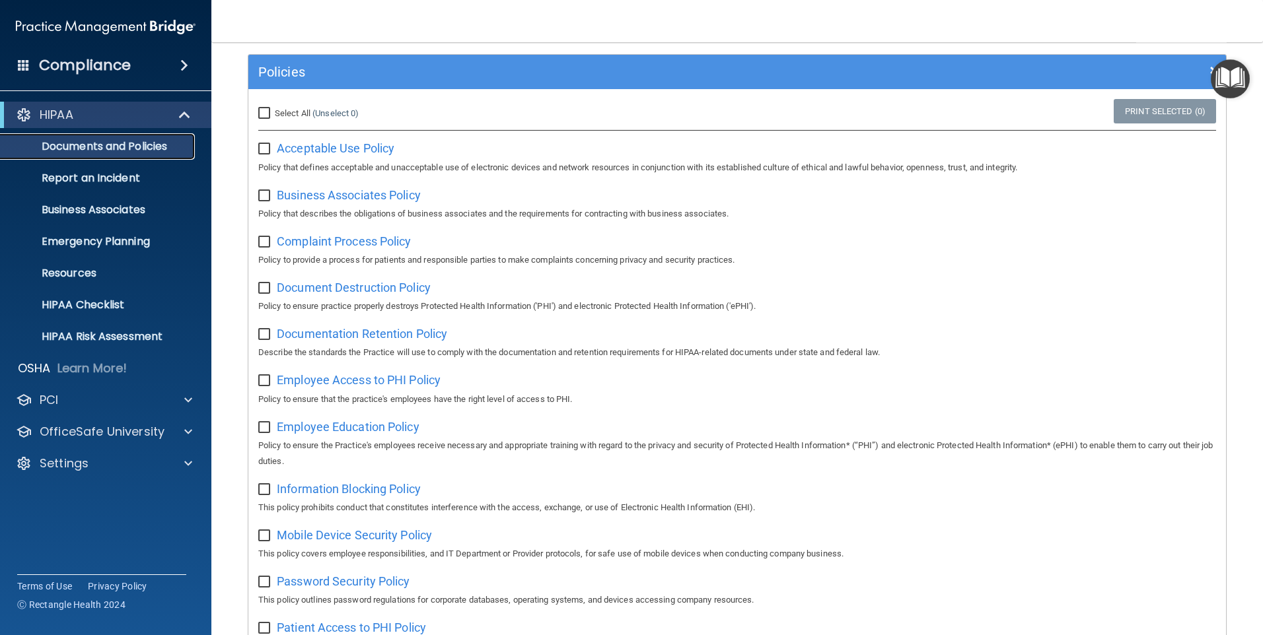
click at [130, 149] on p "Documents and Policies" at bounding box center [99, 146] width 180 height 13
click at [104, 337] on p "HIPAA Risk Assessment" at bounding box center [99, 336] width 180 height 13
